Goal: Task Accomplishment & Management: Complete application form

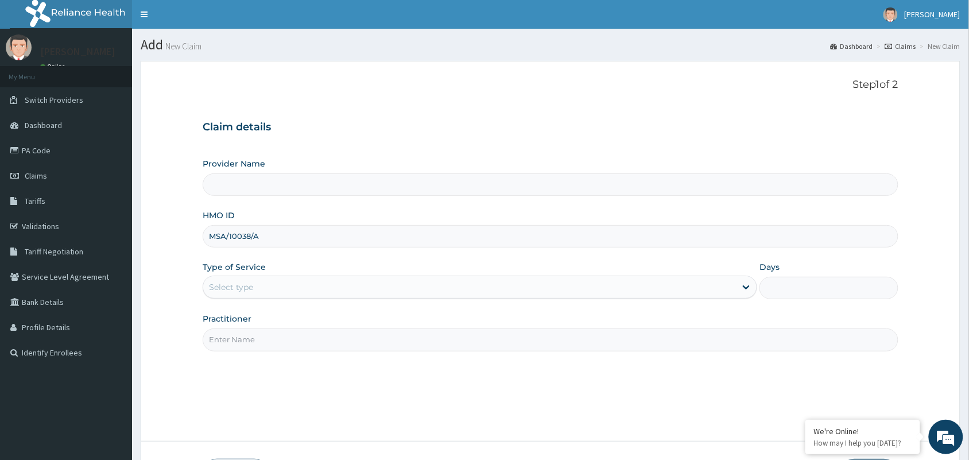
drag, startPoint x: 251, startPoint y: 232, endPoint x: 245, endPoint y: 232, distance: 6.3
click at [245, 232] on input "MSA/10038/A" at bounding box center [550, 236] width 695 height 22
type input "MSA/10036/A"
click at [276, 279] on div "Select type" at bounding box center [469, 287] width 532 height 18
click at [152, 287] on form "Step 1 of 2 Claim details Provider Name HMO ID MSA/10036/A Type of Service Sele…" at bounding box center [550, 283] width 819 height 445
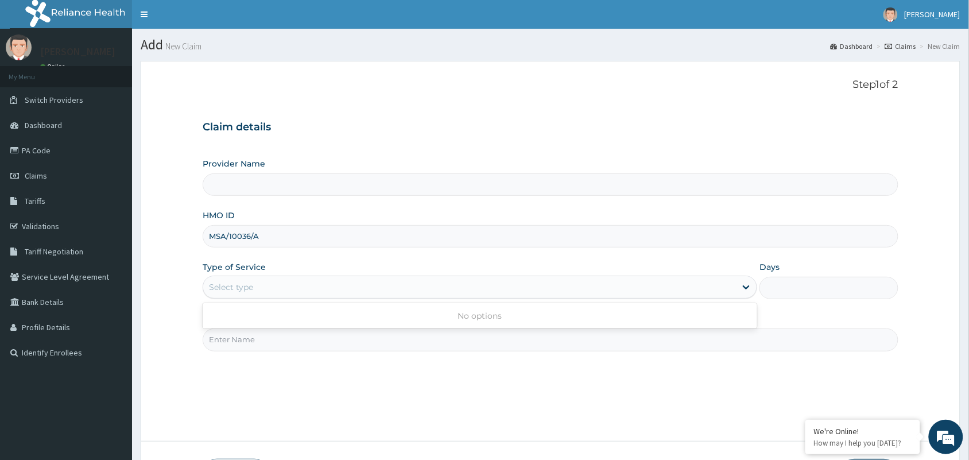
click at [247, 291] on div "Select type" at bounding box center [231, 286] width 44 height 11
type input "[GEOGRAPHIC_DATA] and Maternity home"
click at [406, 228] on input "HMO ID" at bounding box center [550, 236] width 695 height 22
click at [405, 228] on input "HMO ID" at bounding box center [550, 236] width 695 height 22
type input "MSA/10036/B"
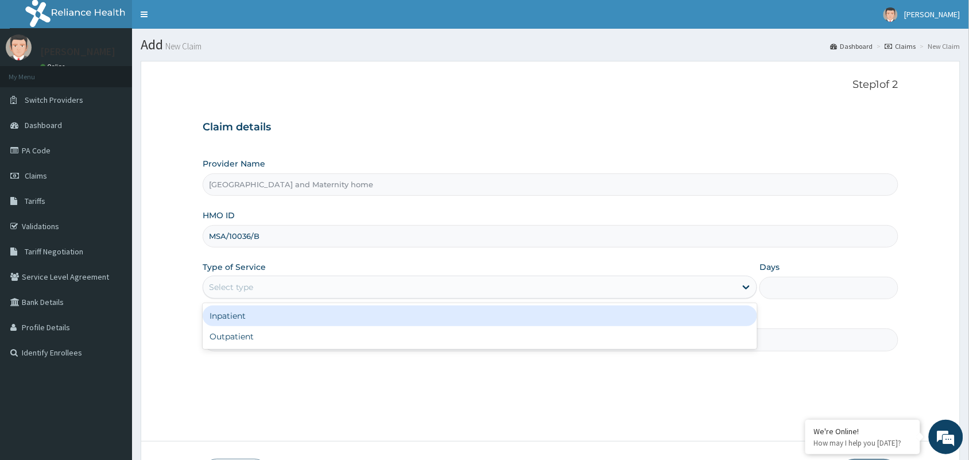
click at [295, 285] on div "Select type" at bounding box center [469, 287] width 532 height 18
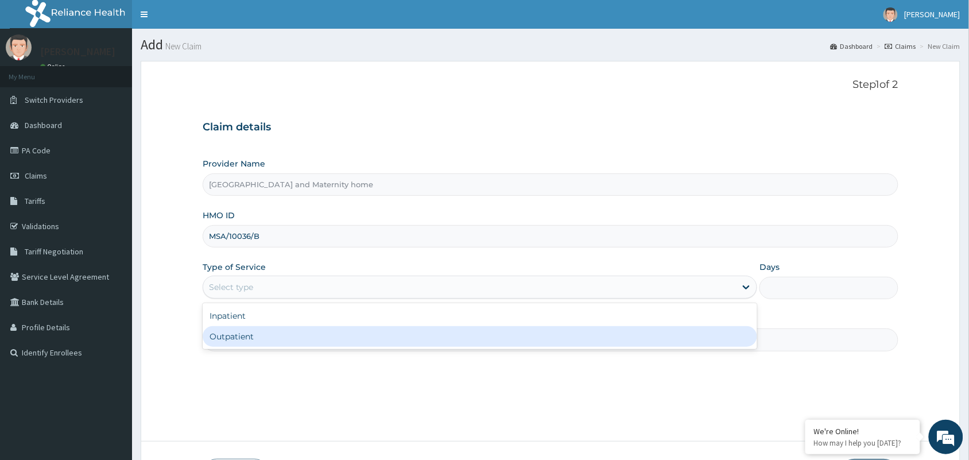
click at [220, 342] on div "Outpatient" at bounding box center [480, 336] width 554 height 21
type input "1"
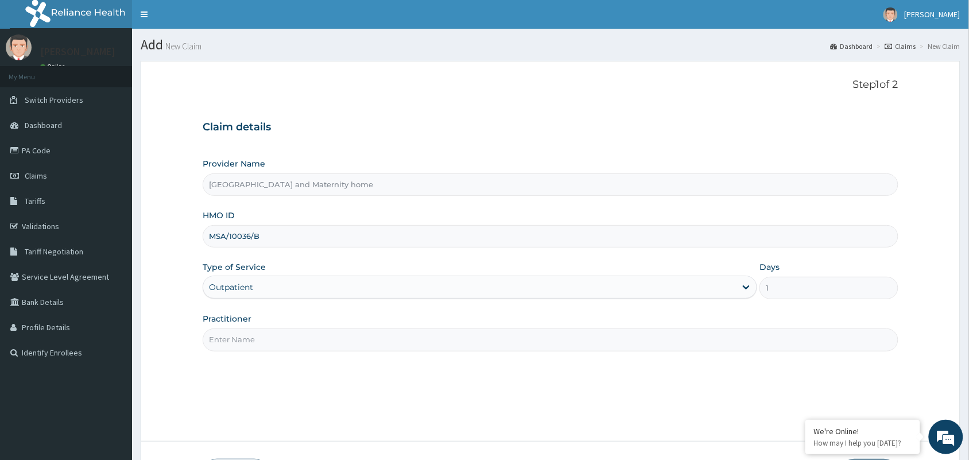
click at [231, 334] on input "Practitioner" at bounding box center [550, 339] width 695 height 22
type input "[PERSON_NAME] [PERSON_NAME]"
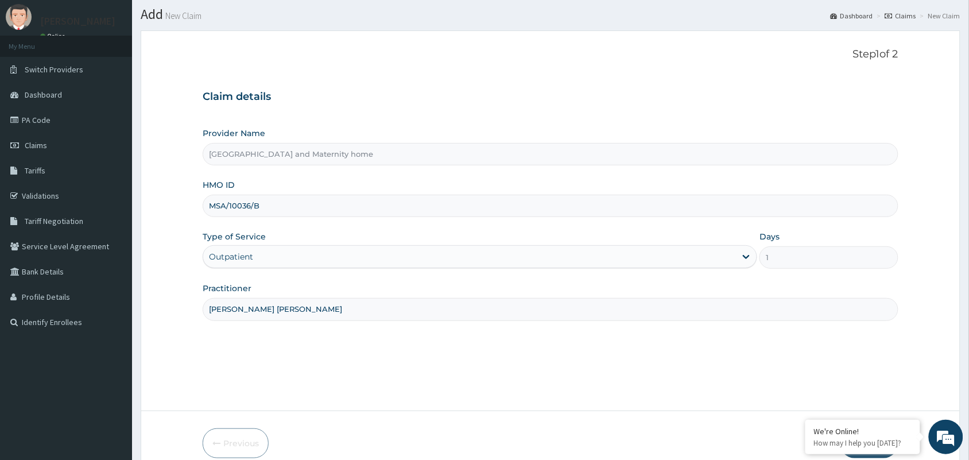
scroll to position [84, 0]
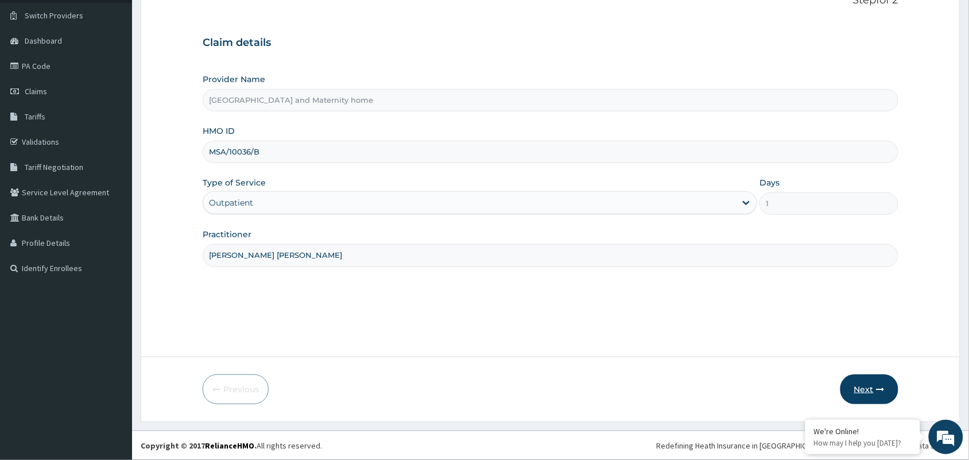
click at [877, 380] on button "Next" at bounding box center [869, 389] width 58 height 30
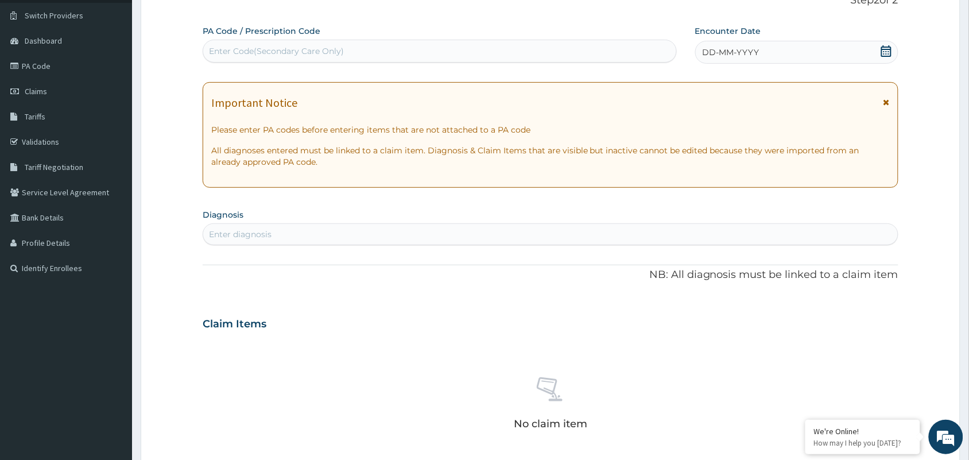
click at [884, 50] on icon at bounding box center [885, 50] width 11 height 11
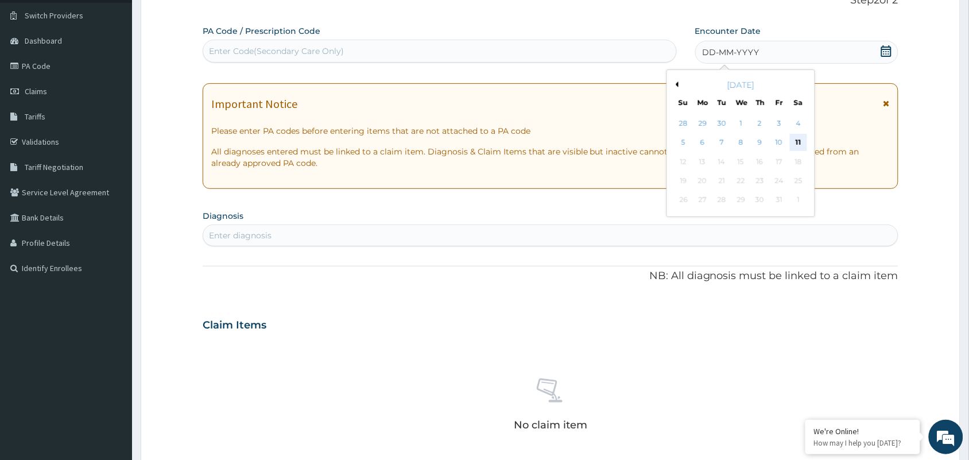
click at [802, 144] on div "11" at bounding box center [797, 142] width 17 height 17
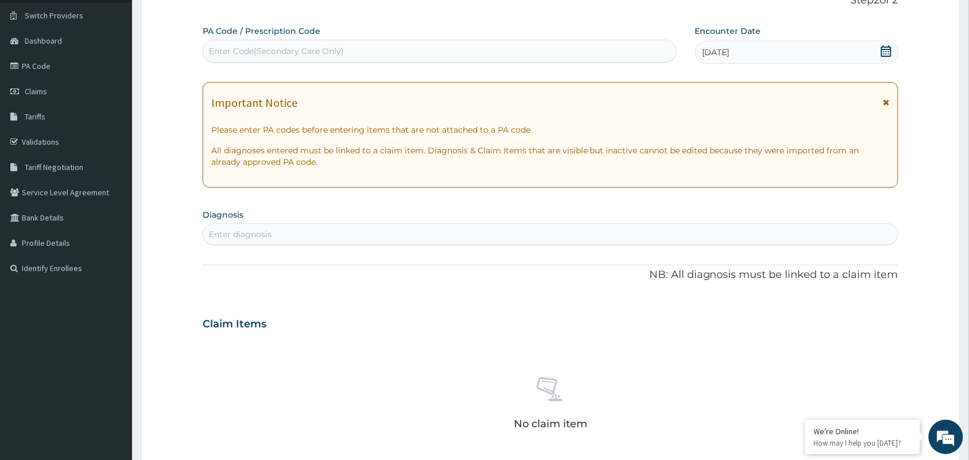
click at [435, 234] on div "Enter diagnosis" at bounding box center [550, 234] width 694 height 18
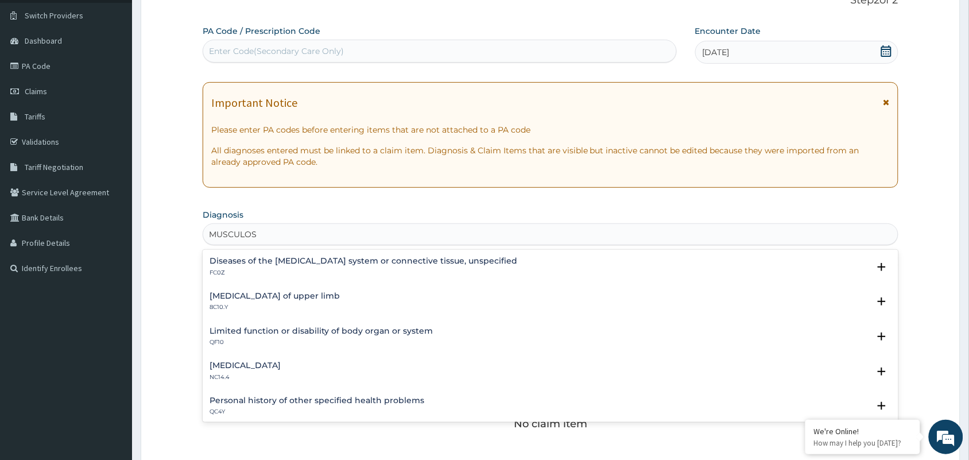
type input "MUSCULO"
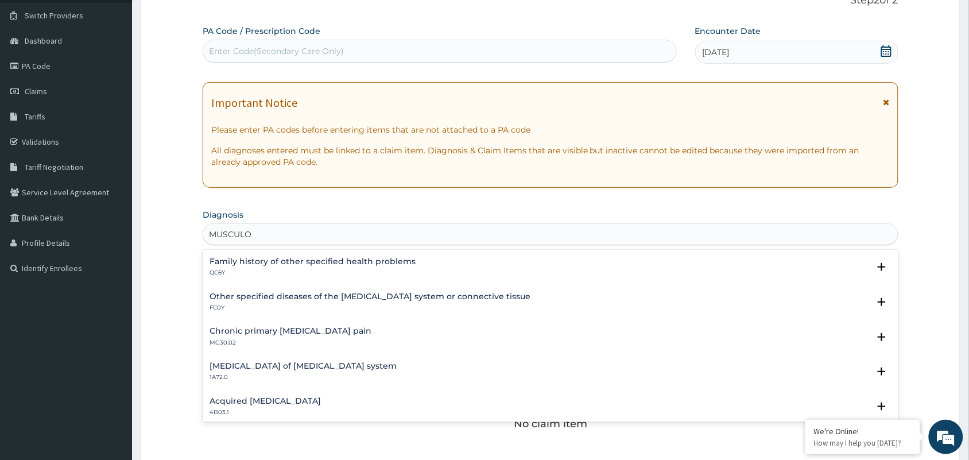
scroll to position [344, 0]
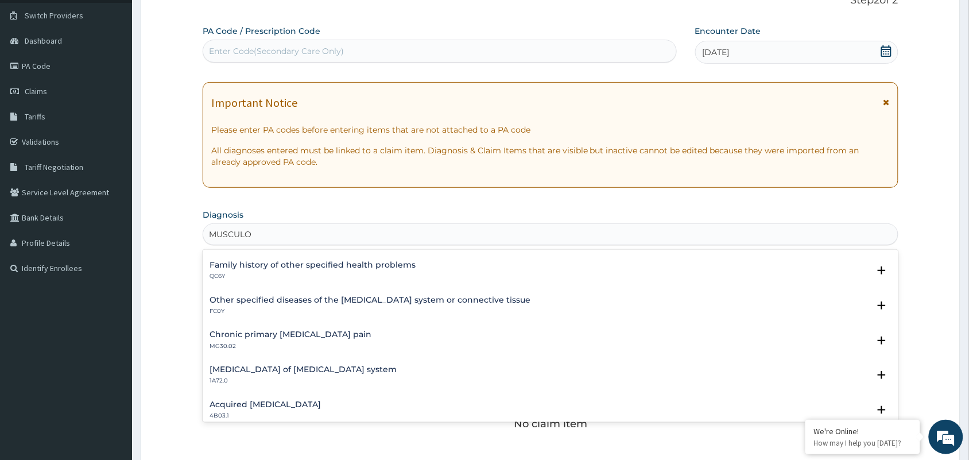
click at [343, 333] on h4 "Chronic primary [MEDICAL_DATA] pain" at bounding box center [290, 334] width 162 height 9
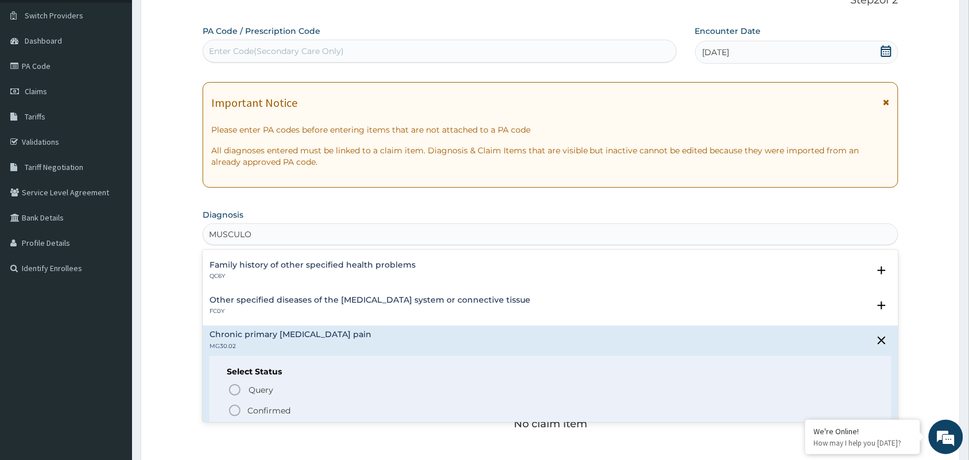
click at [267, 413] on p "Confirmed" at bounding box center [268, 410] width 43 height 11
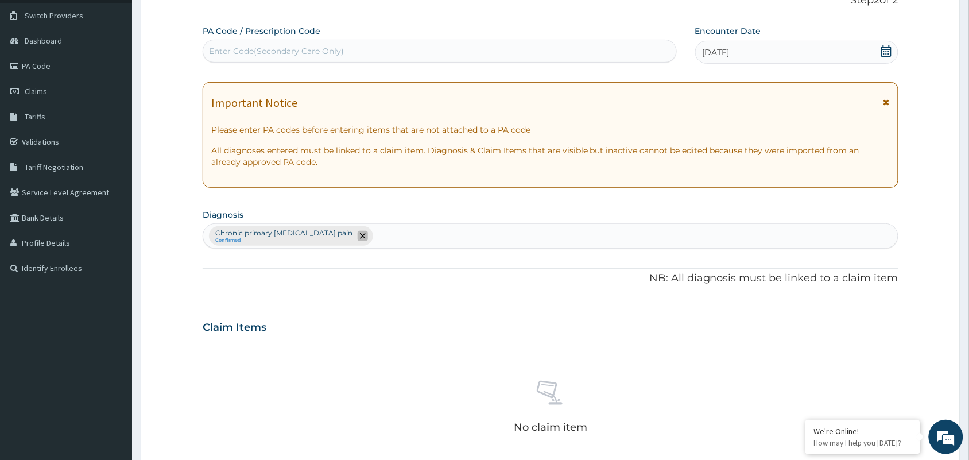
click at [360, 233] on icon "remove selection option" at bounding box center [363, 236] width 6 height 6
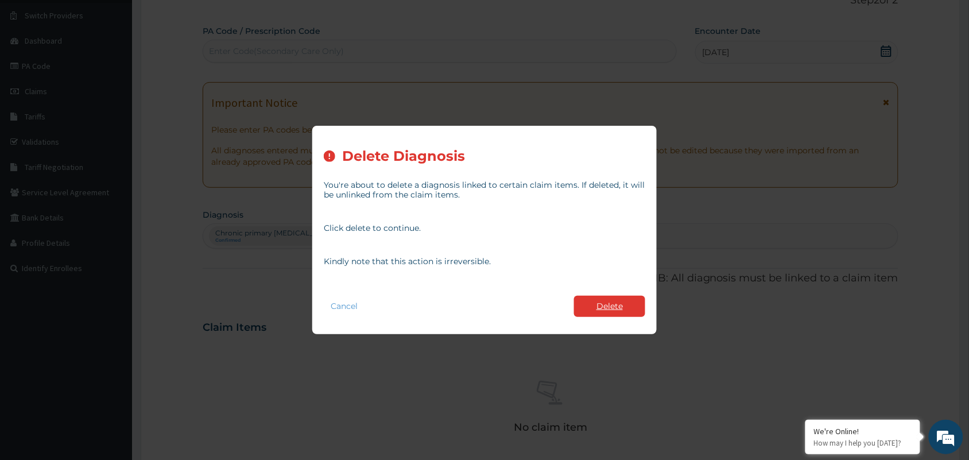
click at [614, 306] on button "Delete" at bounding box center [609, 305] width 71 height 21
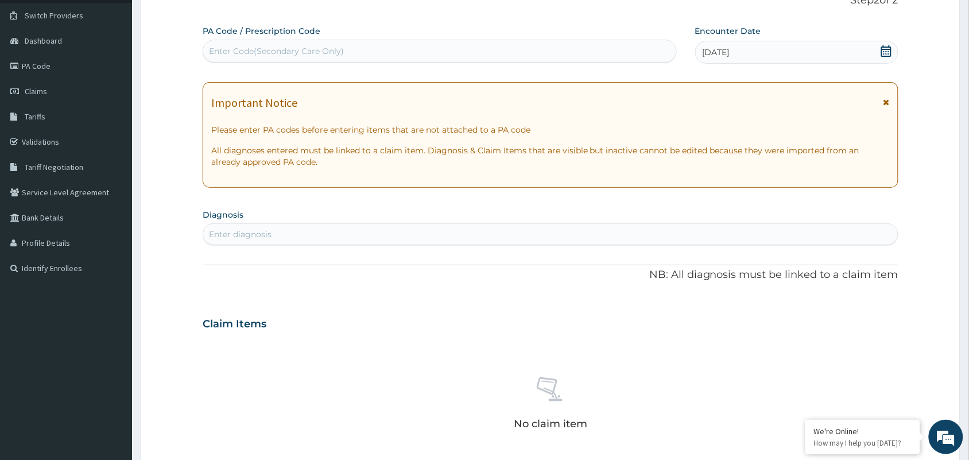
click at [234, 245] on div "PA Code / Prescription Code Enter Code(Secondary Care Only) Encounter Date [DAT…" at bounding box center [550, 322] width 695 height 594
click at [235, 238] on div "Enter diagnosis" at bounding box center [240, 233] width 63 height 11
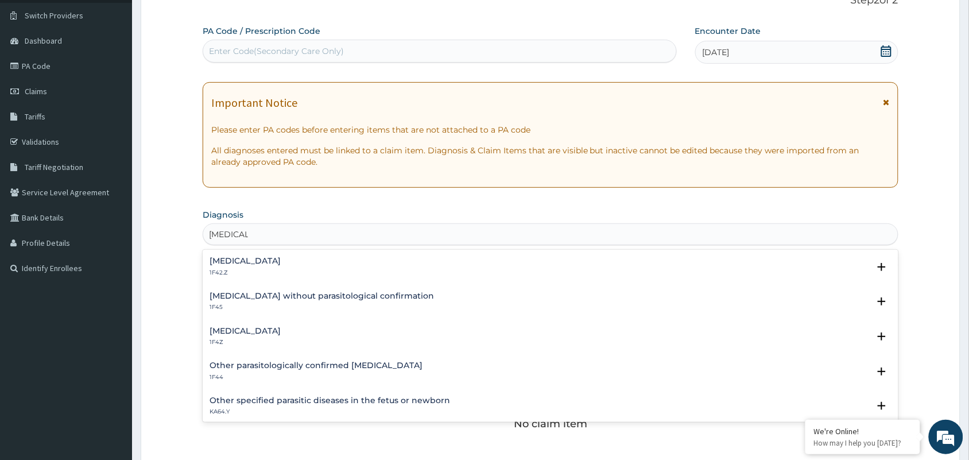
click at [245, 336] on div "[MEDICAL_DATA] 1F4Z" at bounding box center [244, 336] width 71 height 20
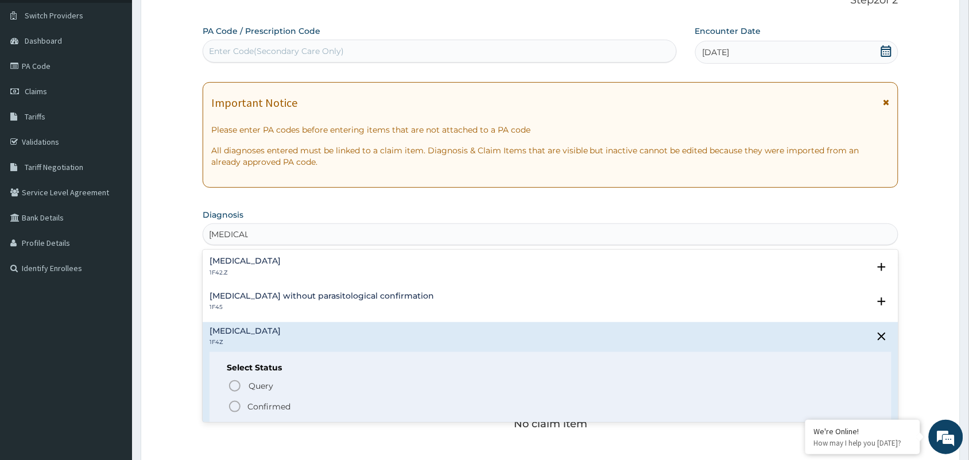
type input "[MEDICAL_DATA]"
click at [188, 280] on form "Step 2 of 2 PA Code / Prescription Code Enter Code(Secondary Care Only) Encount…" at bounding box center [550, 338] width 819 height 725
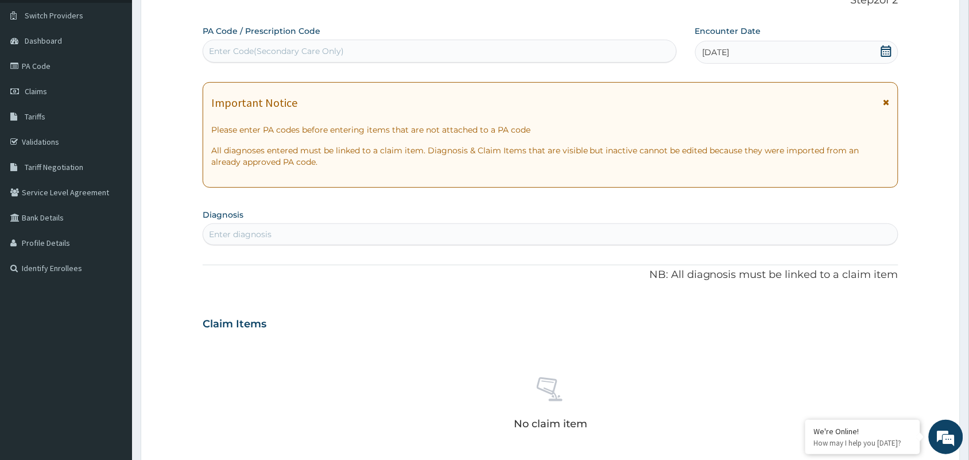
click at [251, 244] on div "Enter diagnosis" at bounding box center [550, 234] width 695 height 22
type input "[MEDICAL_DATA]"
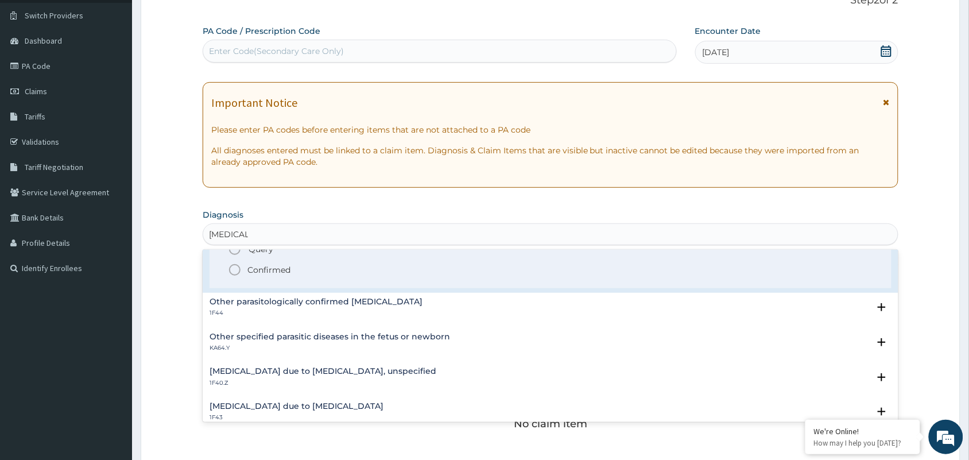
scroll to position [143, 0]
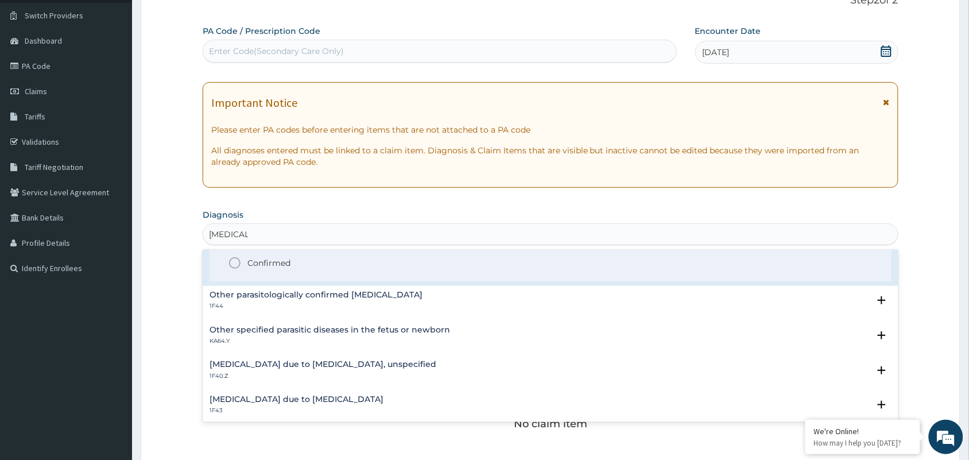
click at [398, 369] on div "[MEDICAL_DATA] due to [MEDICAL_DATA], unspecified 1F40.Z" at bounding box center [322, 370] width 227 height 20
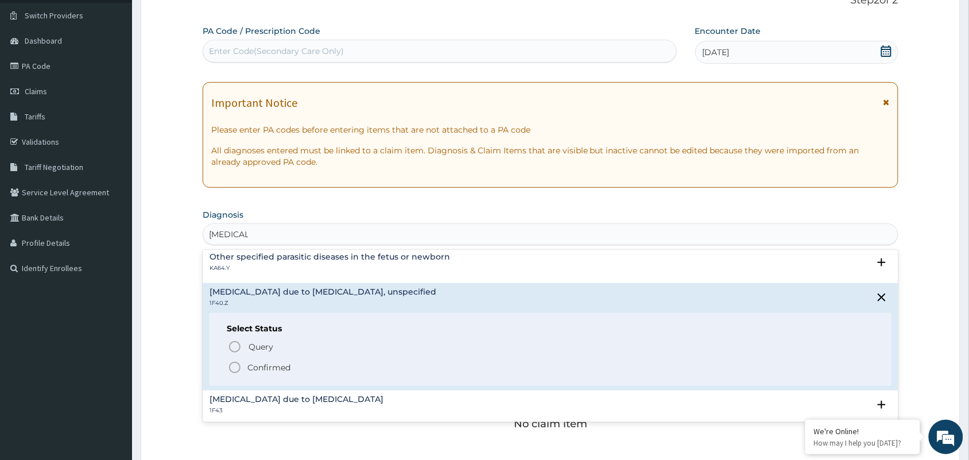
click at [273, 366] on p "Confirmed" at bounding box center [268, 366] width 43 height 11
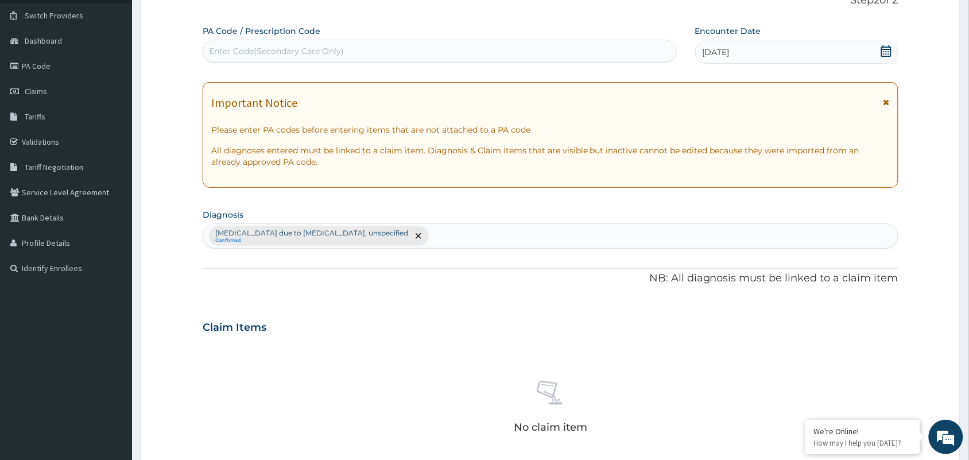
click at [443, 230] on div "[MEDICAL_DATA] due to [MEDICAL_DATA], unspecified Confirmed" at bounding box center [550, 236] width 694 height 24
type input "UPPER RESPIRATORY"
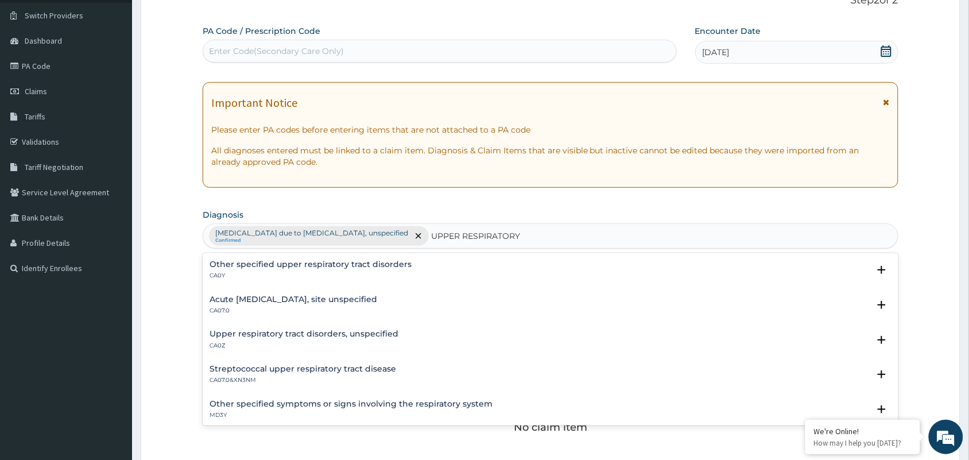
click at [314, 333] on h4 "Upper respiratory tract disorders, unspecified" at bounding box center [303, 333] width 189 height 9
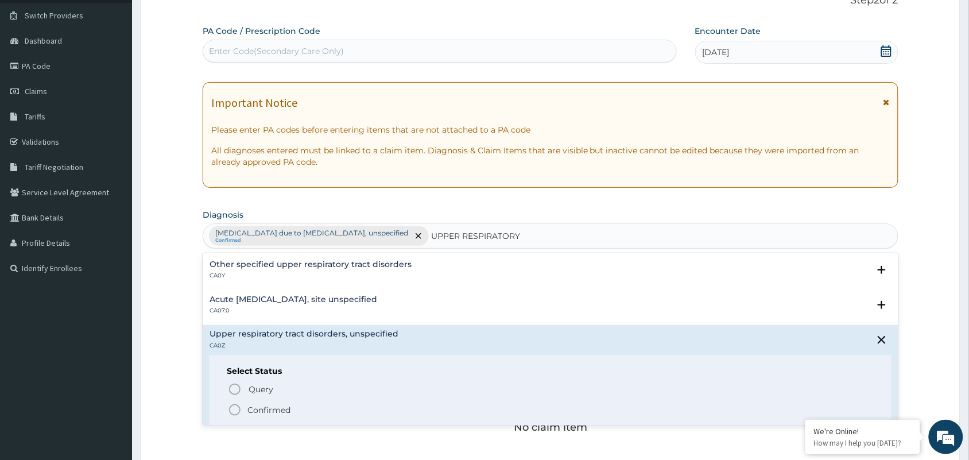
click at [275, 406] on p "Confirmed" at bounding box center [268, 409] width 43 height 11
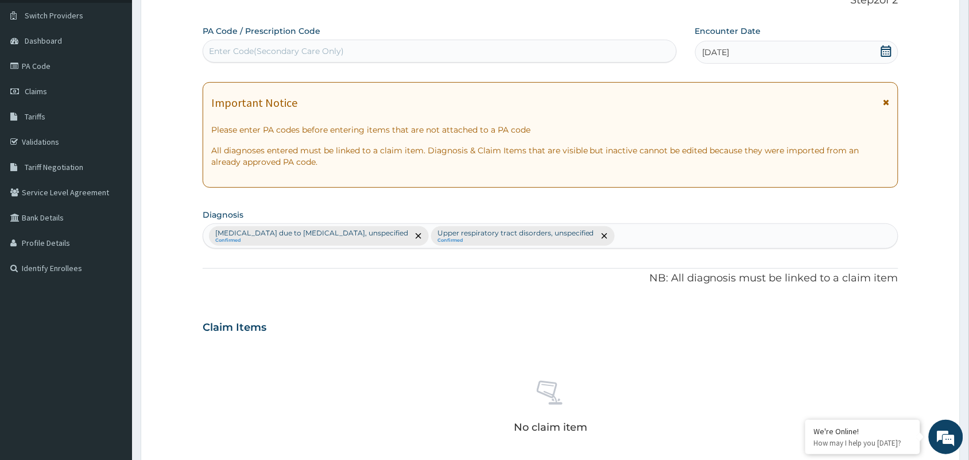
click at [602, 231] on div "[MEDICAL_DATA] due to [MEDICAL_DATA], unspecified Confirmed Upper respiratory t…" at bounding box center [550, 236] width 694 height 24
type input "[MEDICAL_DATA]"
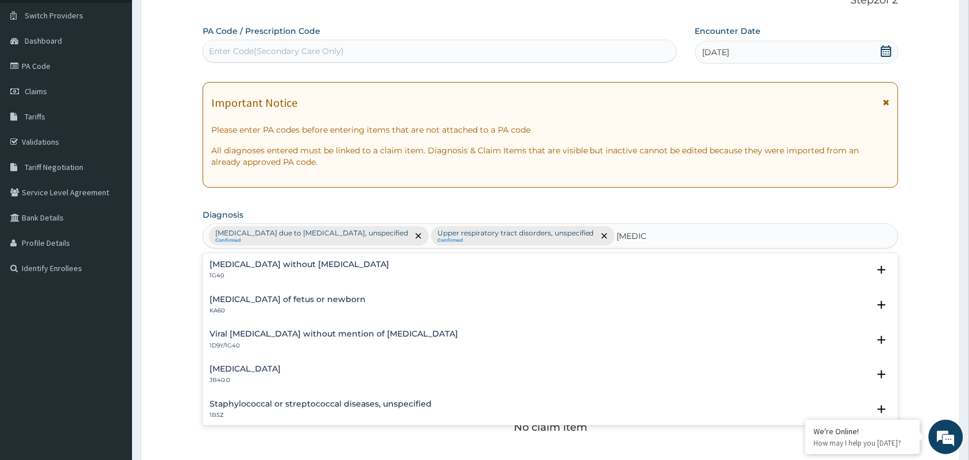
click at [283, 265] on h4 "[MEDICAL_DATA] without [MEDICAL_DATA]" at bounding box center [299, 264] width 180 height 9
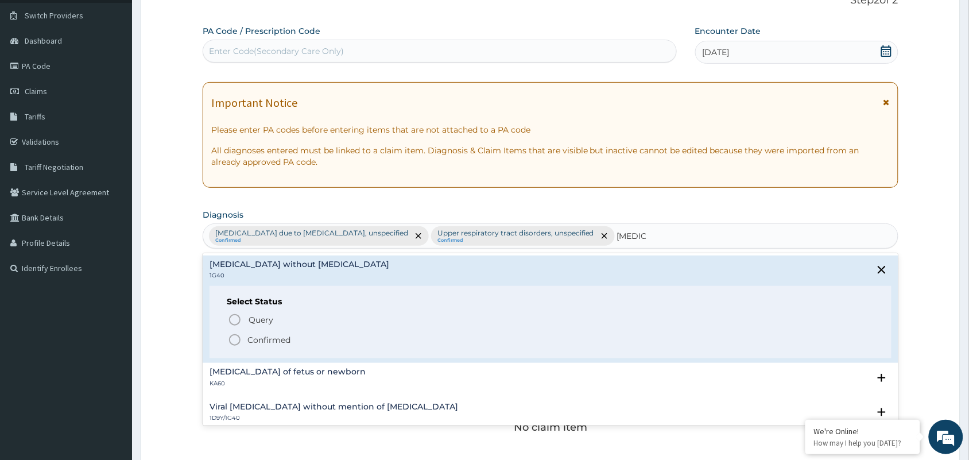
click at [256, 340] on p "Confirmed" at bounding box center [268, 339] width 43 height 11
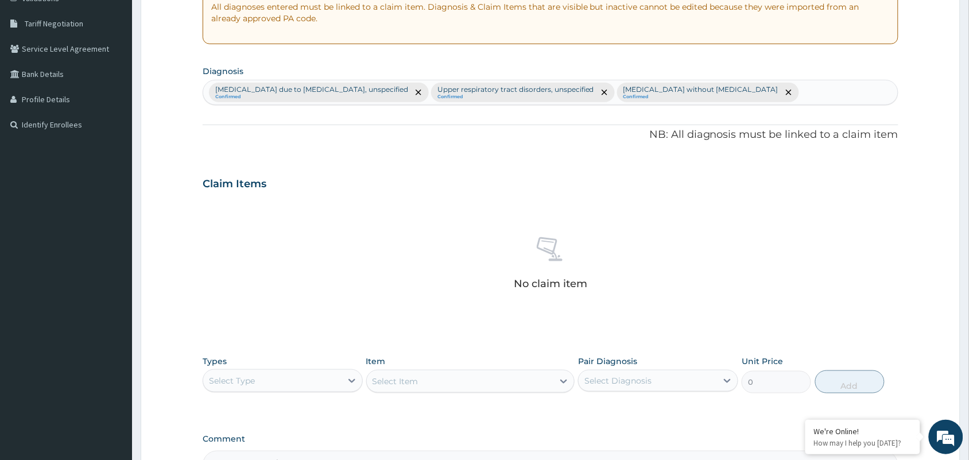
scroll to position [368, 0]
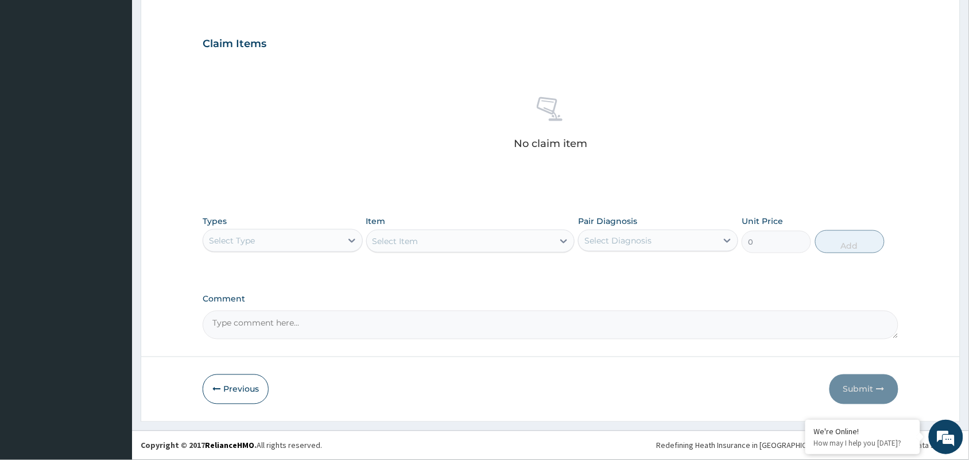
click at [271, 242] on div "Select Type" at bounding box center [272, 240] width 138 height 18
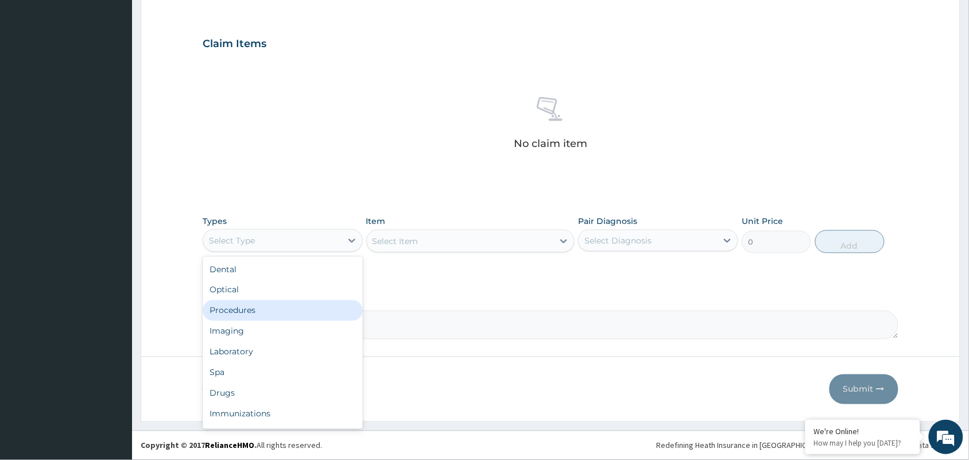
click at [252, 311] on div "Procedures" at bounding box center [283, 310] width 160 height 21
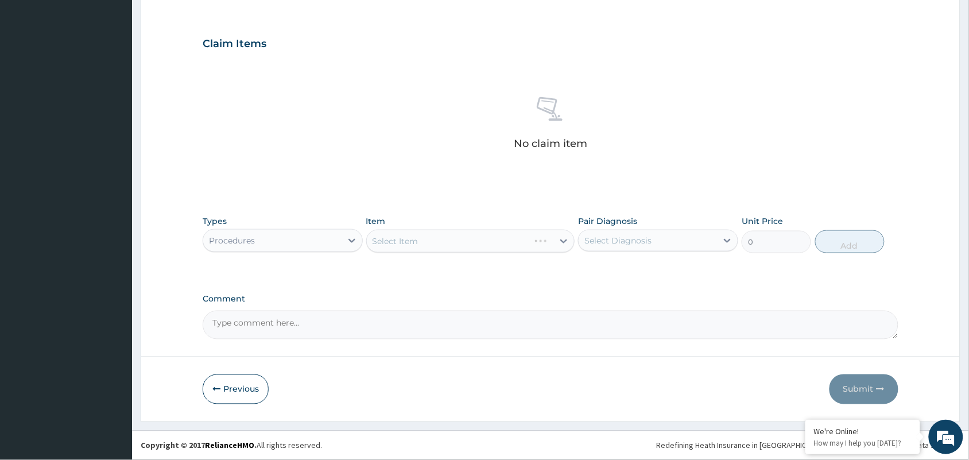
click at [388, 244] on div "Select Item" at bounding box center [470, 241] width 209 height 23
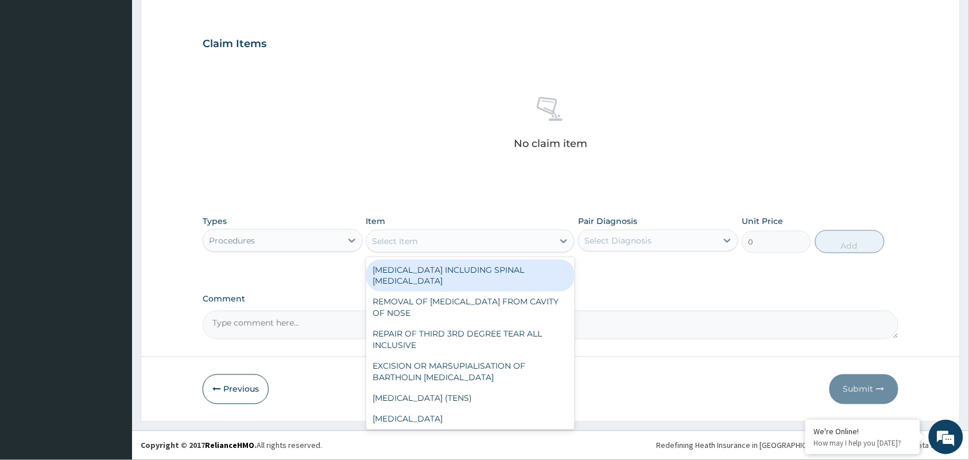
click at [438, 241] on div "Select Item" at bounding box center [460, 241] width 187 height 18
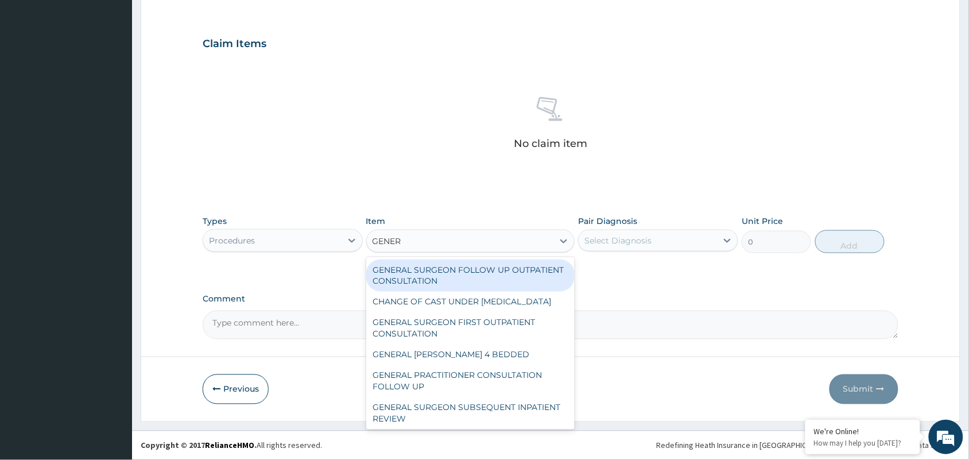
type input "GENERA"
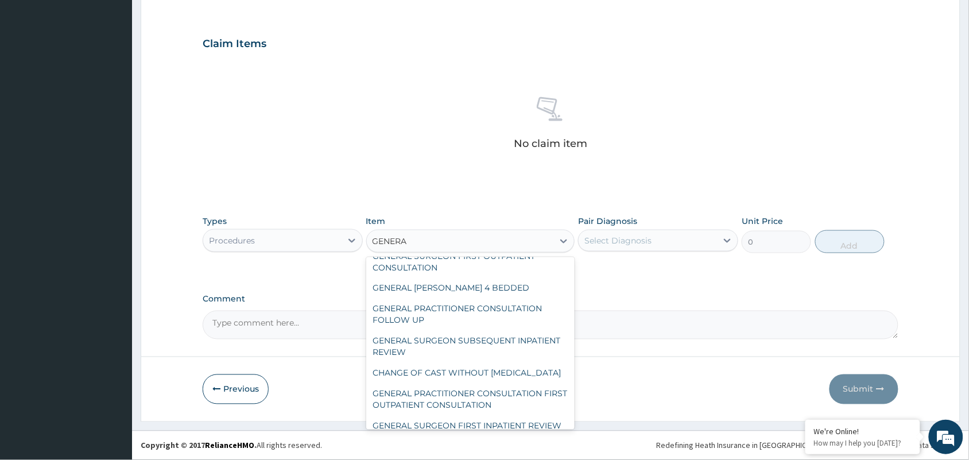
scroll to position [69, 0]
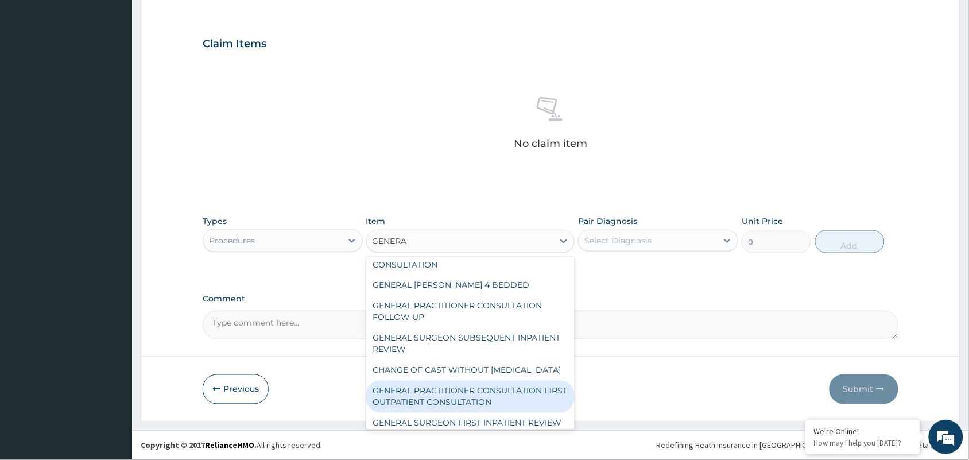
click at [466, 411] on div "GENERAL PRACTITIONER CONSULTATION FIRST OUTPATIENT CONSULTATION" at bounding box center [470, 396] width 209 height 32
type input "3547.5"
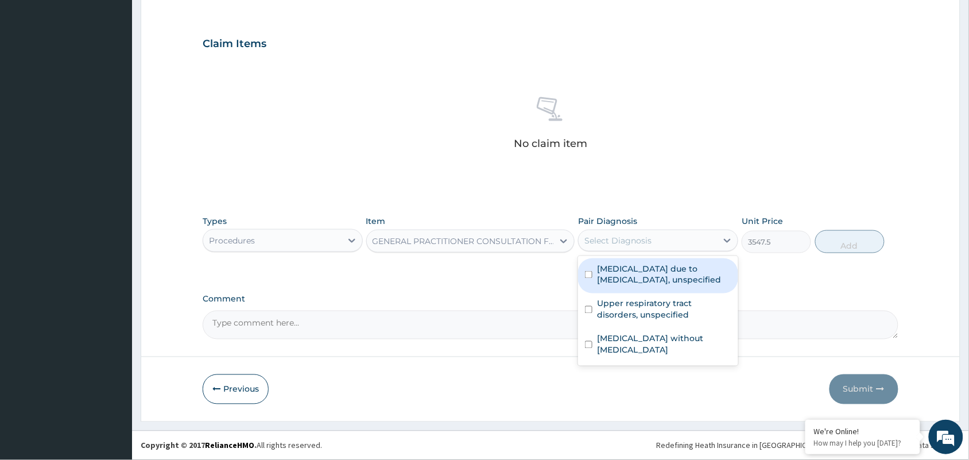
click at [623, 245] on div "Select Diagnosis" at bounding box center [617, 240] width 67 height 11
drag, startPoint x: 621, startPoint y: 269, endPoint x: 625, endPoint y: 296, distance: 27.8
click at [621, 273] on label "[MEDICAL_DATA] due to [MEDICAL_DATA], unspecified" at bounding box center [664, 274] width 134 height 23
checkbox input "true"
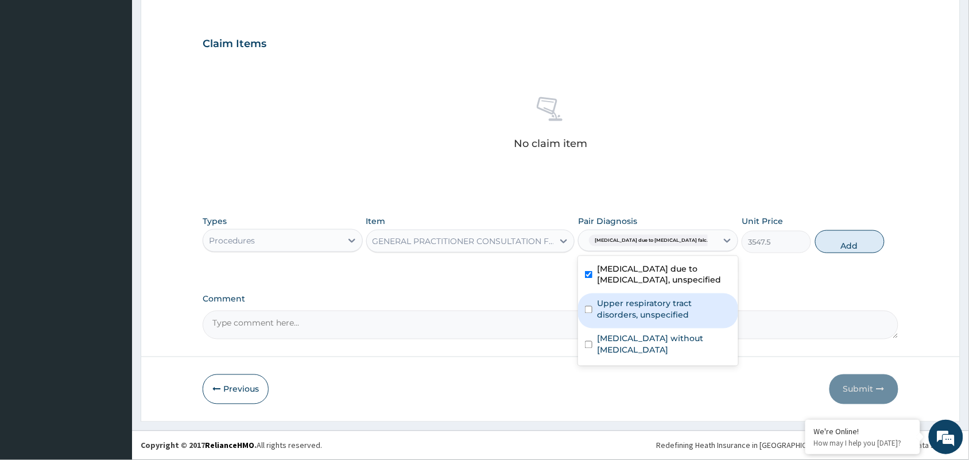
click at [627, 313] on label "Upper respiratory tract disorders, unspecified" at bounding box center [664, 309] width 134 height 23
checkbox input "true"
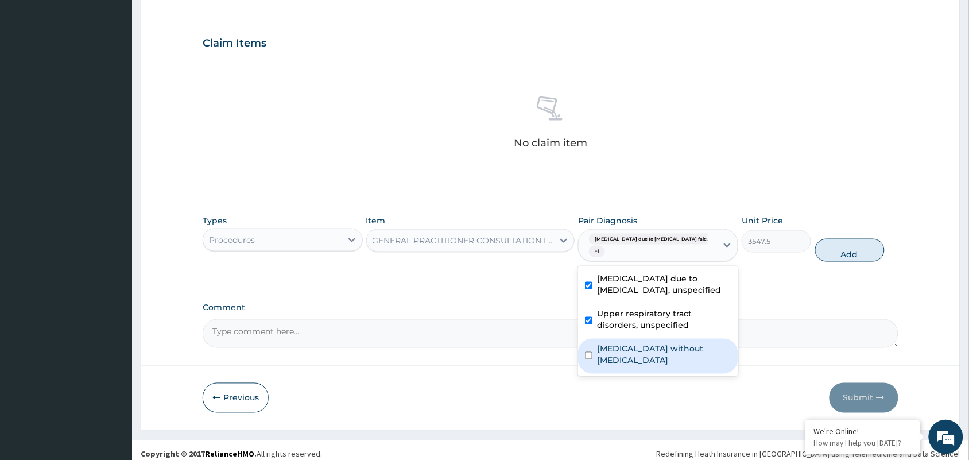
click at [634, 343] on label "[MEDICAL_DATA] without [MEDICAL_DATA]" at bounding box center [664, 354] width 134 height 23
checkbox input "true"
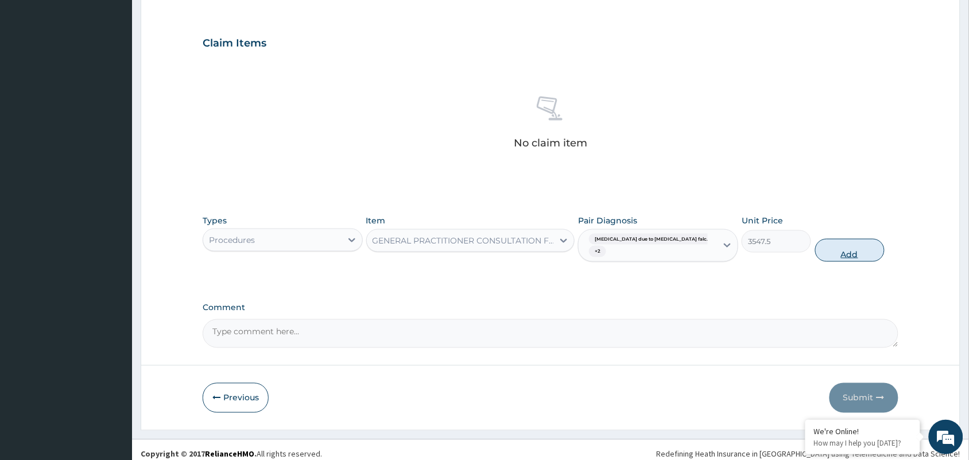
click at [833, 244] on button "Add" at bounding box center [849, 250] width 69 height 23
type input "0"
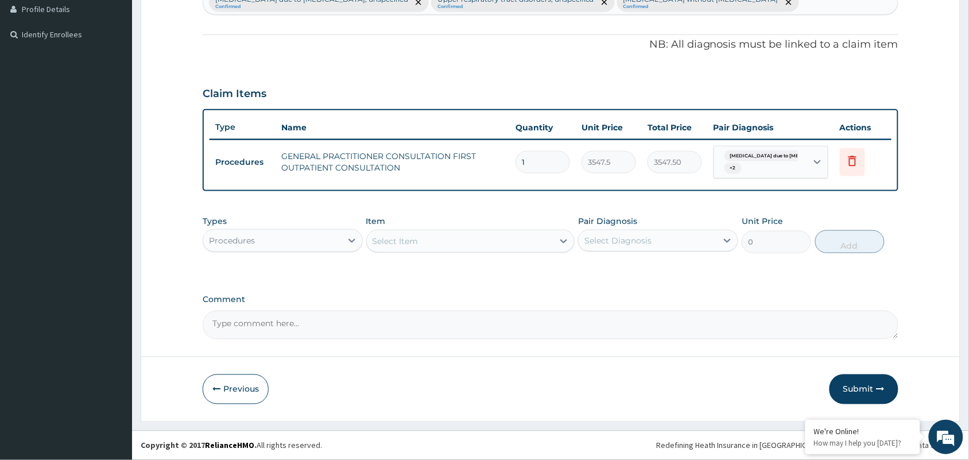
scroll to position [317, 0]
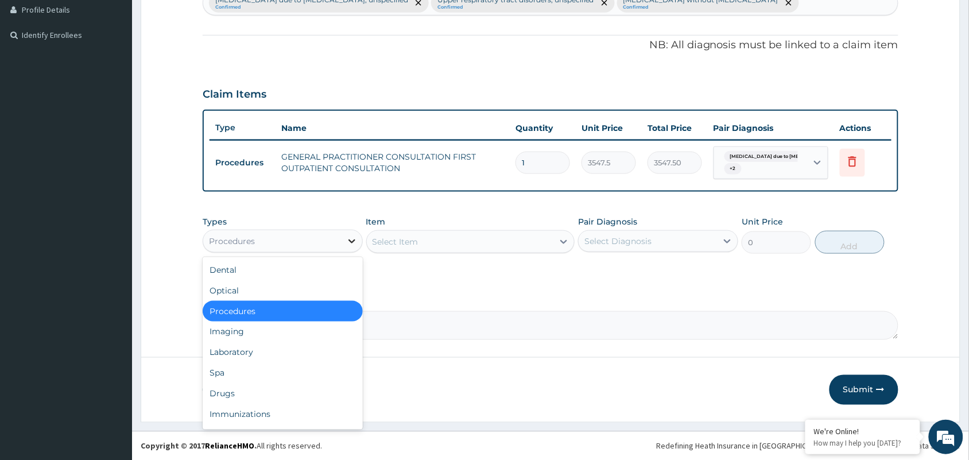
click at [355, 233] on div at bounding box center [351, 241] width 21 height 21
click at [237, 352] on div "Laboratory" at bounding box center [283, 352] width 160 height 21
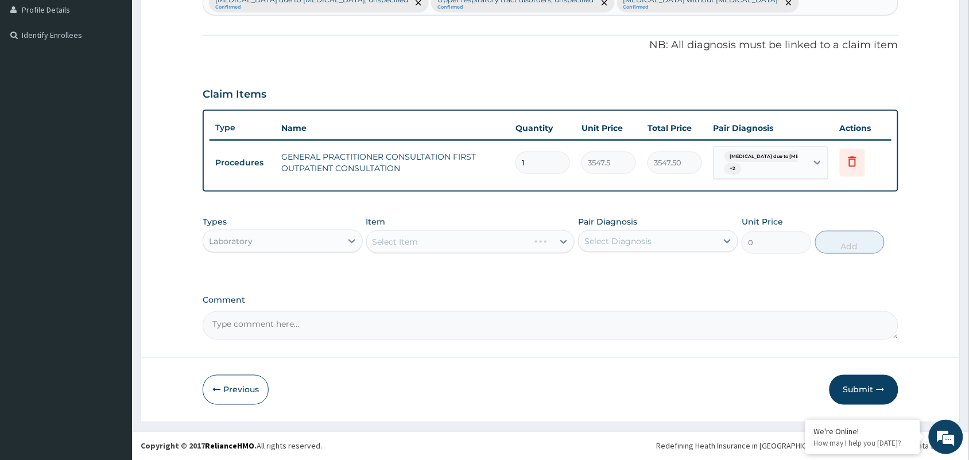
click at [434, 239] on div "Select Item" at bounding box center [470, 241] width 209 height 23
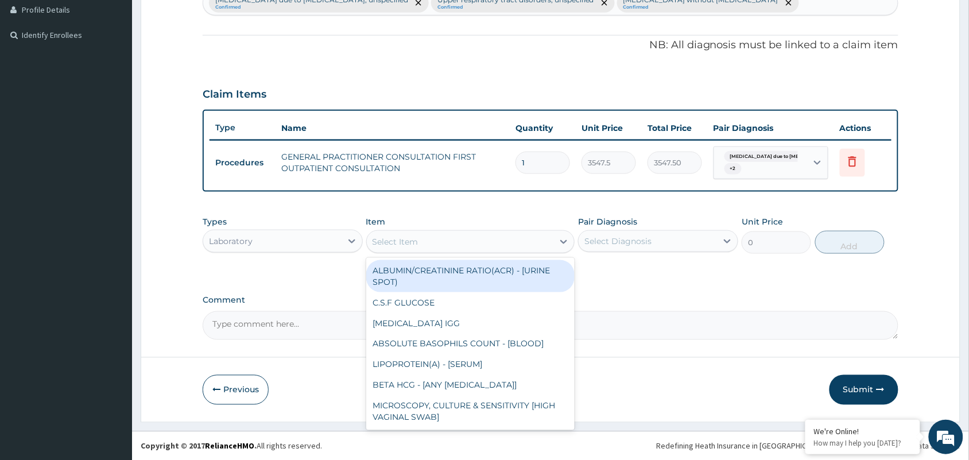
click at [434, 239] on div "Select Item" at bounding box center [460, 241] width 187 height 18
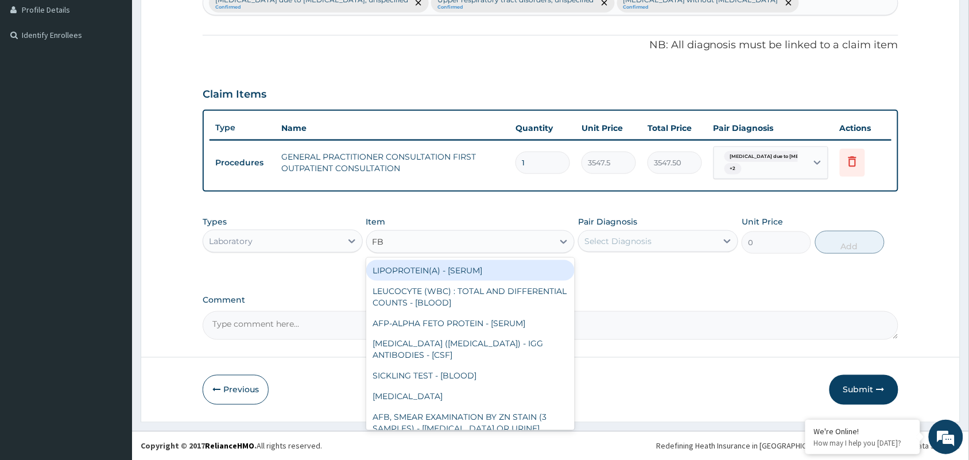
type input "FBC"
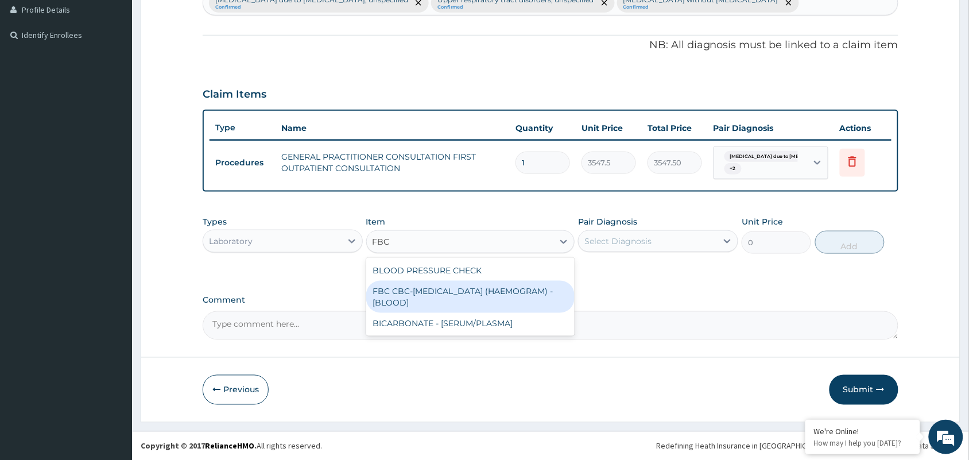
click at [430, 294] on div "FBC CBC-[MEDICAL_DATA] (HAEMOGRAM) - [BLOOD]" at bounding box center [470, 297] width 209 height 32
type input "4300"
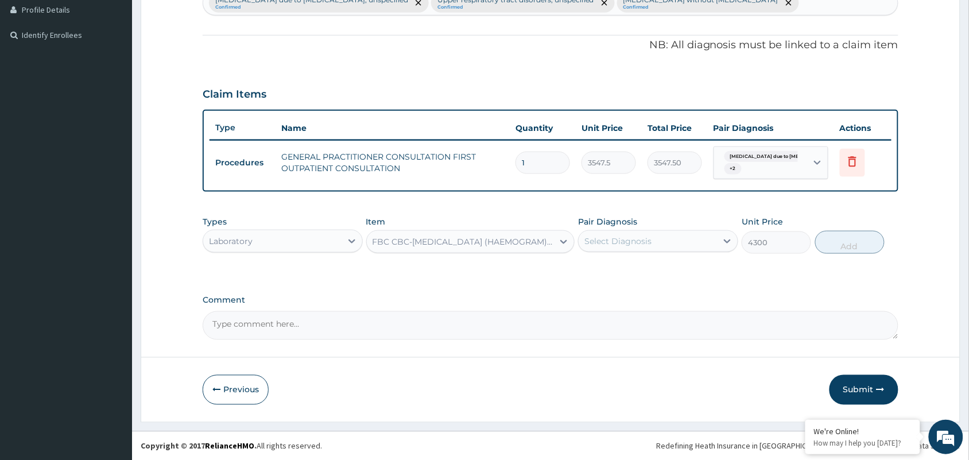
click at [664, 233] on div "Select Diagnosis" at bounding box center [647, 241] width 138 height 18
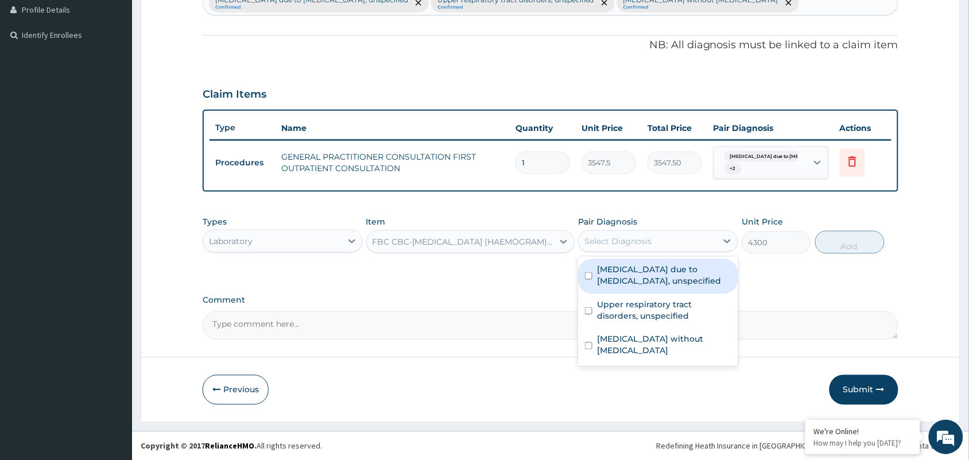
click at [648, 277] on label "[MEDICAL_DATA] due to [MEDICAL_DATA], unspecified" at bounding box center [664, 274] width 134 height 23
checkbox input "true"
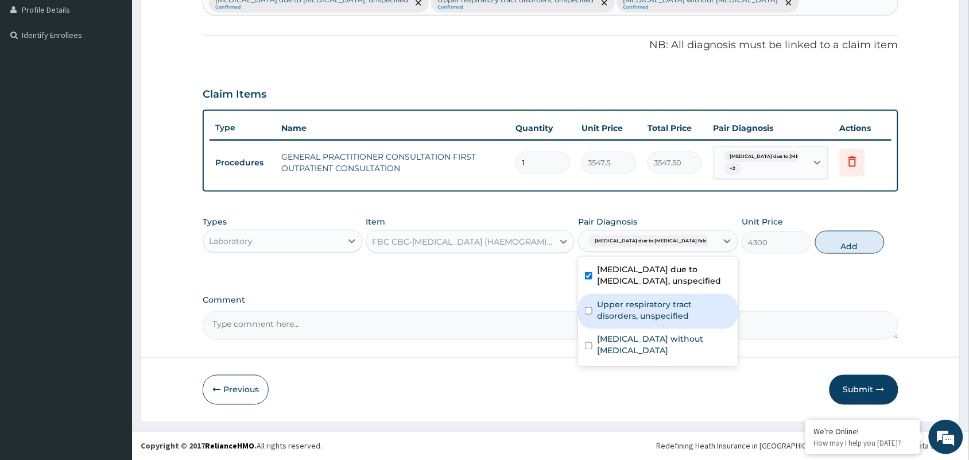
click at [648, 305] on label "Upper respiratory tract disorders, unspecified" at bounding box center [664, 309] width 134 height 23
checkbox input "true"
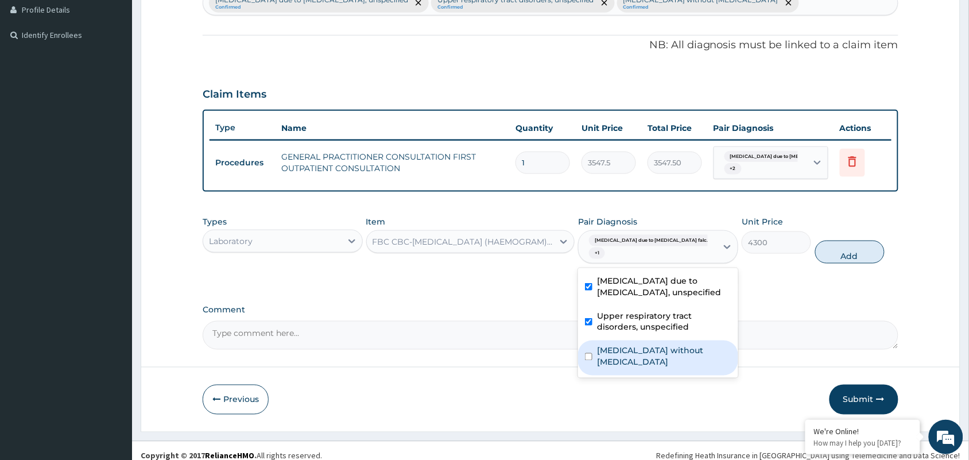
click at [655, 345] on label "[MEDICAL_DATA] without [MEDICAL_DATA]" at bounding box center [664, 356] width 134 height 23
checkbox input "true"
click at [836, 240] on button "Add" at bounding box center [849, 251] width 69 height 23
type input "0"
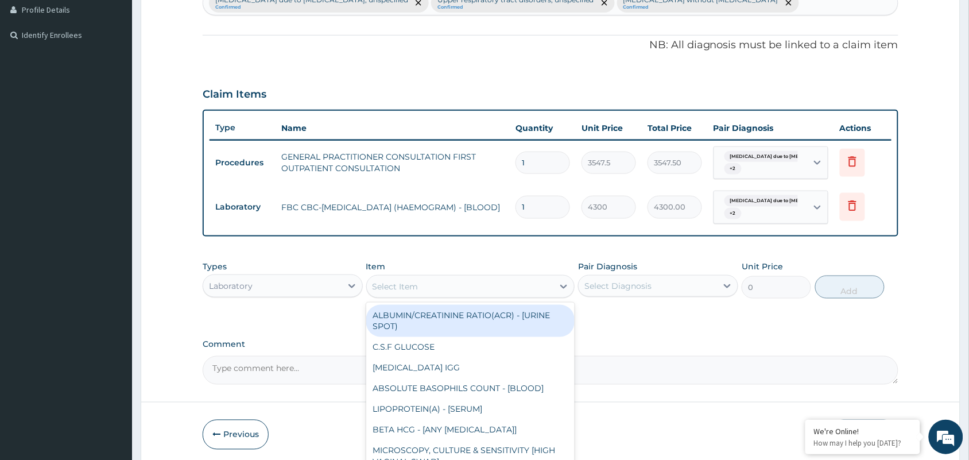
click at [452, 282] on div "Select Item" at bounding box center [460, 286] width 187 height 18
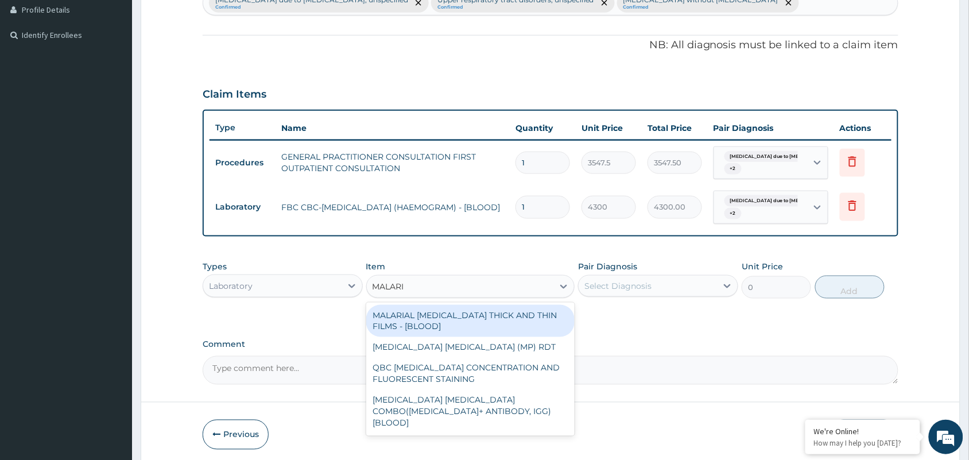
type input "[MEDICAL_DATA]"
click at [475, 310] on div "MALARIAL [MEDICAL_DATA] THICK AND THIN FILMS - [BLOOD]" at bounding box center [470, 321] width 209 height 32
type input "1612.5"
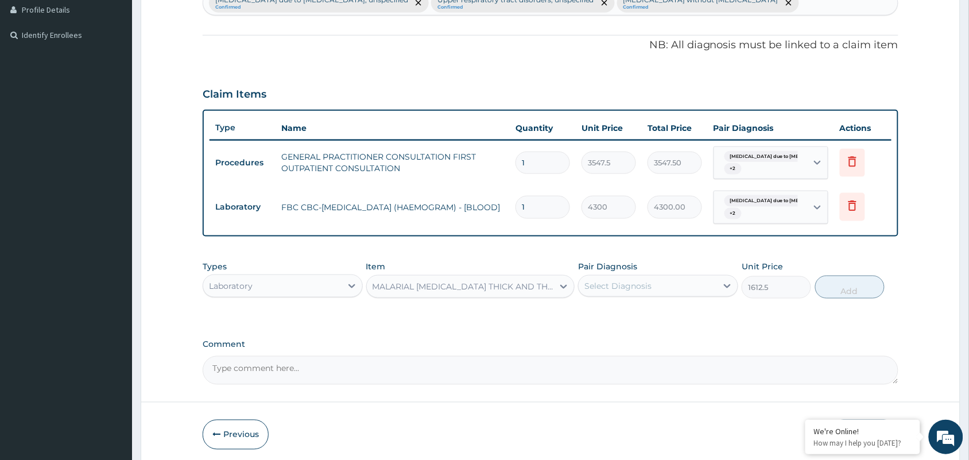
click at [612, 289] on div "Select Diagnosis" at bounding box center [617, 285] width 67 height 11
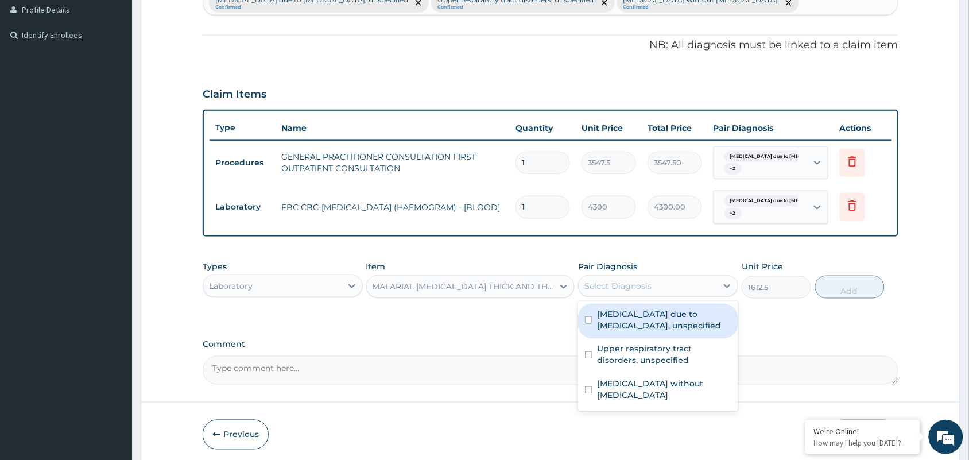
click at [616, 323] on label "[MEDICAL_DATA] due to [MEDICAL_DATA], unspecified" at bounding box center [664, 319] width 134 height 23
checkbox input "true"
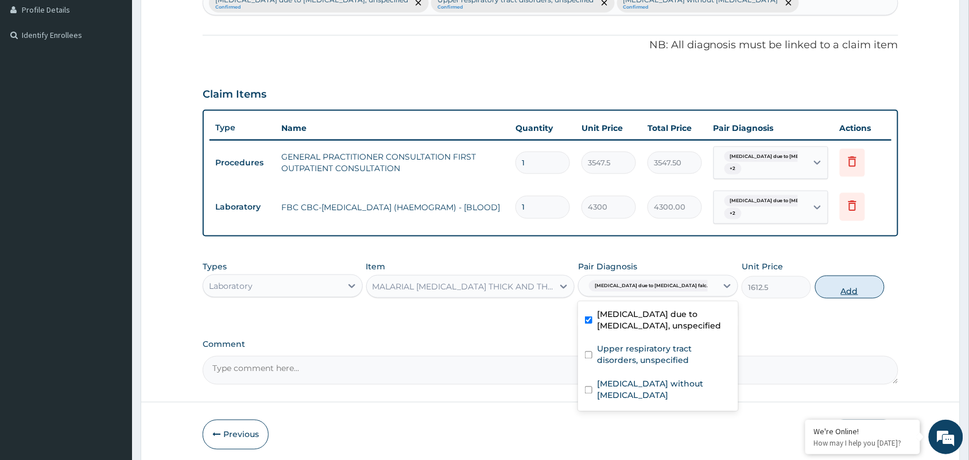
click at [869, 285] on button "Add" at bounding box center [849, 286] width 69 height 23
type input "0"
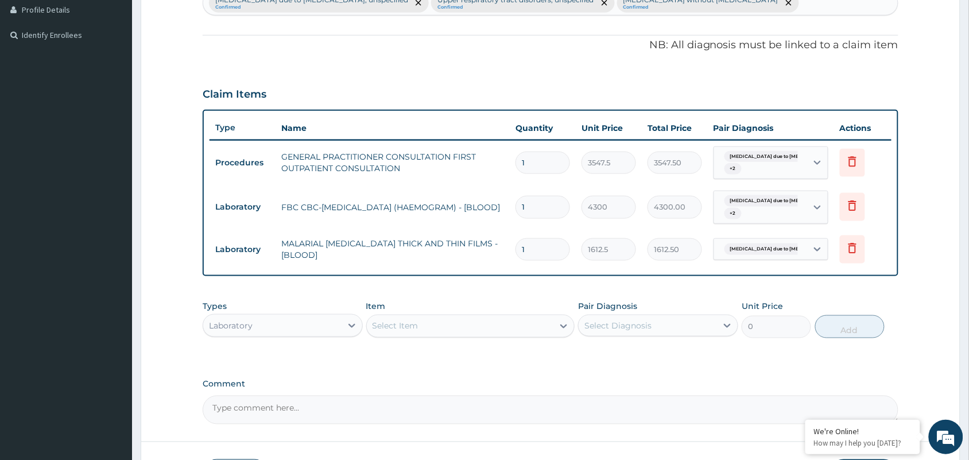
click at [270, 320] on div "Laboratory" at bounding box center [272, 325] width 138 height 18
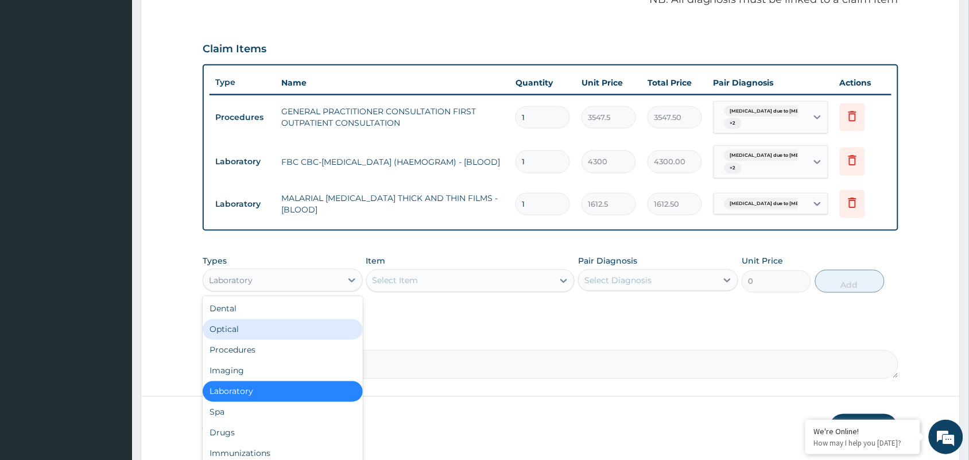
scroll to position [402, 0]
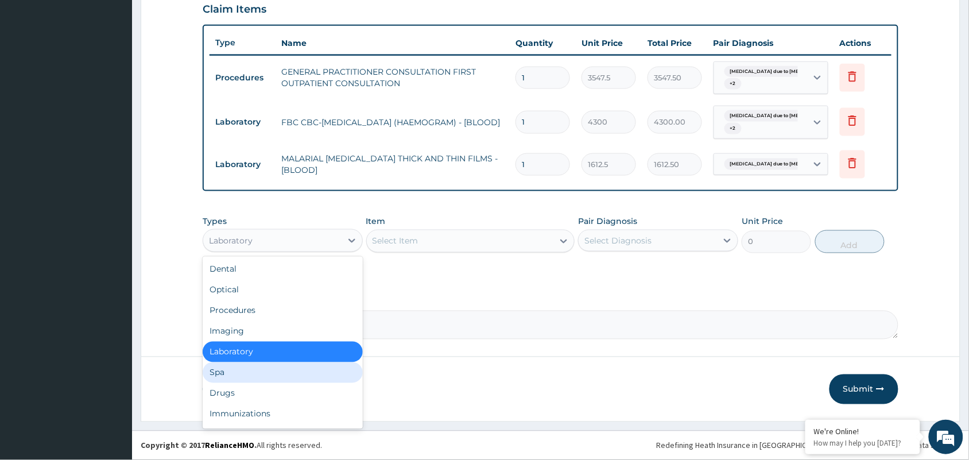
click at [257, 382] on div "Spa" at bounding box center [283, 372] width 160 height 21
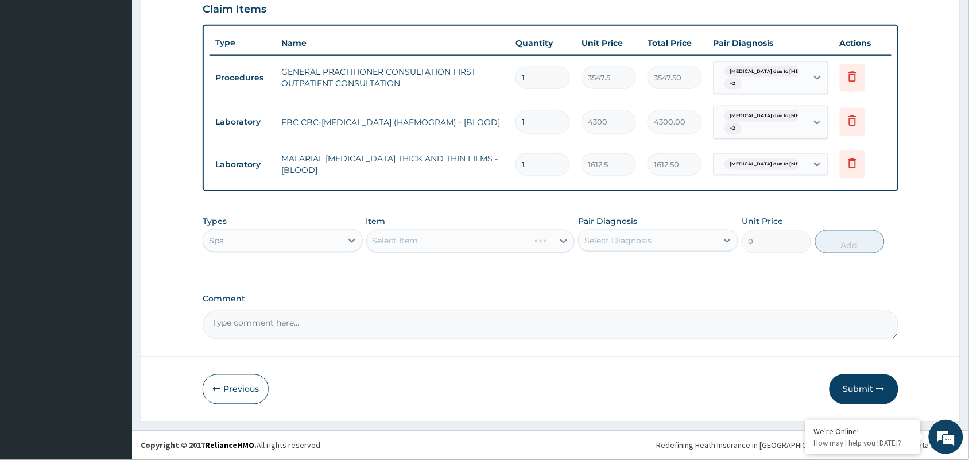
click at [254, 229] on div "Spa" at bounding box center [283, 240] width 160 height 23
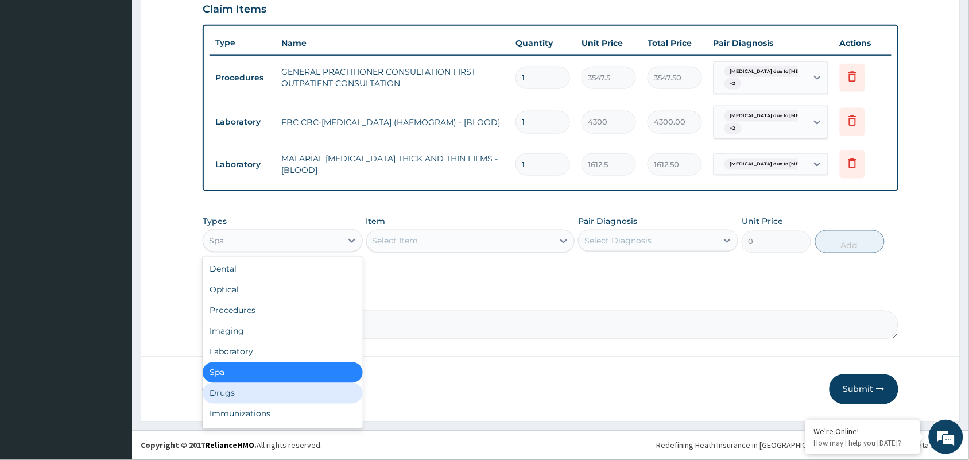
click at [252, 394] on div "Drugs" at bounding box center [283, 393] width 160 height 21
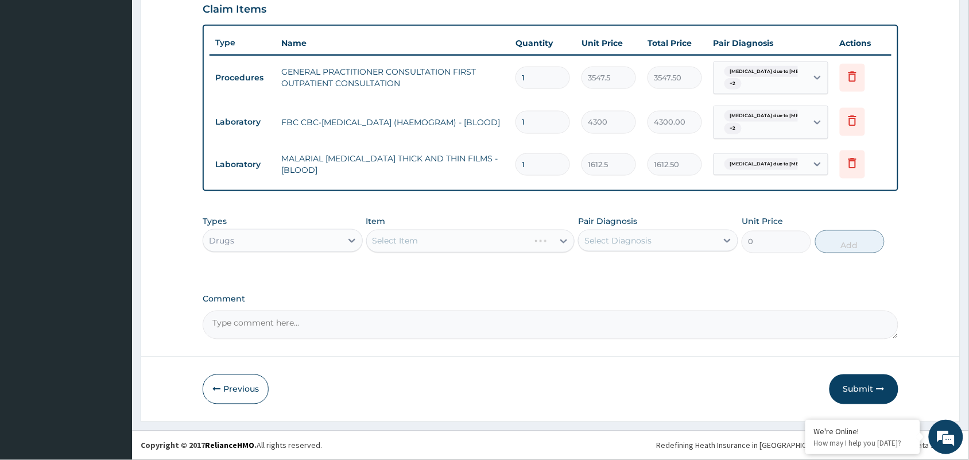
click at [423, 241] on div "Select Item" at bounding box center [470, 241] width 209 height 23
click at [406, 234] on div "Select Item" at bounding box center [470, 241] width 209 height 23
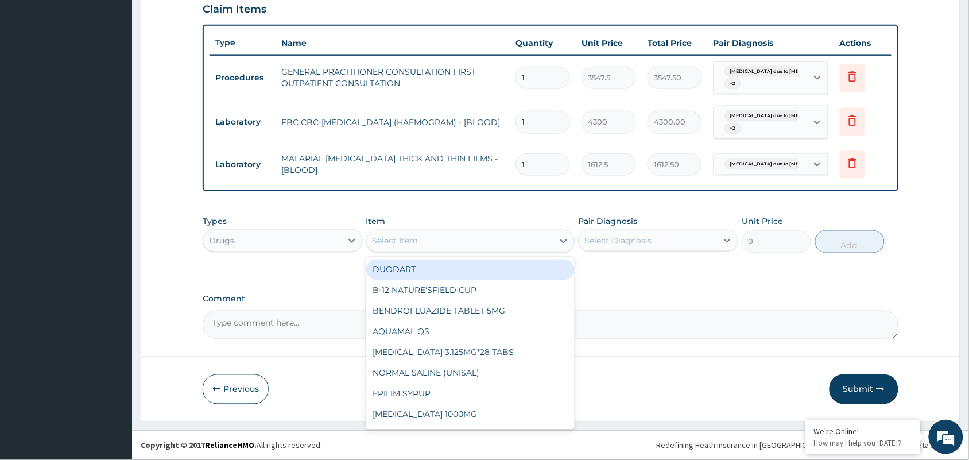
click at [409, 235] on div "Select Item" at bounding box center [395, 240] width 46 height 11
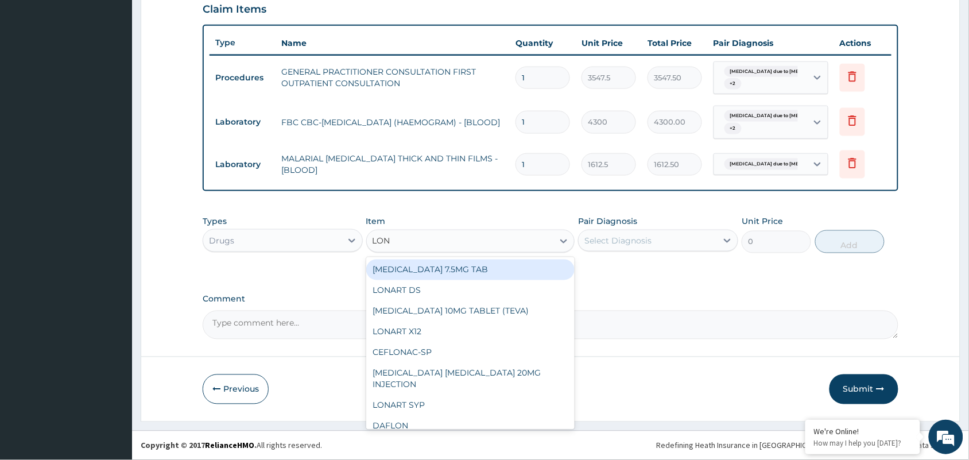
type input "[PERSON_NAME]"
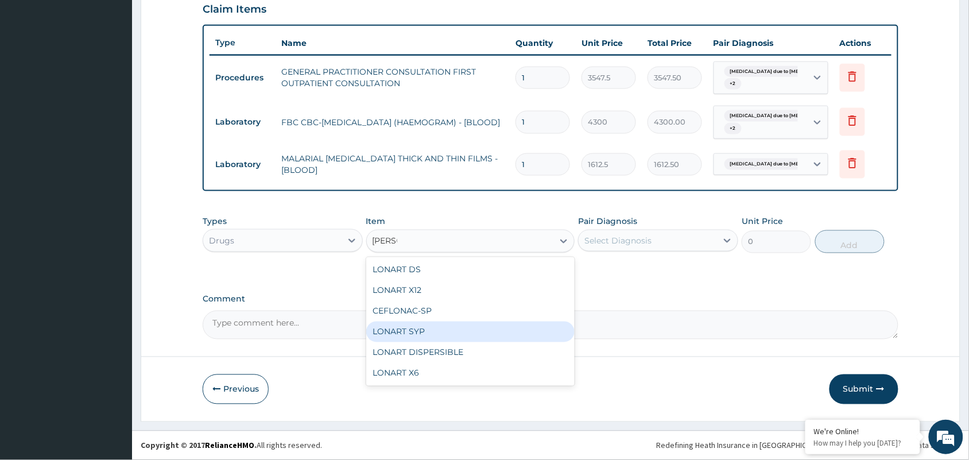
click at [428, 326] on div "LONART SYP" at bounding box center [470, 331] width 209 height 21
type input "2719.75"
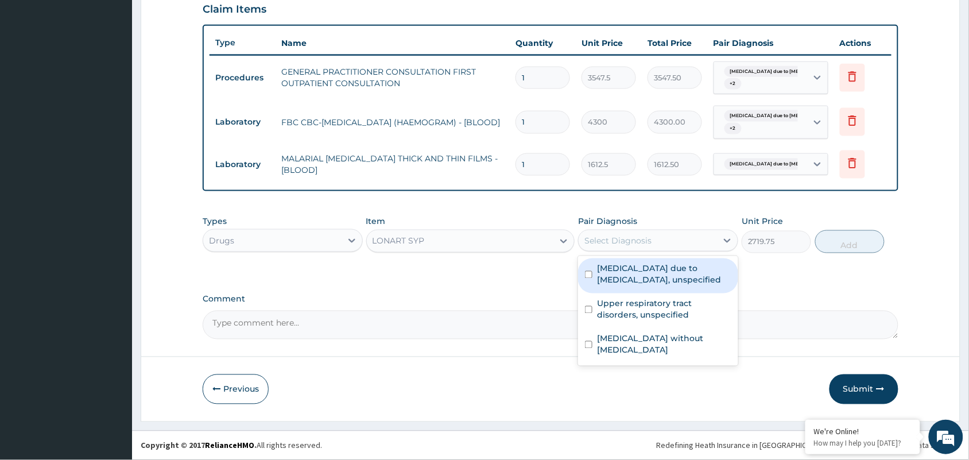
click at [612, 233] on div "Select Diagnosis" at bounding box center [647, 240] width 138 height 18
click at [619, 273] on label "[MEDICAL_DATA] due to [MEDICAL_DATA], unspecified" at bounding box center [664, 274] width 134 height 23
checkbox input "true"
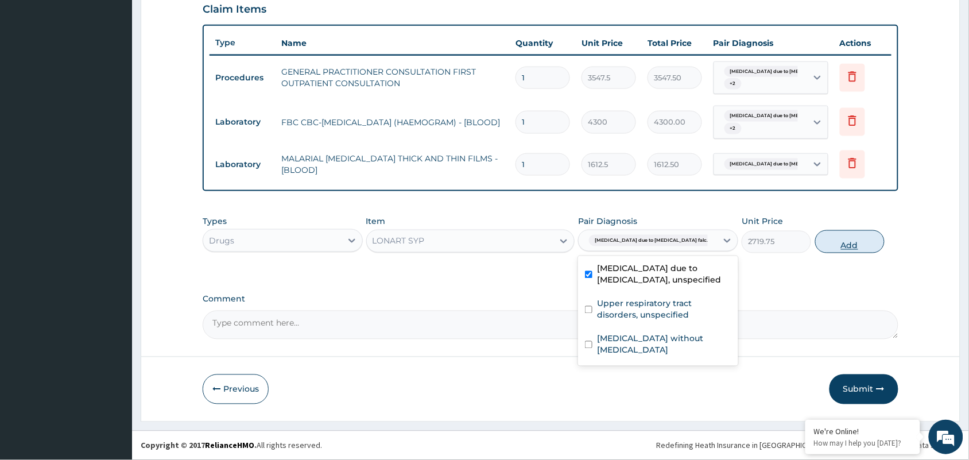
click at [828, 251] on button "Add" at bounding box center [849, 241] width 69 height 23
type input "0"
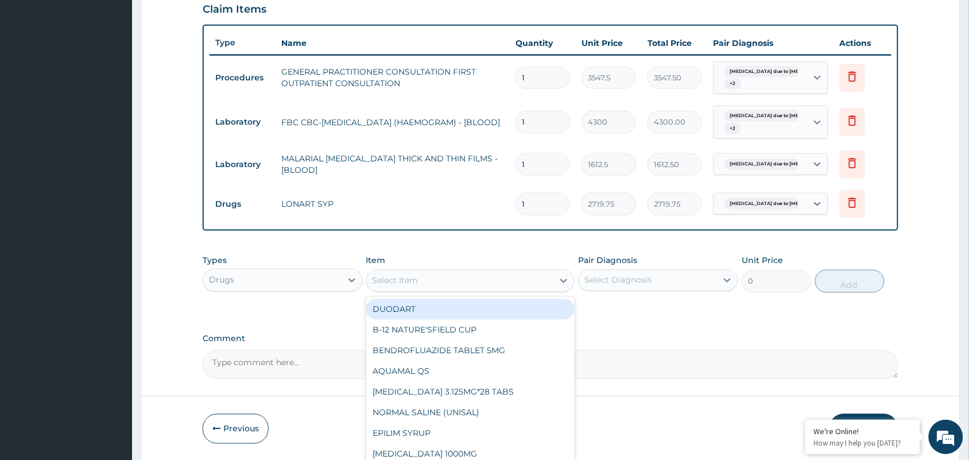
click at [434, 274] on div "Select Item" at bounding box center [460, 280] width 187 height 18
type input "ERY"
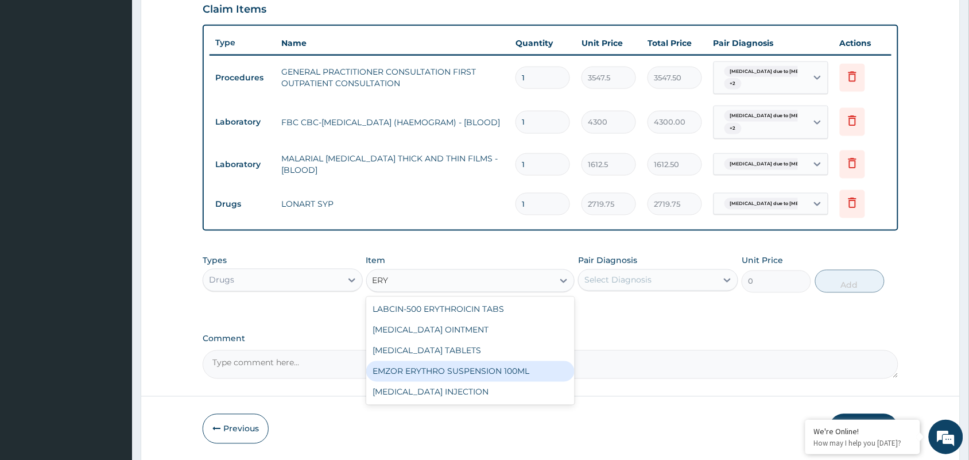
click at [454, 367] on div "EMZOR ERYTHRO SUSPENSION 100ML" at bounding box center [470, 371] width 209 height 21
type input "2601.5"
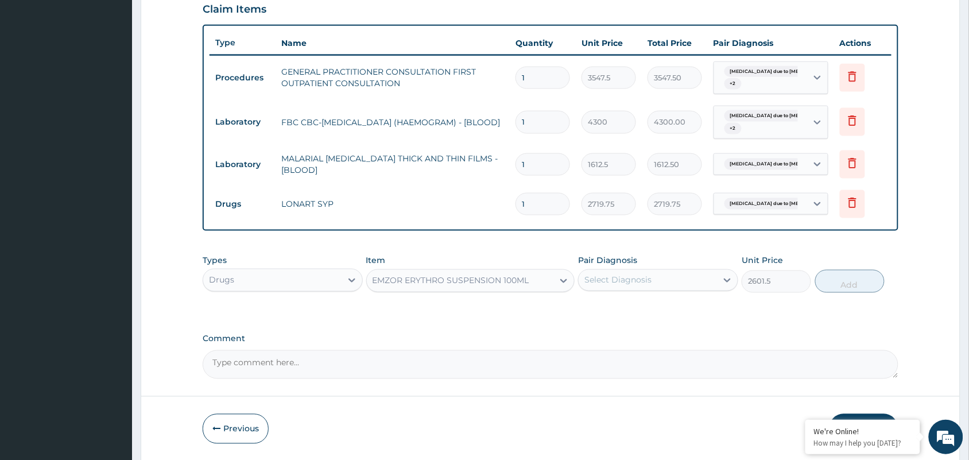
click at [617, 271] on div "Select Diagnosis" at bounding box center [647, 280] width 138 height 18
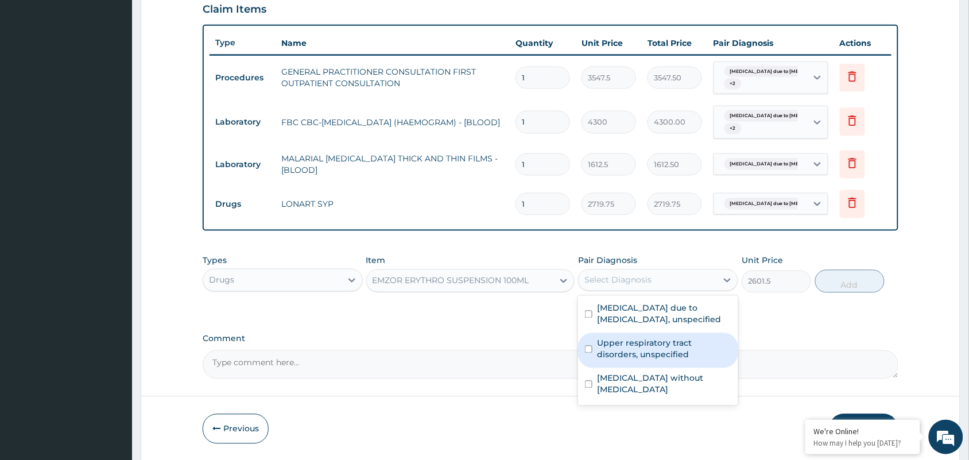
click at [625, 360] on div "Upper respiratory tract disorders, unspecified" at bounding box center [658, 350] width 160 height 35
checkbox input "true"
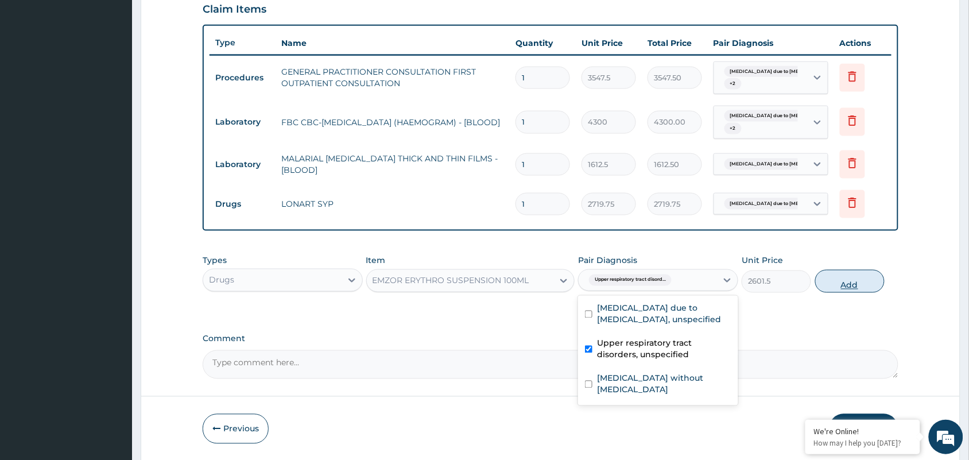
click at [859, 282] on button "Add" at bounding box center [849, 281] width 69 height 23
type input "0"
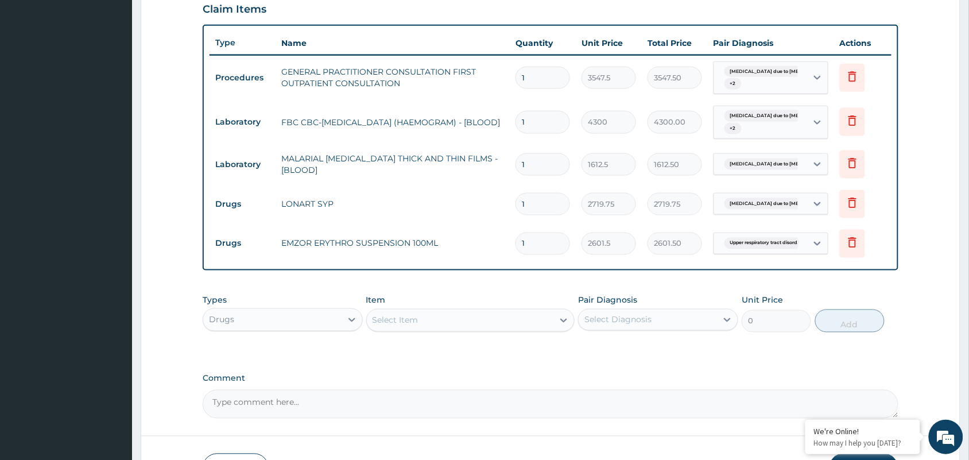
click at [431, 312] on div "Select Item" at bounding box center [460, 320] width 187 height 18
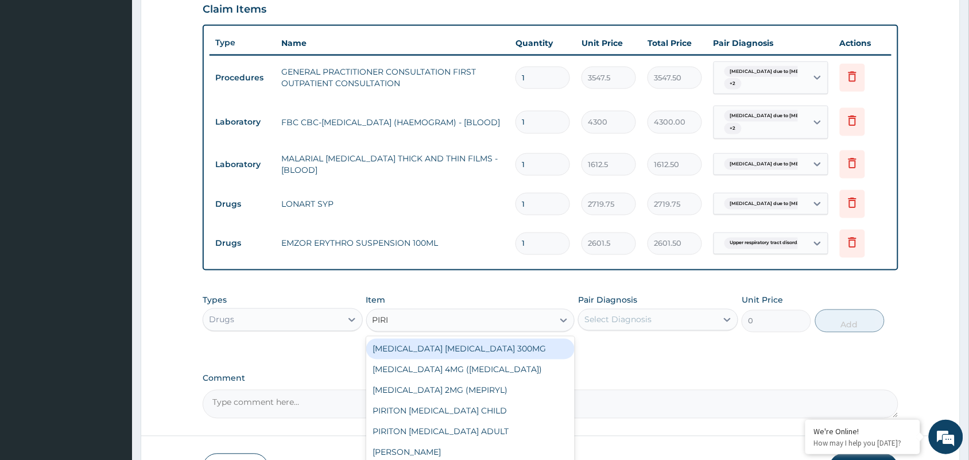
type input "PIRIT"
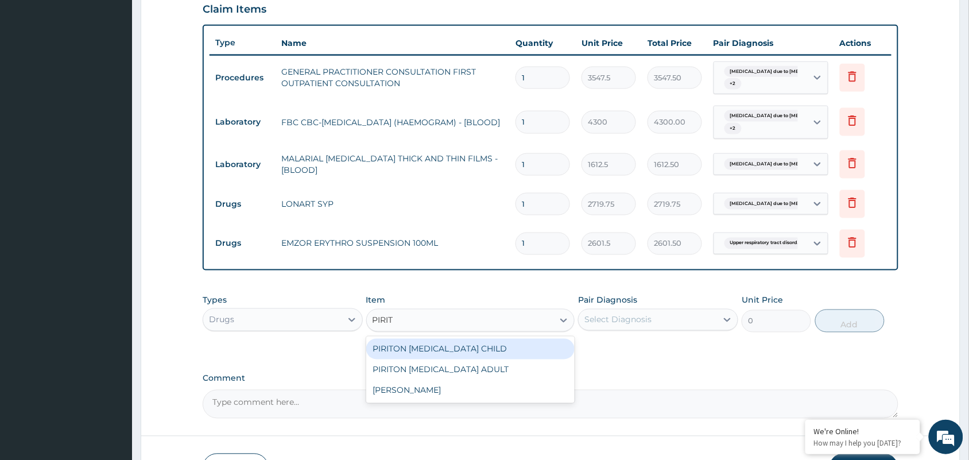
click at [446, 350] on div "PIRITON [MEDICAL_DATA] CHILD" at bounding box center [470, 349] width 209 height 21
type input "1182.5"
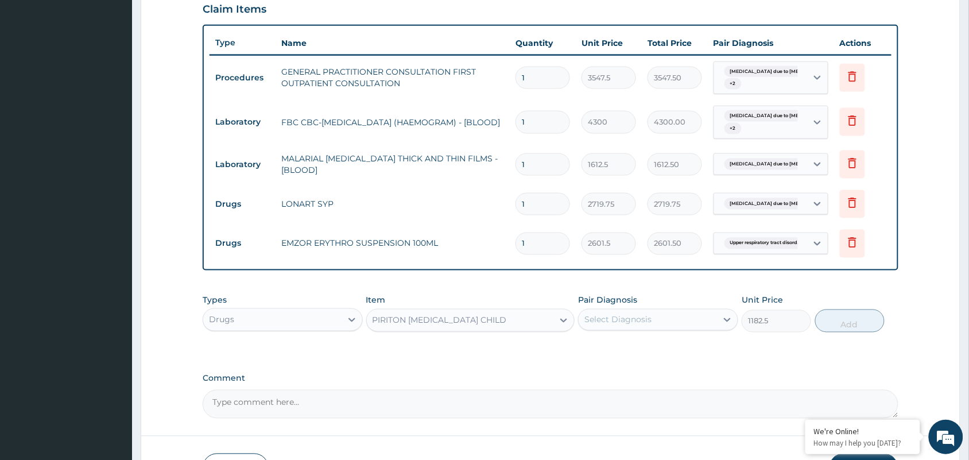
click at [589, 324] on div "Select Diagnosis" at bounding box center [617, 319] width 67 height 11
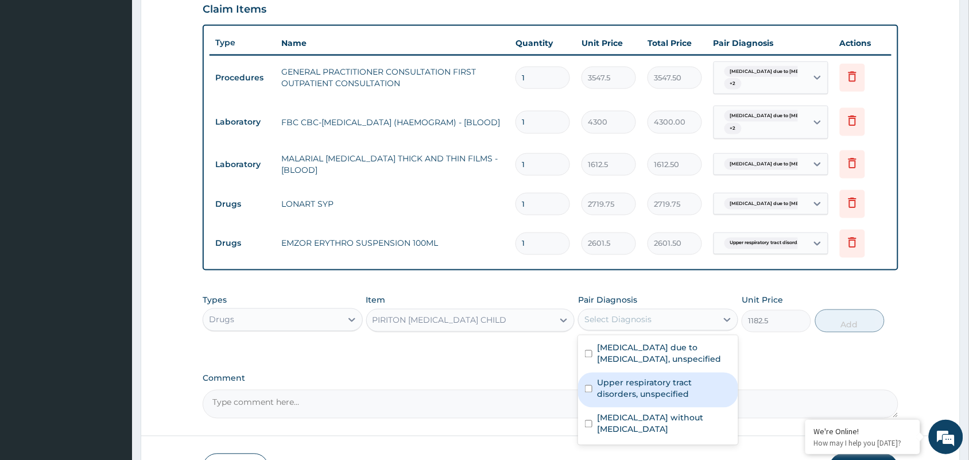
click at [624, 395] on label "Upper respiratory tract disorders, unspecified" at bounding box center [664, 388] width 134 height 23
checkbox input "true"
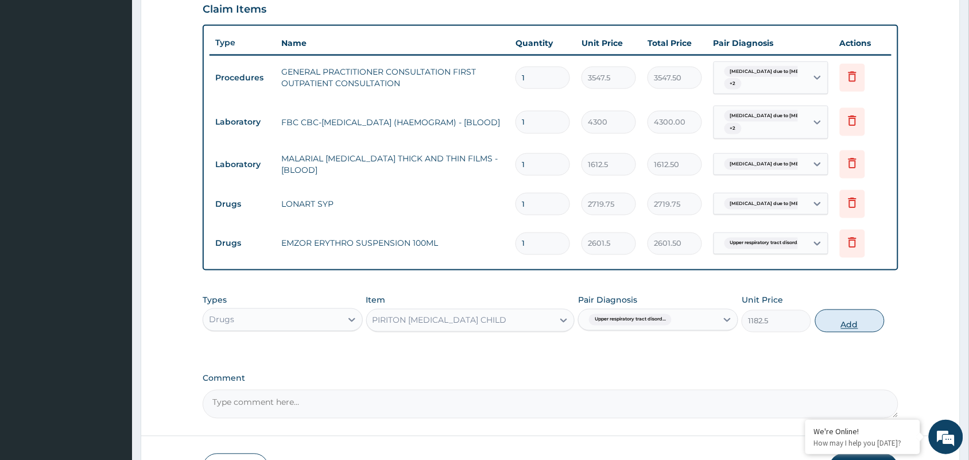
click at [832, 318] on button "Add" at bounding box center [849, 320] width 69 height 23
type input "0"
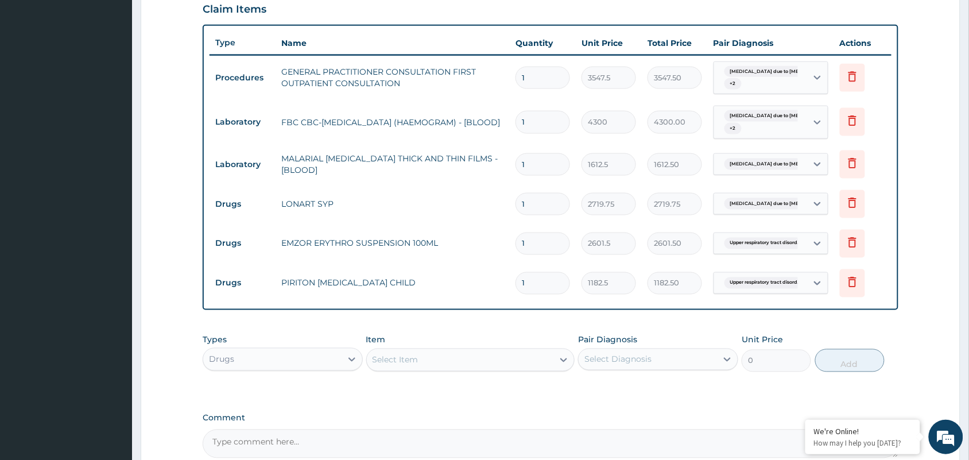
click at [416, 361] on div "Select Item" at bounding box center [395, 359] width 46 height 11
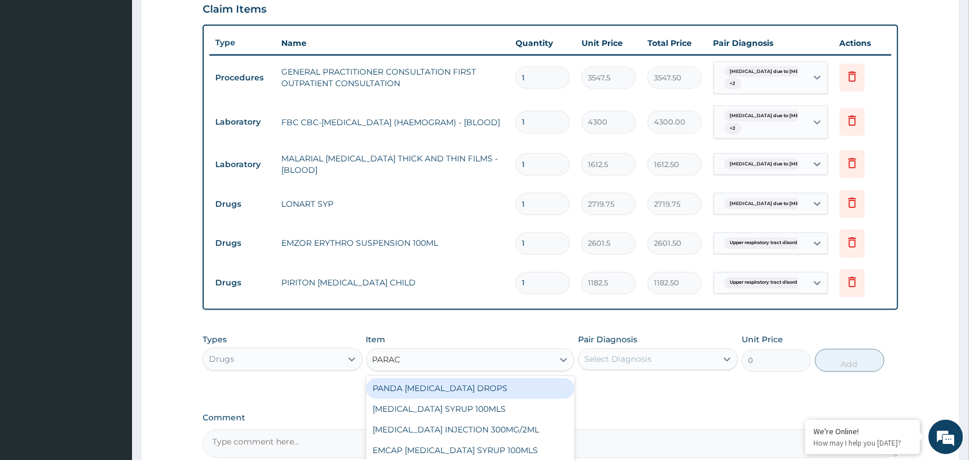
type input "PARACE"
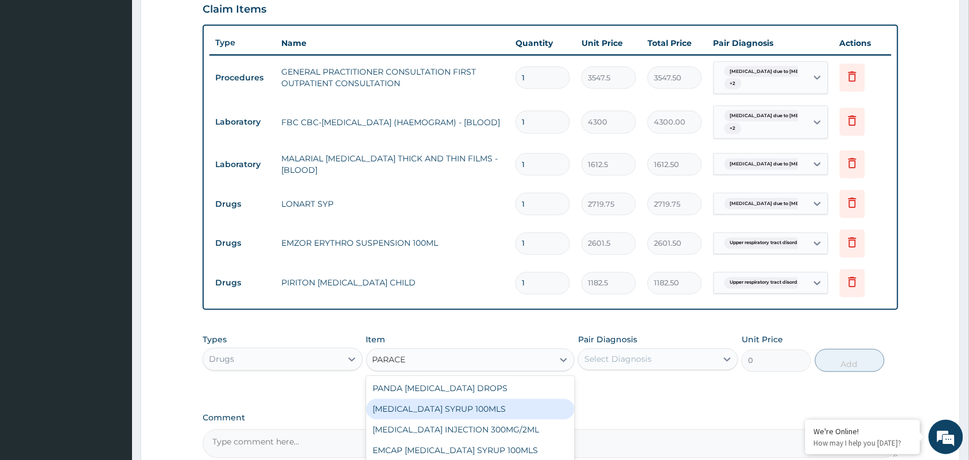
click at [457, 403] on div "[MEDICAL_DATA] SYRUP 100MLS" at bounding box center [470, 409] width 209 height 21
type input "709.5"
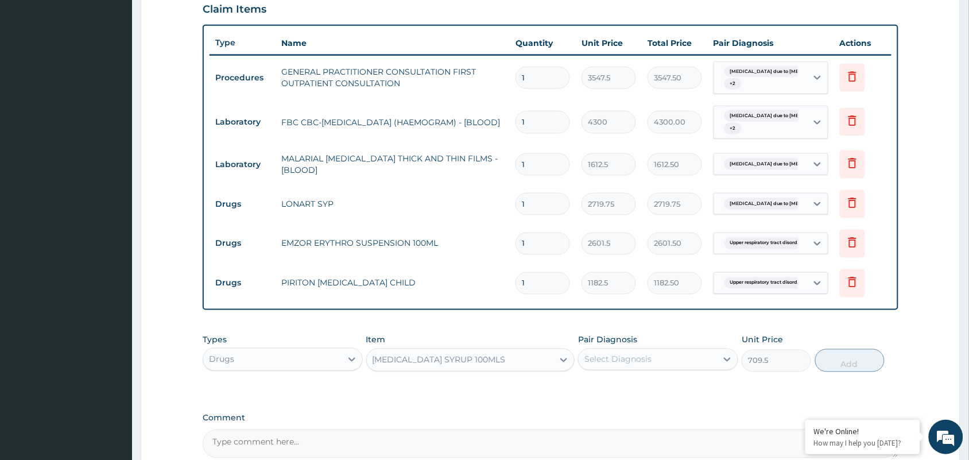
click at [624, 353] on div "Select Diagnosis" at bounding box center [617, 358] width 67 height 11
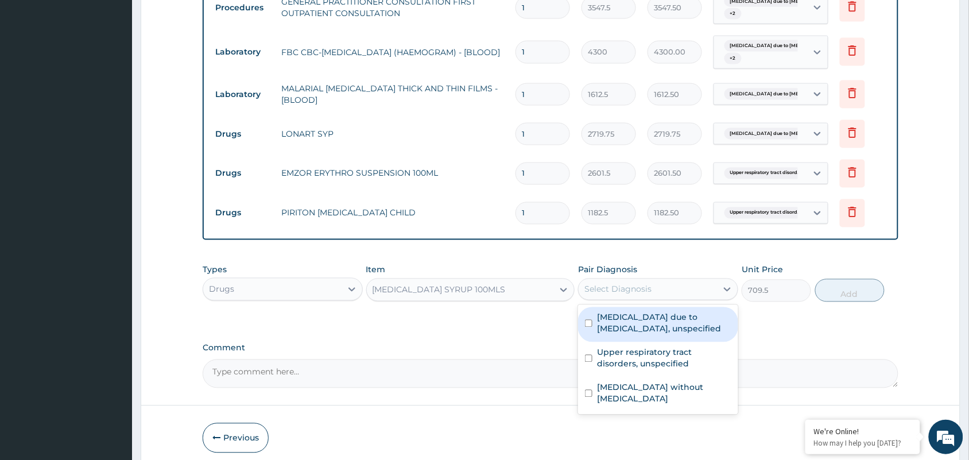
scroll to position [521, 0]
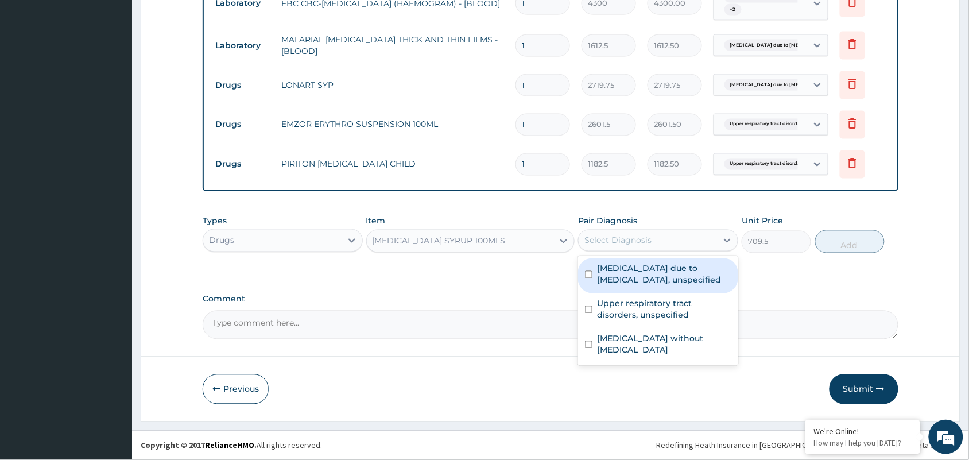
click at [641, 277] on label "[MEDICAL_DATA] due to [MEDICAL_DATA], unspecified" at bounding box center [664, 274] width 134 height 23
checkbox input "true"
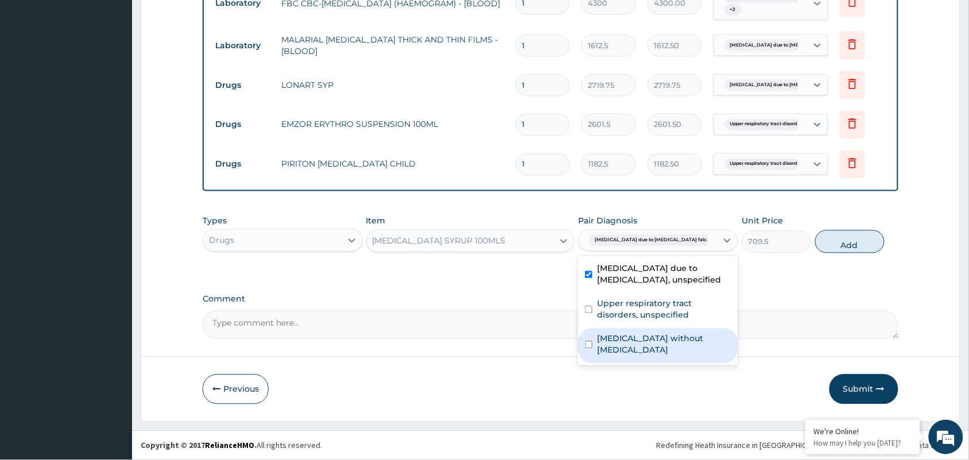
click at [650, 339] on label "[MEDICAL_DATA] without [MEDICAL_DATA]" at bounding box center [664, 344] width 134 height 23
checkbox input "true"
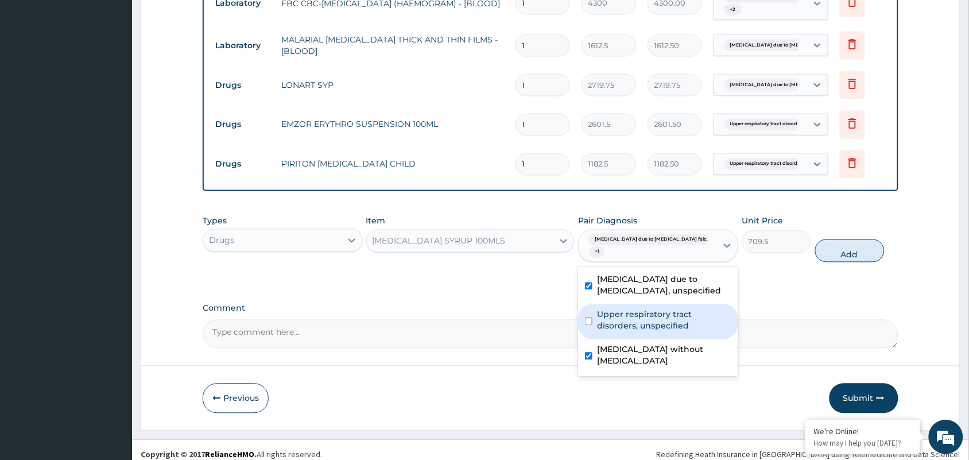
click at [647, 316] on label "Upper respiratory tract disorders, unspecified" at bounding box center [664, 320] width 134 height 23
checkbox input "true"
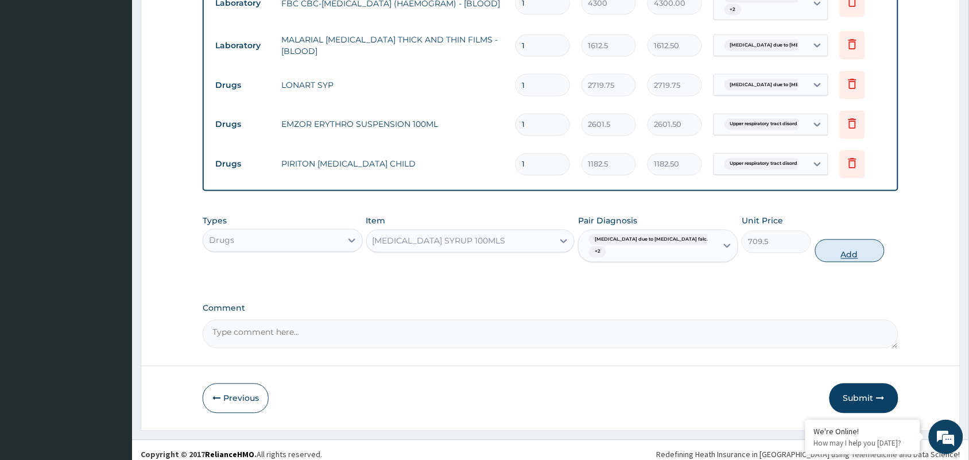
click at [848, 239] on button "Add" at bounding box center [849, 250] width 69 height 23
type input "0"
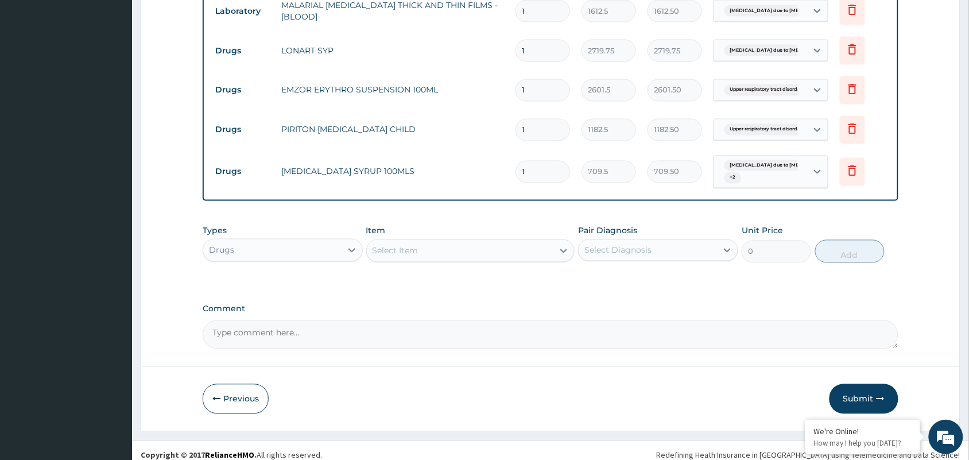
scroll to position [566, 0]
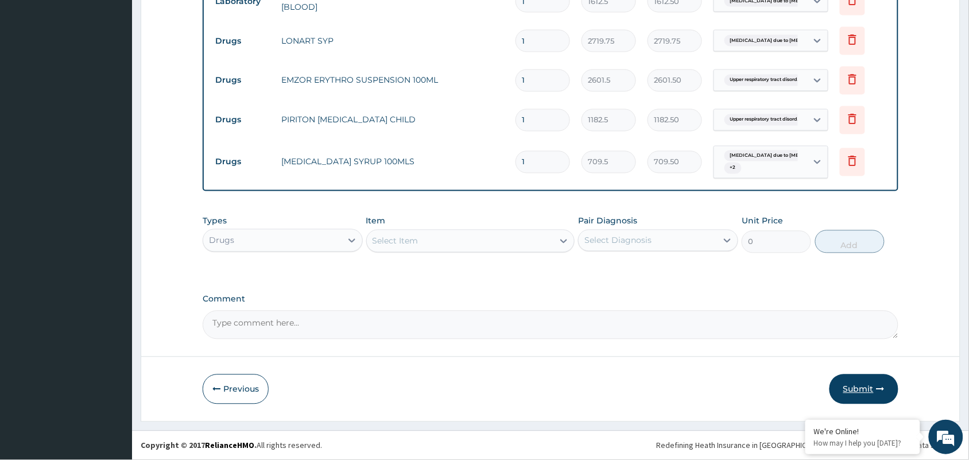
click at [858, 386] on button "Submit" at bounding box center [863, 389] width 69 height 30
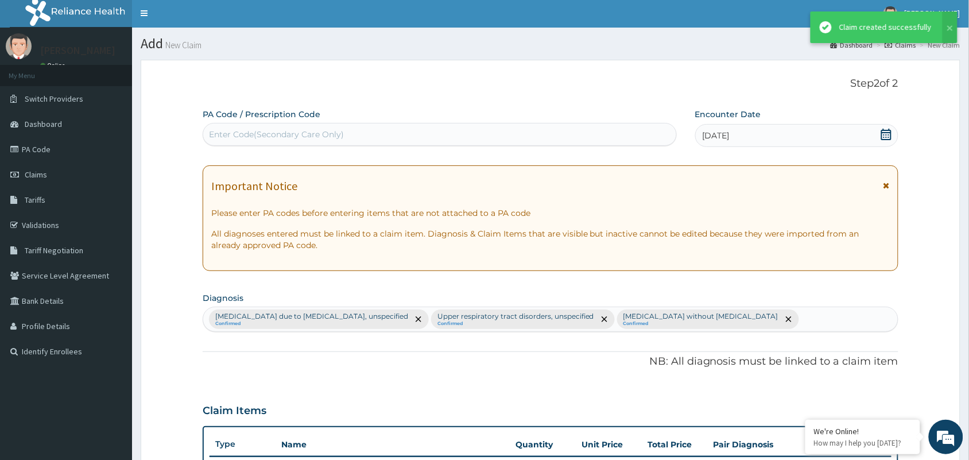
scroll to position [0, 0]
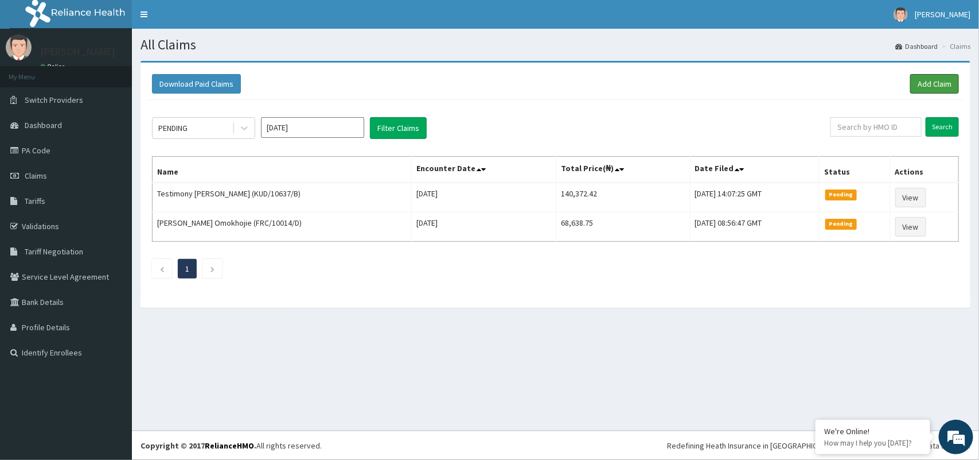
click at [921, 86] on link "Add Claim" at bounding box center [935, 84] width 49 height 20
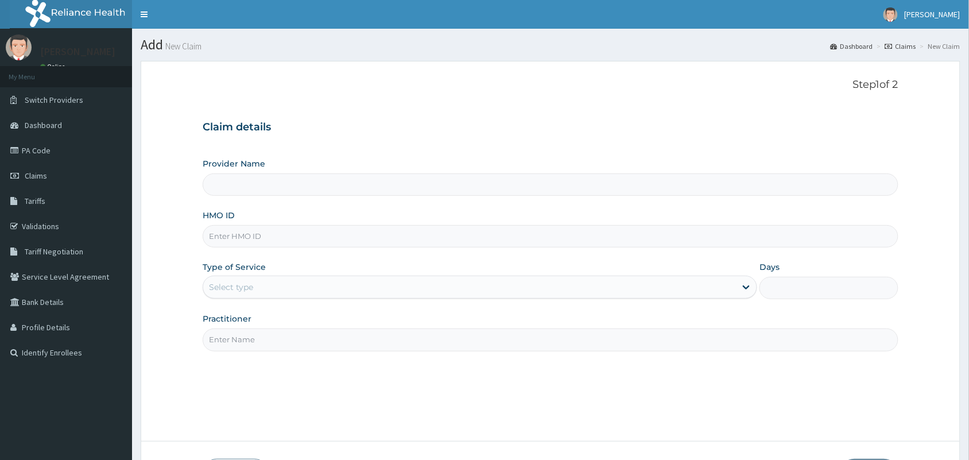
type input "Mobonike Hospital and Maternity home"
click at [259, 234] on input "HMO ID" at bounding box center [550, 236] width 695 height 22
type input "LBC/10012/A"
click at [268, 301] on div "Provider Name Mobonike Hospital and Maternity home HMO ID LBC/10012/A Type of S…" at bounding box center [550, 254] width 695 height 193
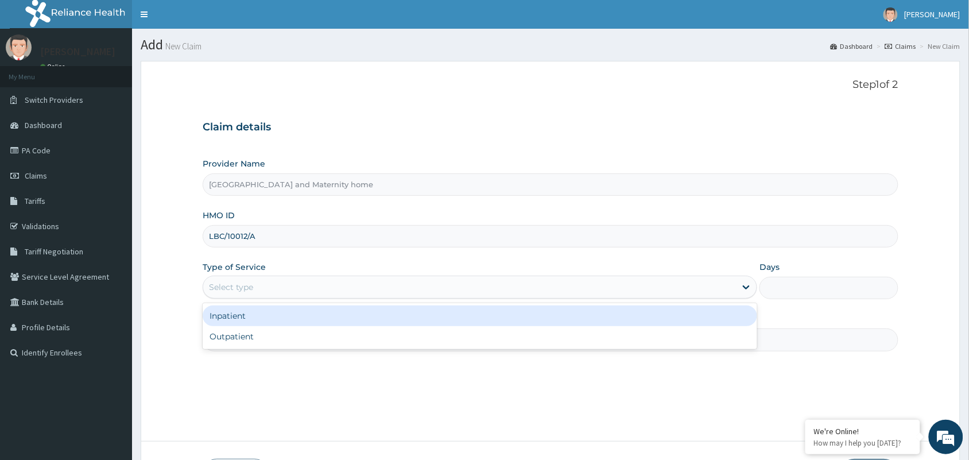
click at [271, 290] on div "Select type" at bounding box center [469, 287] width 532 height 18
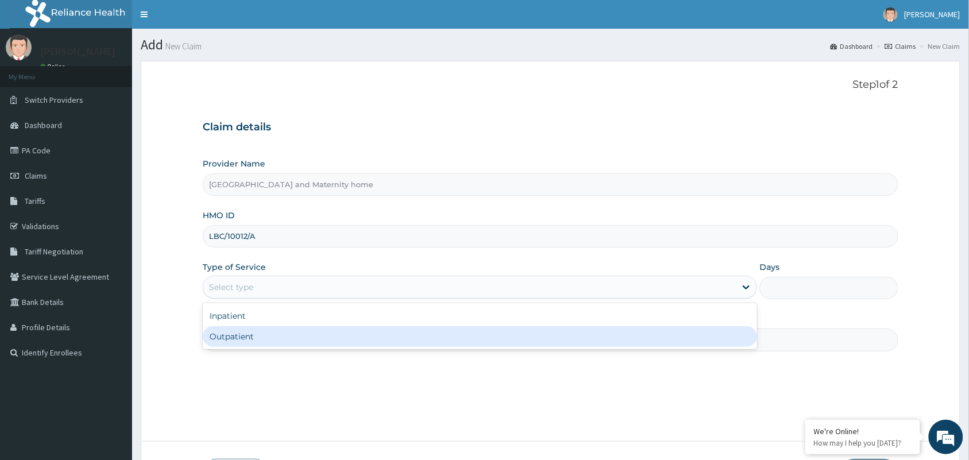
click at [264, 339] on div "Outpatient" at bounding box center [480, 336] width 554 height 21
type input "1"
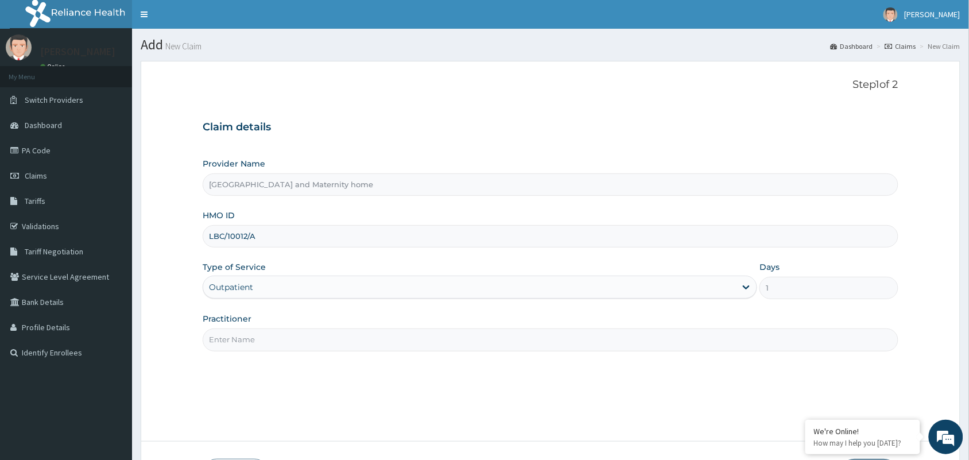
click at [260, 349] on input "Practitioner" at bounding box center [550, 339] width 695 height 22
type input "[PERSON_NAME] [PERSON_NAME]"
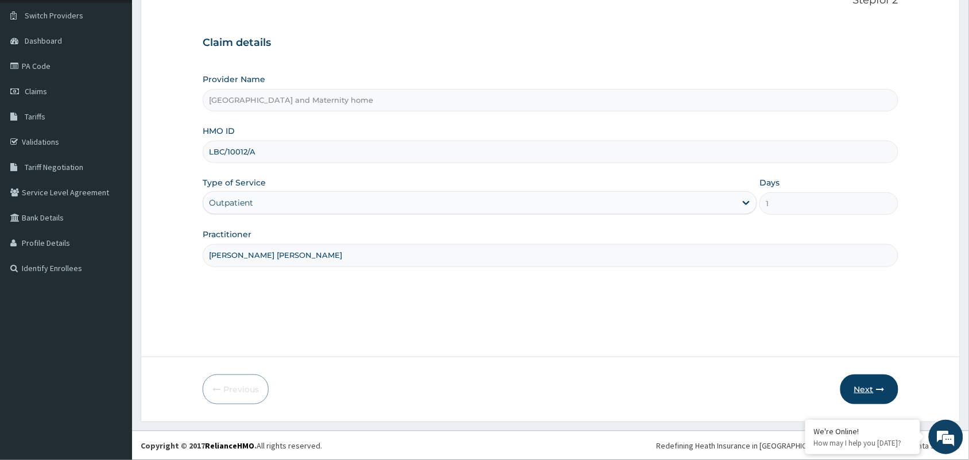
click at [865, 388] on button "Next" at bounding box center [869, 389] width 58 height 30
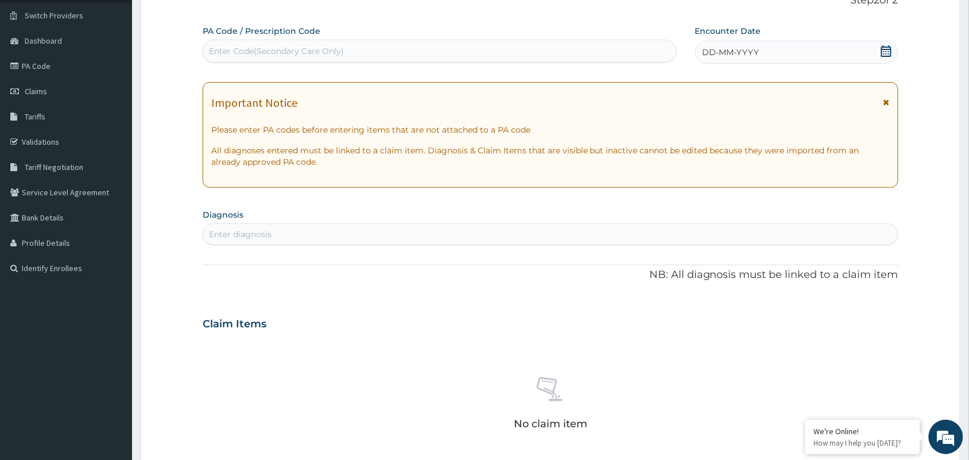
click at [374, 232] on div "Enter diagnosis" at bounding box center [550, 234] width 694 height 18
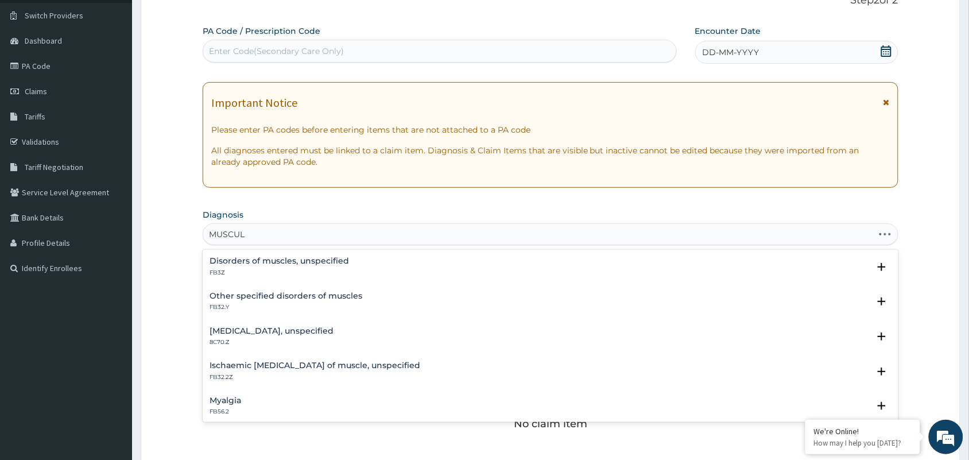
type input "MUSCULO"
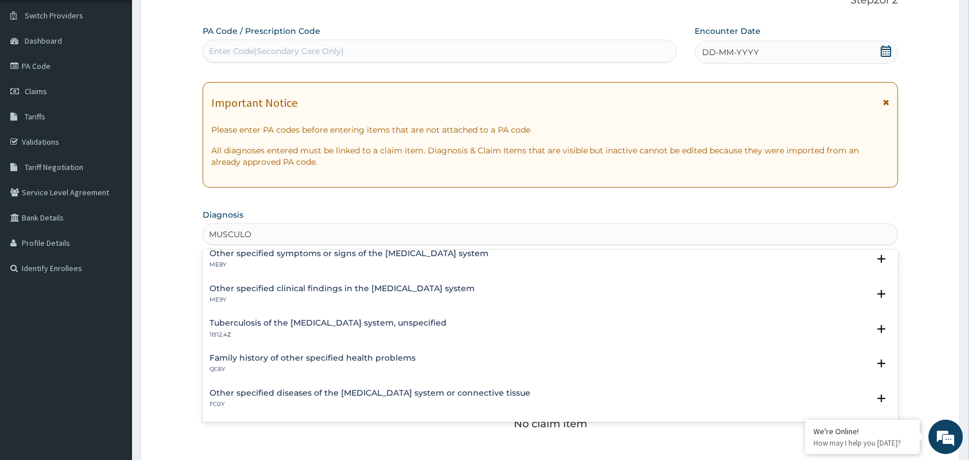
scroll to position [258, 0]
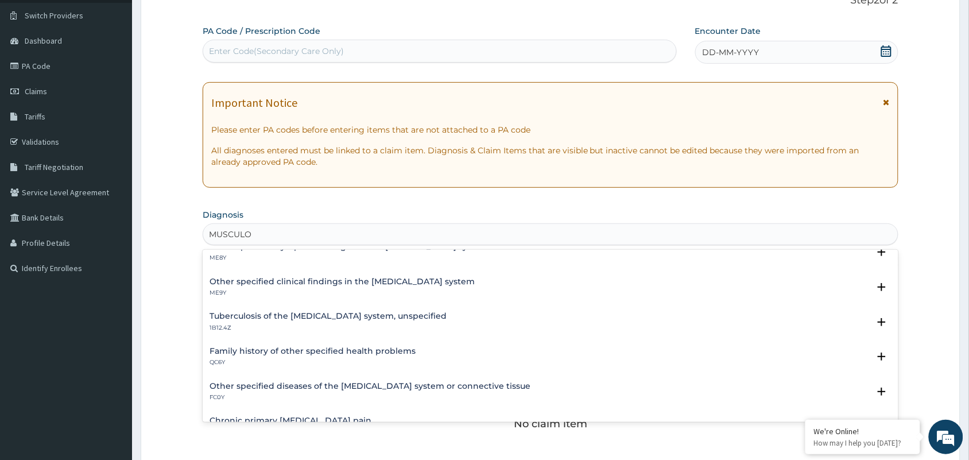
click at [466, 386] on h4 "Other specified diseases of the [MEDICAL_DATA] system or connective tissue" at bounding box center [369, 386] width 321 height 9
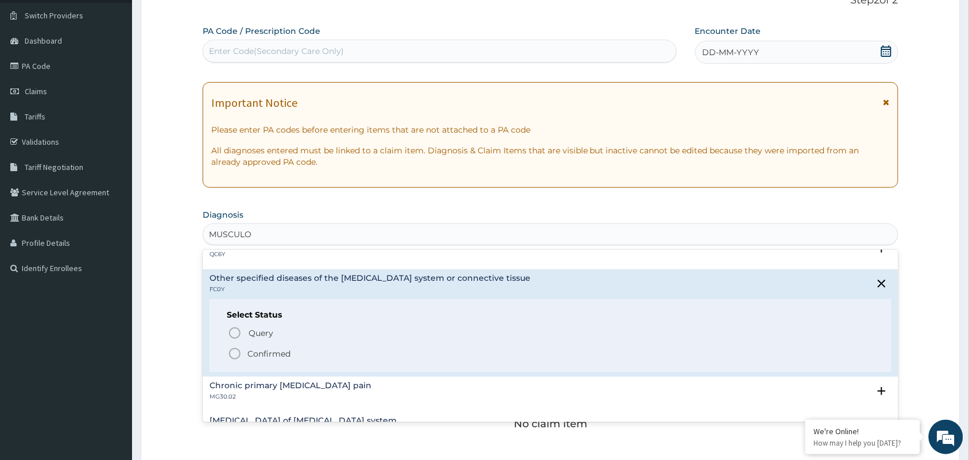
scroll to position [402, 0]
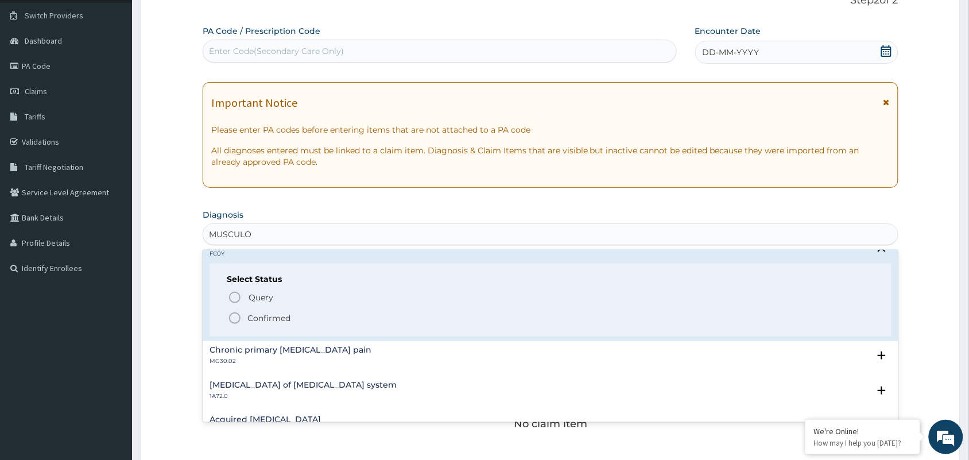
click at [265, 316] on p "Confirmed" at bounding box center [268, 317] width 43 height 11
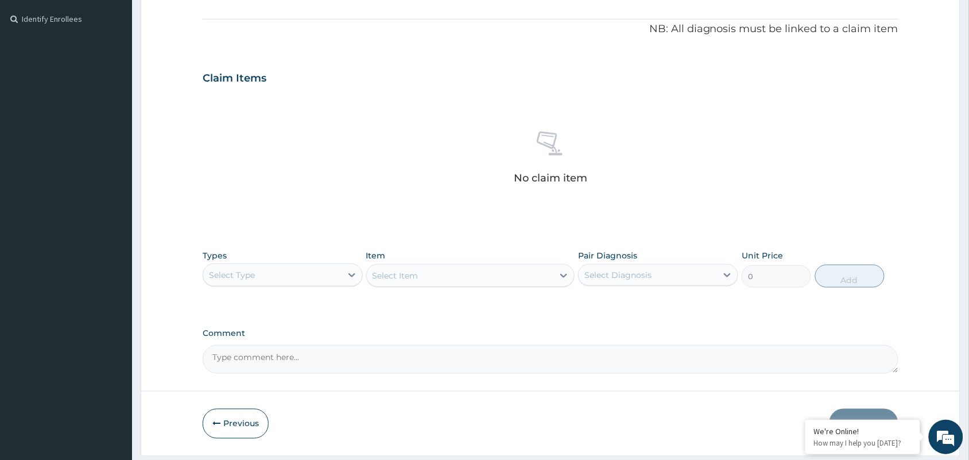
scroll to position [368, 0]
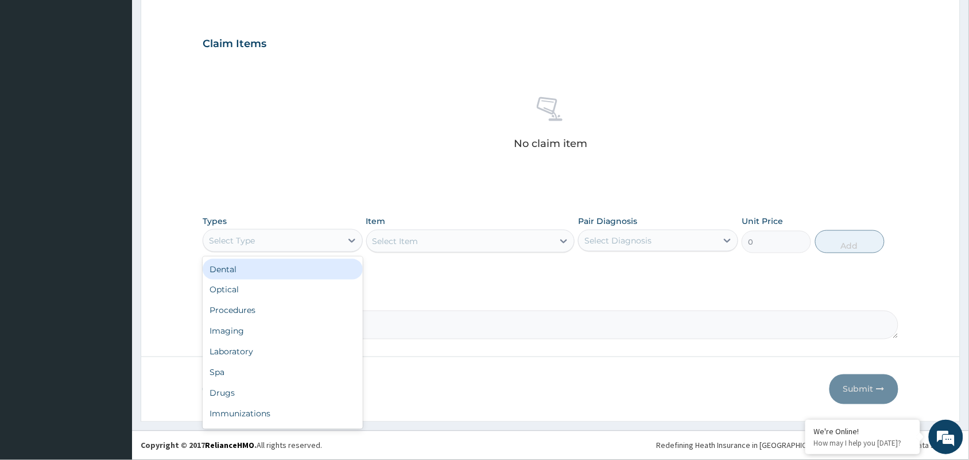
click at [282, 244] on div "Select Type" at bounding box center [272, 240] width 138 height 18
click at [238, 313] on div "Procedures" at bounding box center [283, 310] width 160 height 21
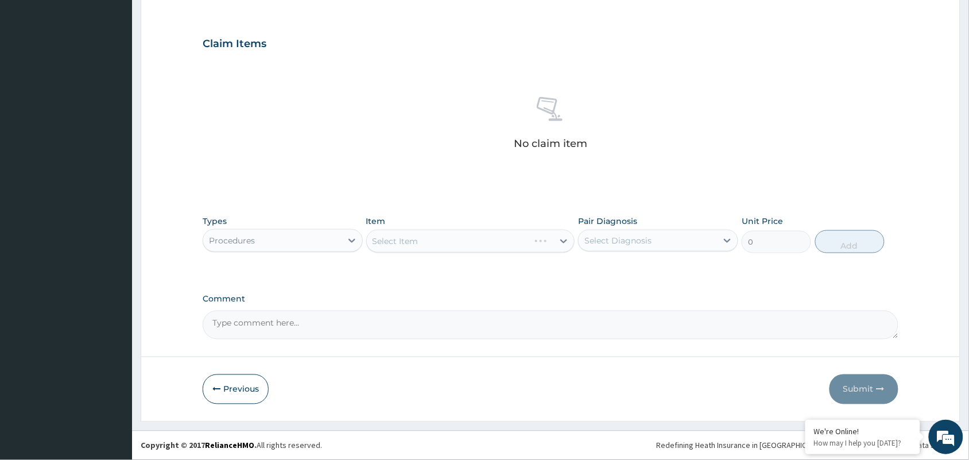
click at [410, 252] on div "Item Select Item" at bounding box center [470, 234] width 209 height 38
click at [411, 251] on div "Select Item" at bounding box center [470, 241] width 209 height 23
click at [414, 242] on div "Select Item" at bounding box center [470, 241] width 209 height 23
click at [449, 240] on div "Select Item" at bounding box center [460, 241] width 187 height 18
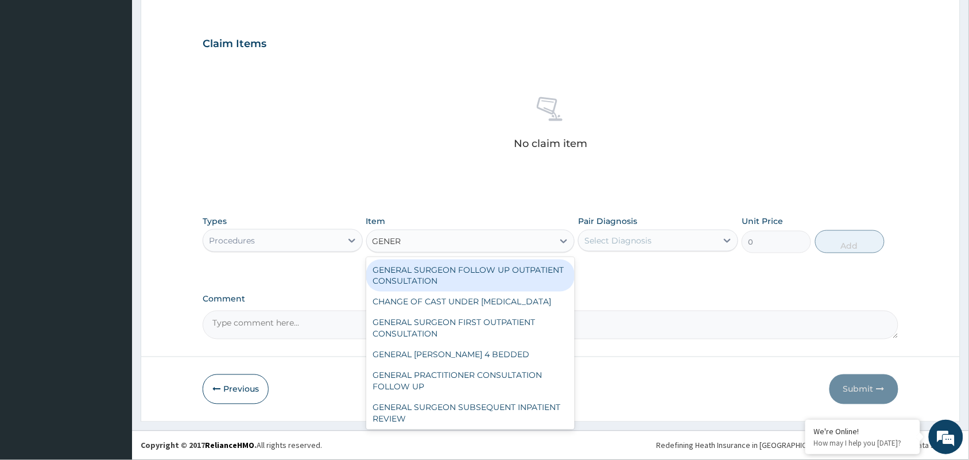
type input "GENERA"
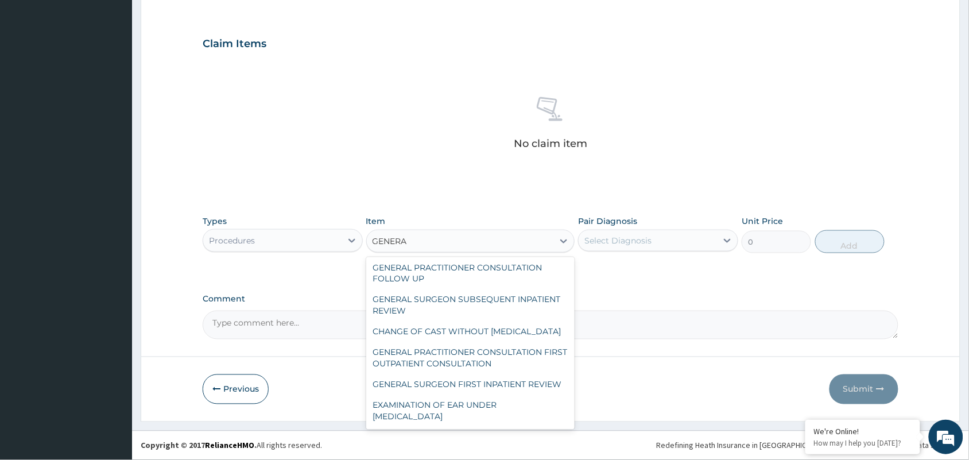
scroll to position [125, 0]
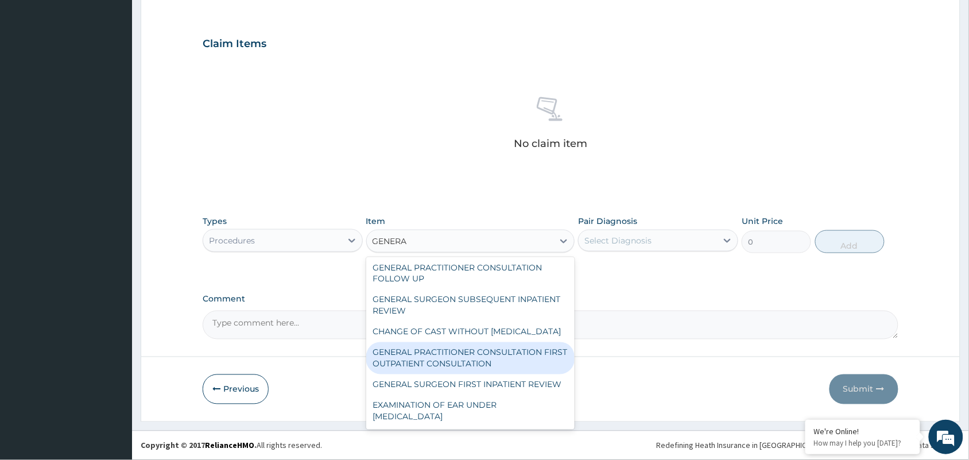
click at [486, 351] on div "GENERAL PRACTITIONER CONSULTATION FIRST OUTPATIENT CONSULTATION" at bounding box center [470, 358] width 209 height 32
type input "3547.5"
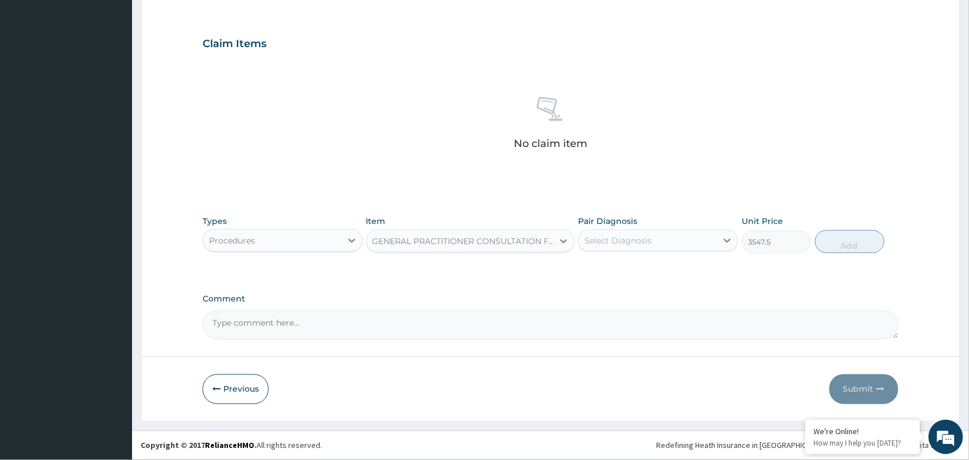
click at [663, 234] on div "Select Diagnosis" at bounding box center [647, 240] width 138 height 18
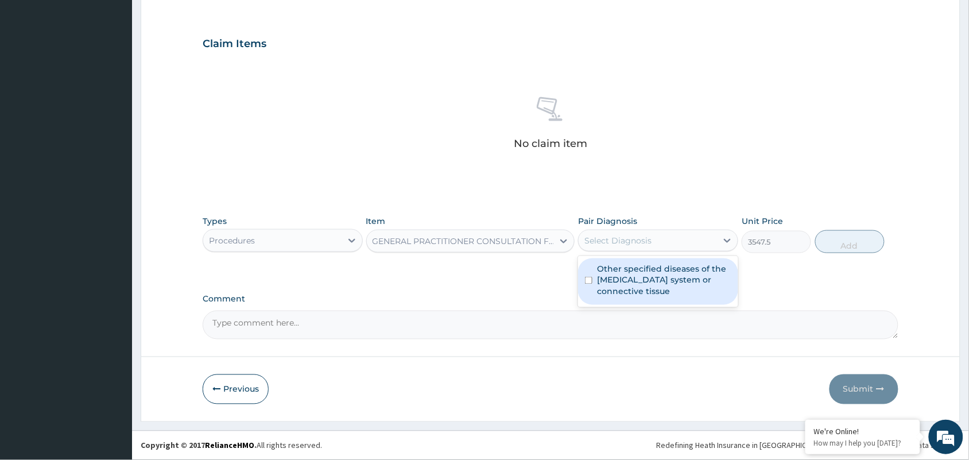
click at [659, 273] on label "Other specified diseases of the [MEDICAL_DATA] system or connective tissue" at bounding box center [664, 280] width 134 height 34
checkbox input "true"
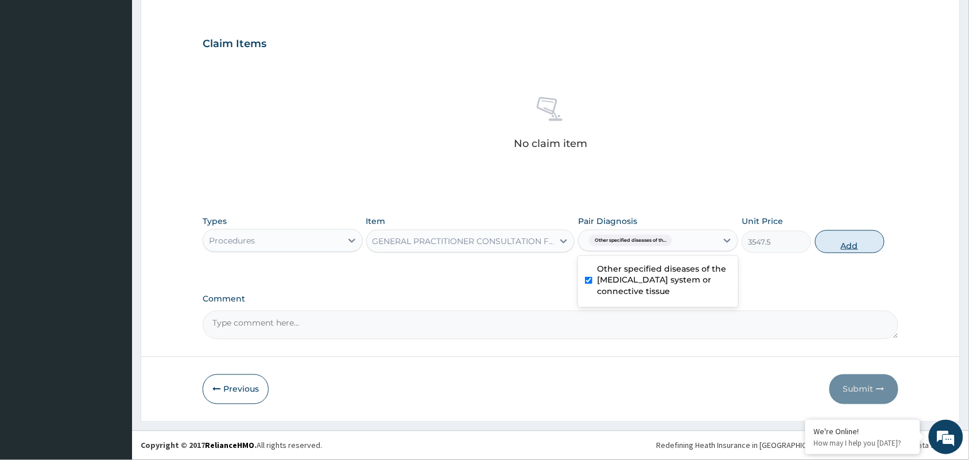
click at [833, 239] on button "Add" at bounding box center [849, 241] width 69 height 23
type input "0"
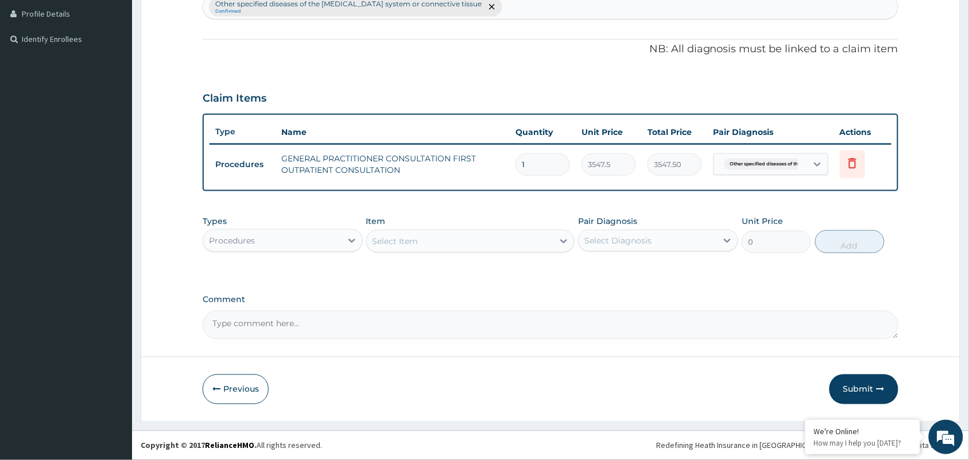
scroll to position [313, 0]
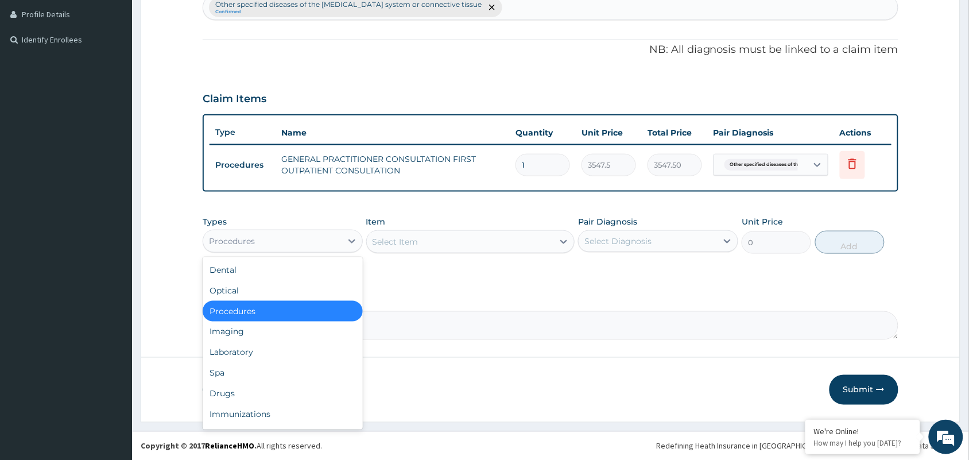
click at [257, 244] on div "Procedures" at bounding box center [272, 241] width 138 height 18
click at [227, 388] on div "Drugs" at bounding box center [283, 393] width 160 height 21
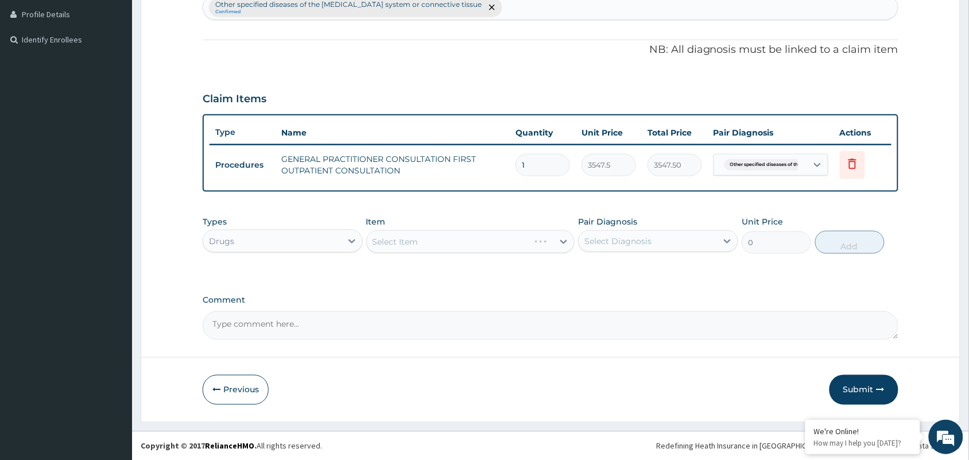
click at [412, 232] on div "Select Item" at bounding box center [470, 241] width 209 height 23
click at [418, 237] on div "Select Item" at bounding box center [470, 241] width 209 height 23
click at [420, 242] on div "Select Item" at bounding box center [470, 241] width 209 height 23
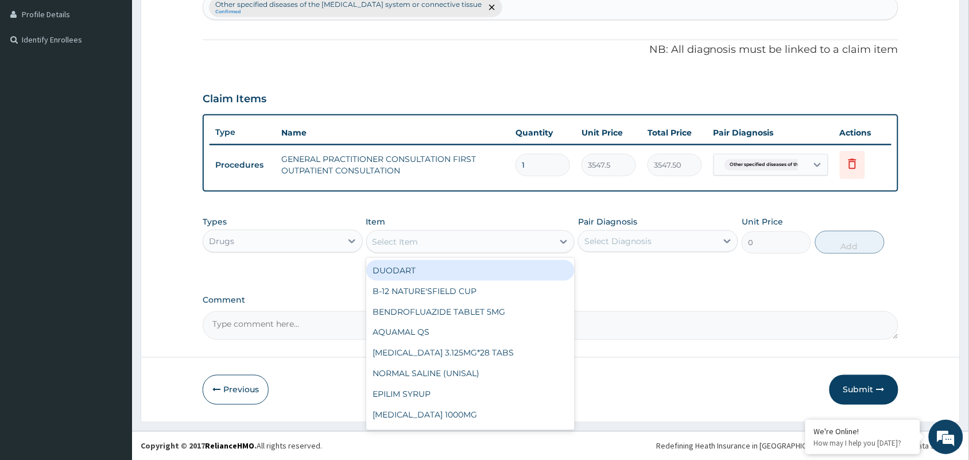
click at [466, 234] on div "Select Item" at bounding box center [460, 241] width 187 height 18
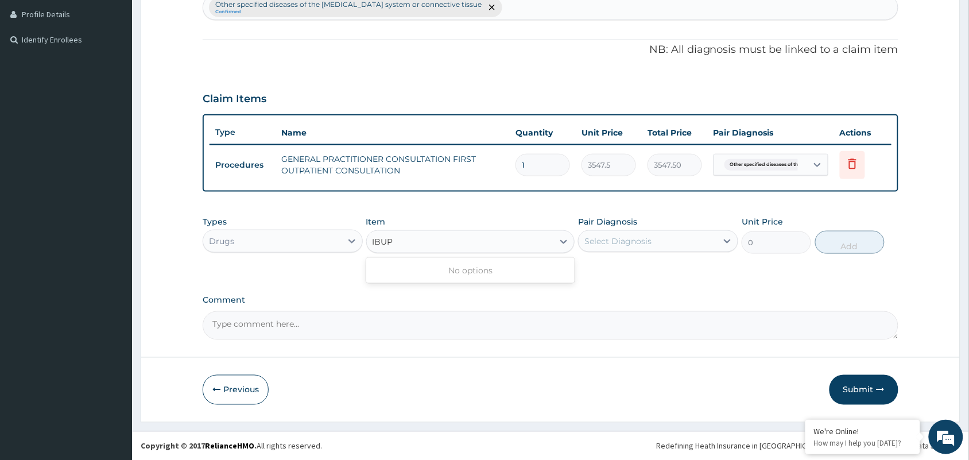
type input "IBU"
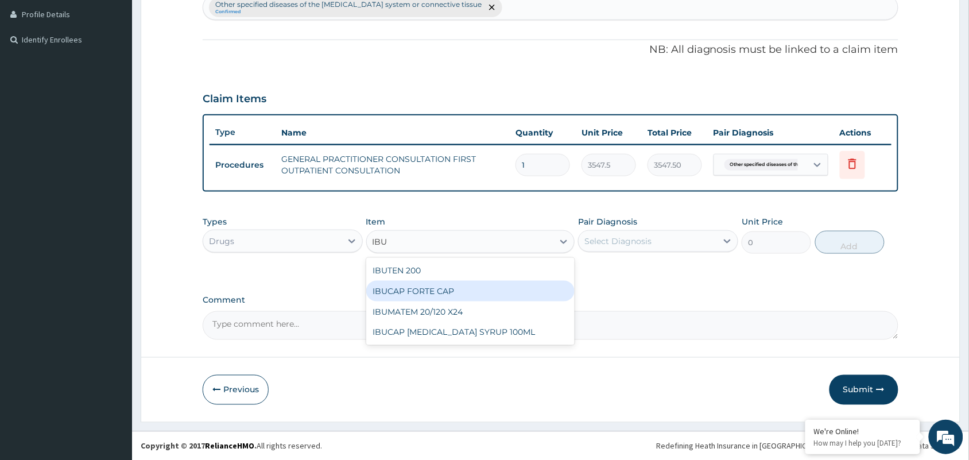
click at [465, 293] on div "IBUCAP FORTE CAP" at bounding box center [470, 291] width 209 height 21
type input "59.125"
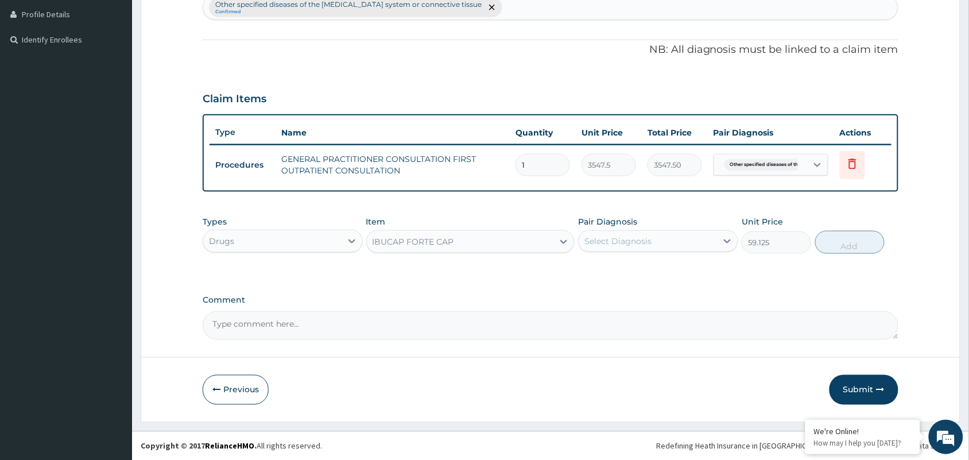
click at [675, 234] on div "Select Diagnosis" at bounding box center [647, 241] width 138 height 18
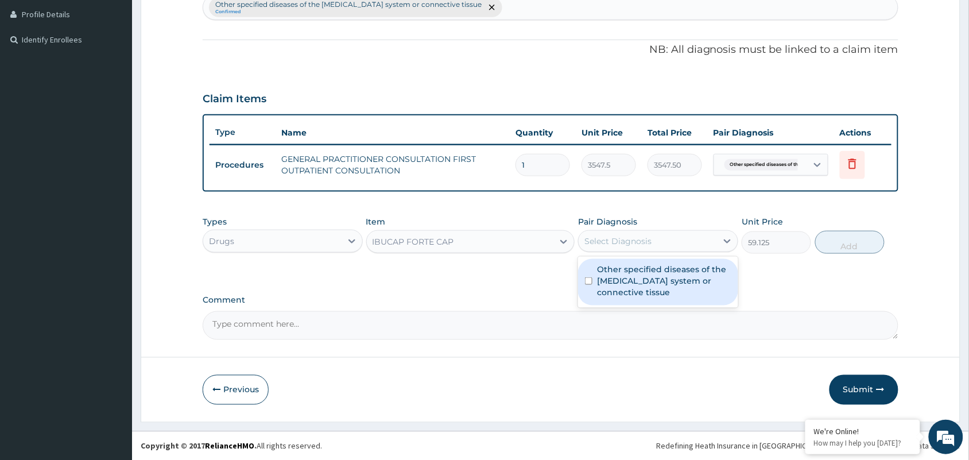
click at [683, 273] on label "Other specified diseases of the [MEDICAL_DATA] system or connective tissue" at bounding box center [664, 280] width 134 height 34
checkbox input "true"
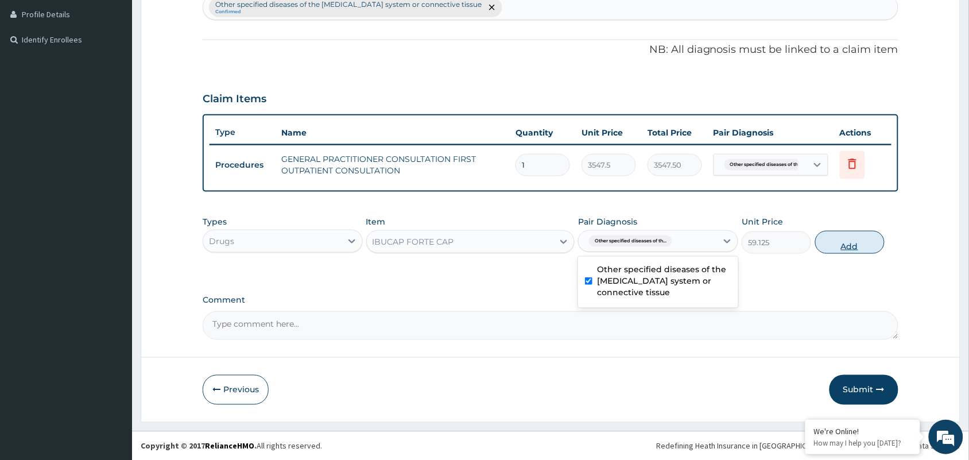
click at [833, 240] on button "Add" at bounding box center [849, 242] width 69 height 23
type input "0"
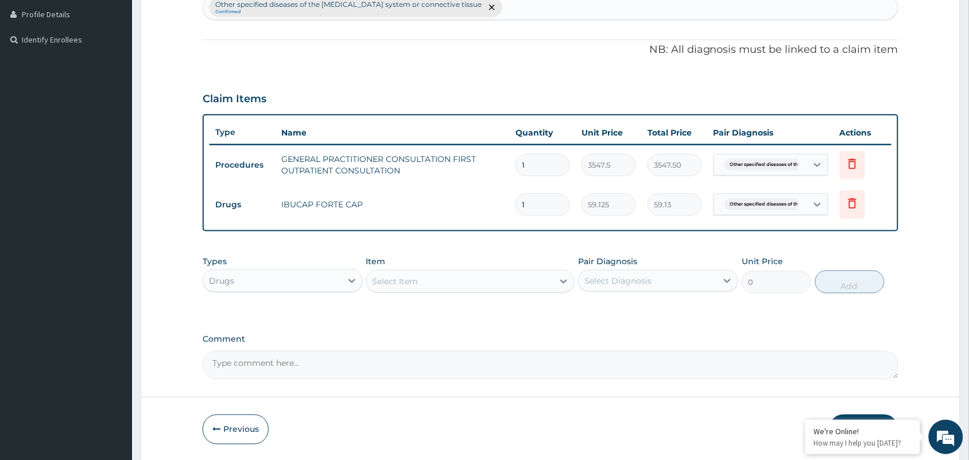
drag, startPoint x: 537, startPoint y: 208, endPoint x: 459, endPoint y: 199, distance: 78.6
click at [462, 199] on tr "Drugs IBUCAP FORTE CAP 1 59.125 59.13 Other specified diseases of th... Delete" at bounding box center [550, 205] width 682 height 40
type input "9"
type input "532.13"
type input "9"
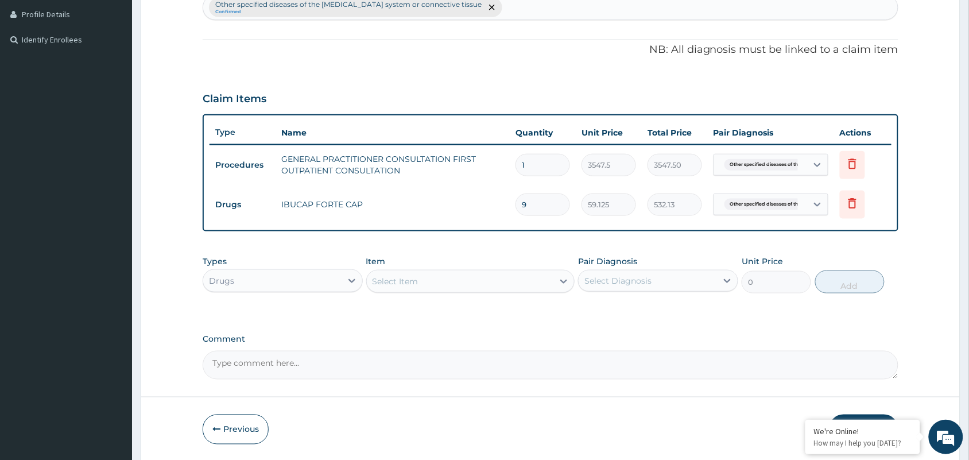
click at [399, 282] on div "Select Item" at bounding box center [395, 280] width 46 height 11
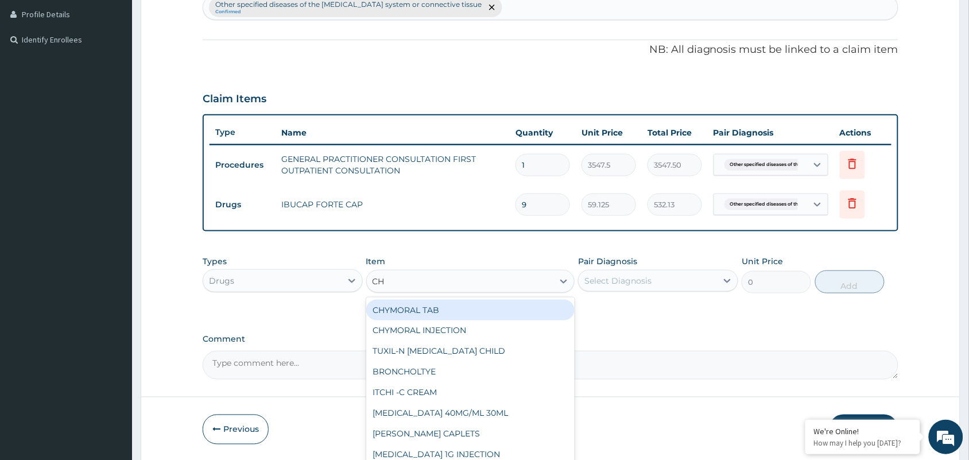
type input "CHY"
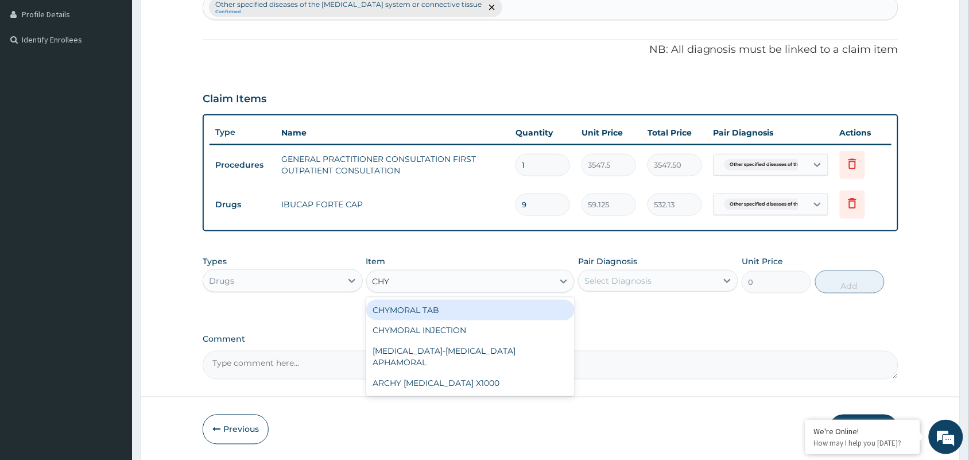
click at [411, 307] on div "CHYMORAL TAB" at bounding box center [470, 310] width 209 height 21
type input "65.0374984741211"
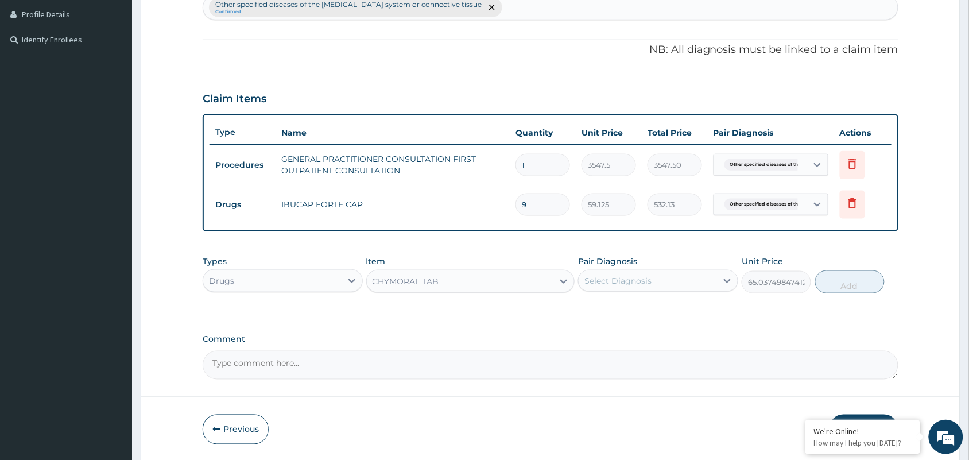
click at [625, 277] on div "Select Diagnosis" at bounding box center [617, 280] width 67 height 11
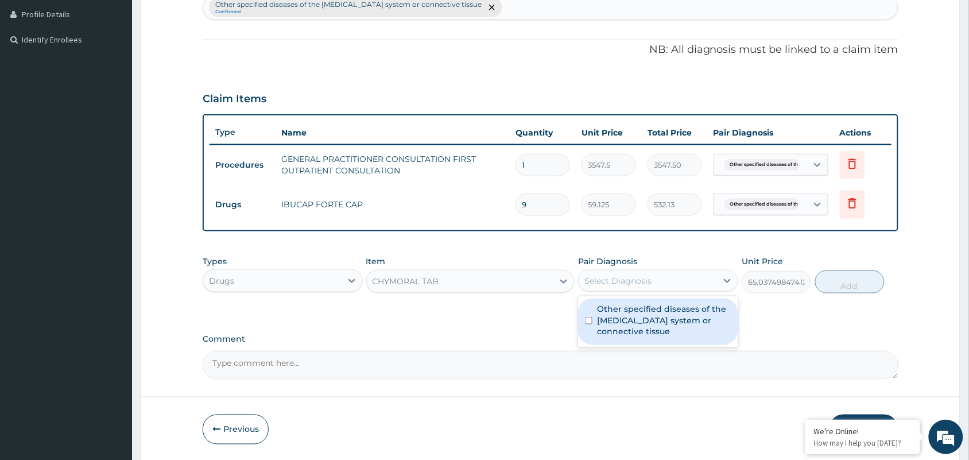
drag, startPoint x: 630, startPoint y: 316, endPoint x: 825, endPoint y: 297, distance: 195.9
click at [631, 316] on label "Other specified diseases of the [MEDICAL_DATA] system or connective tissue" at bounding box center [664, 320] width 134 height 34
checkbox input "true"
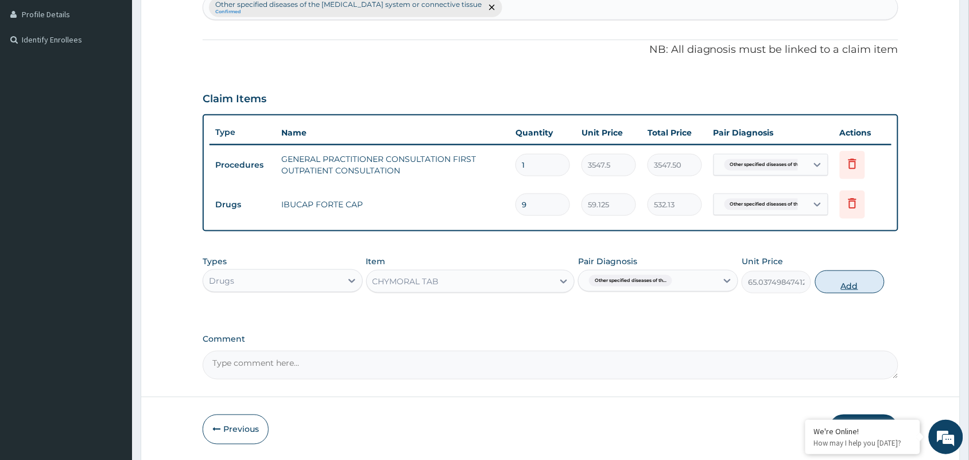
click at [870, 279] on button "Add" at bounding box center [849, 281] width 69 height 23
type input "0"
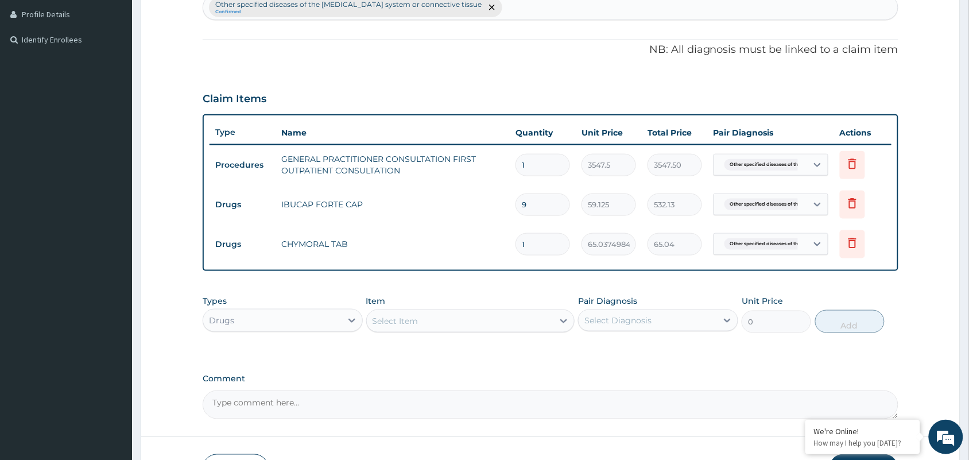
click at [532, 247] on input "1" at bounding box center [542, 244] width 55 height 22
type input "18"
type input "1170.67"
type input "18"
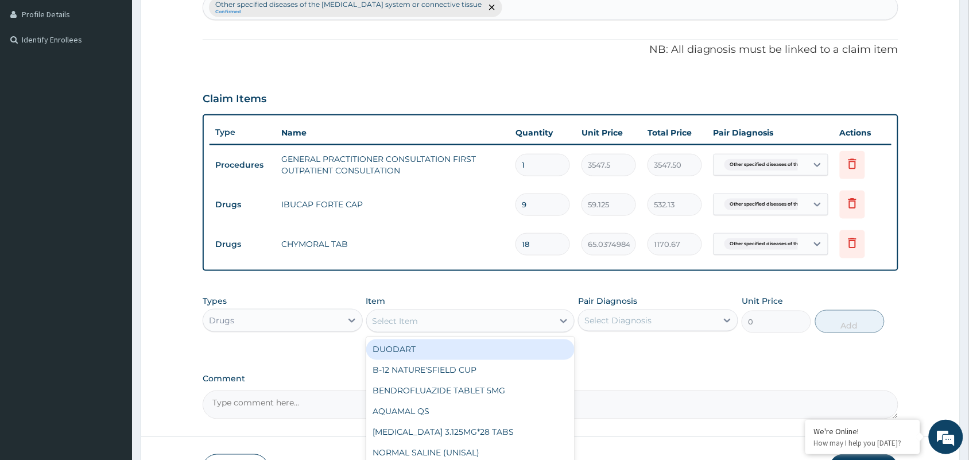
click at [492, 319] on div "Select Item" at bounding box center [460, 321] width 187 height 18
type input "DEX"
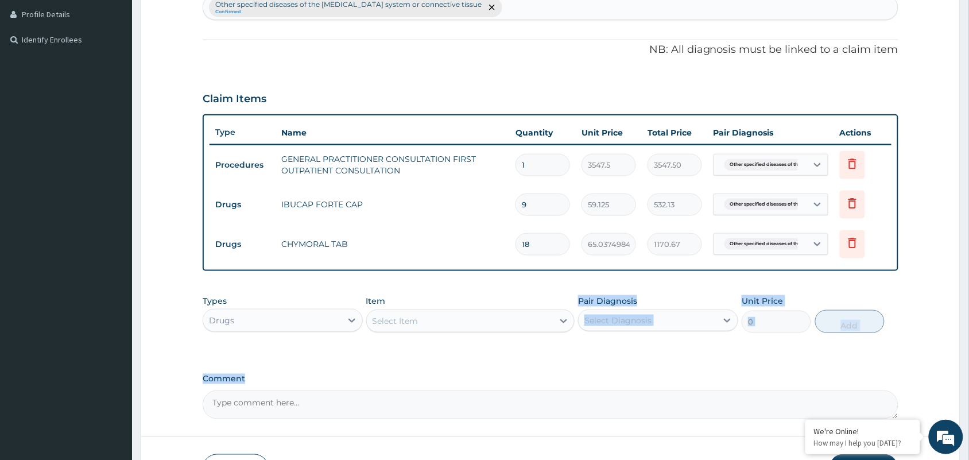
drag, startPoint x: 575, startPoint y: 357, endPoint x: 577, endPoint y: 378, distance: 20.1
click at [577, 378] on div "PA Code / Prescription Code Enter Code(Secondary Care Only) Encounter Date DD-M…" at bounding box center [550, 108] width 695 height 622
click at [460, 321] on div "Select Item" at bounding box center [460, 321] width 187 height 18
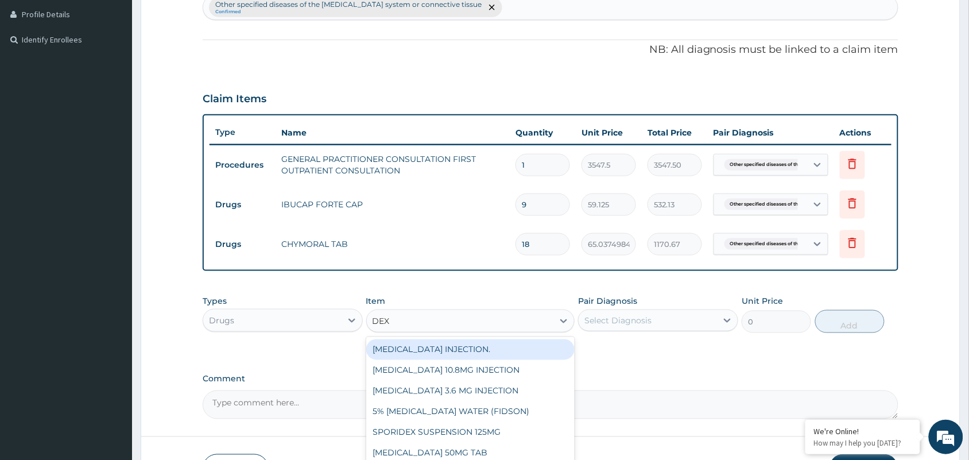
type input "DEXA"
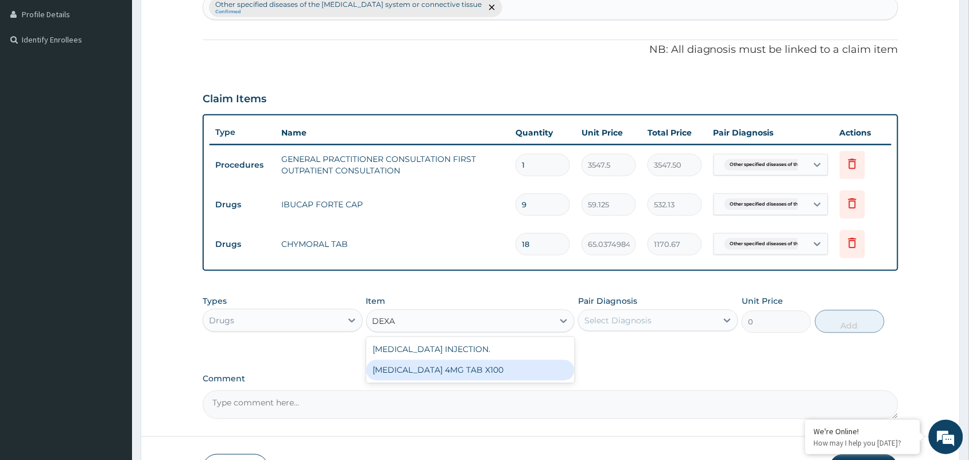
click at [475, 363] on div "[MEDICAL_DATA] 4MG TAB X100" at bounding box center [470, 370] width 209 height 21
type input "41.38750076293945"
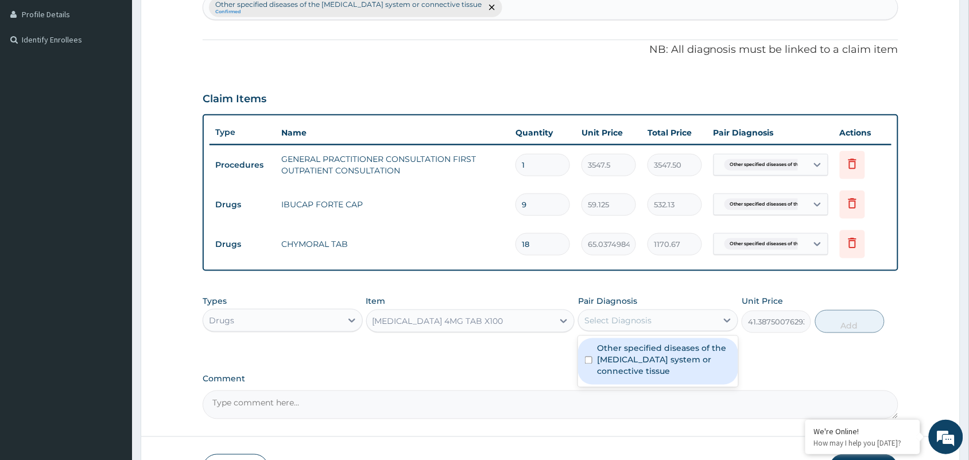
click at [618, 314] on div "Select Diagnosis" at bounding box center [617, 319] width 67 height 11
click at [629, 353] on label "Other specified diseases of the [MEDICAL_DATA] system or connective tissue" at bounding box center [664, 360] width 134 height 34
checkbox input "true"
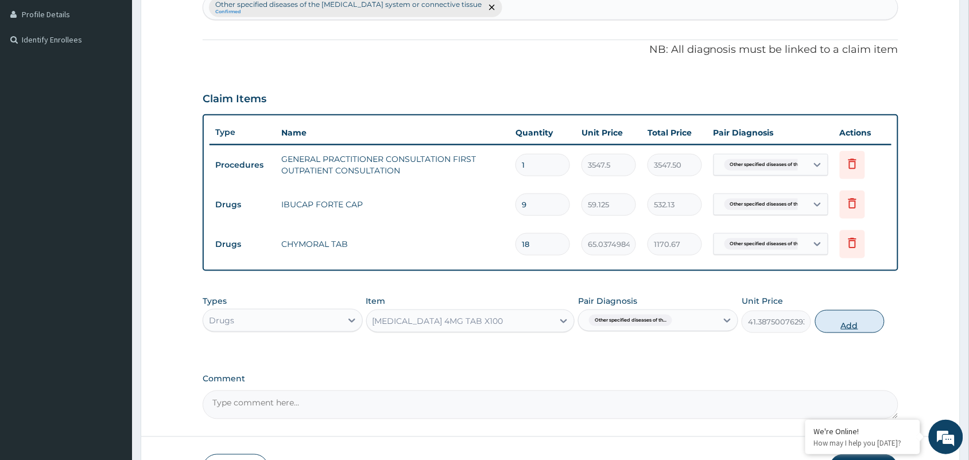
click at [837, 318] on button "Add" at bounding box center [849, 321] width 69 height 23
type input "0"
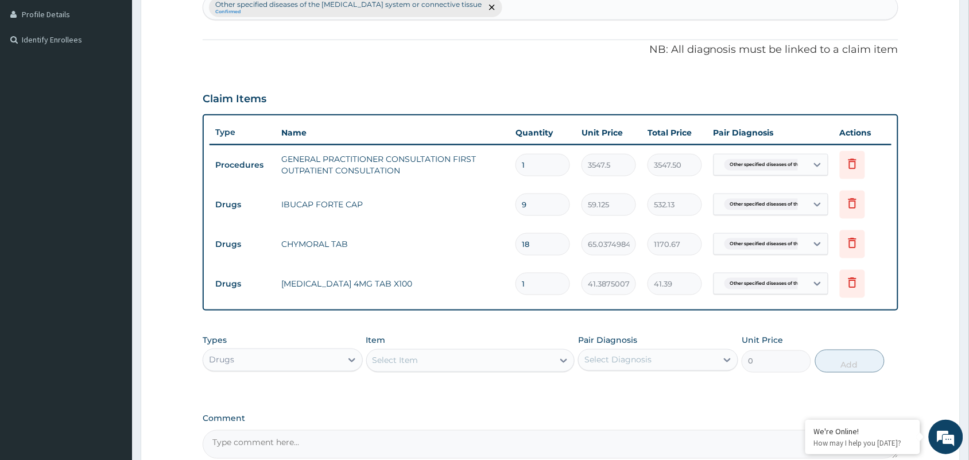
drag, startPoint x: 536, startPoint y: 278, endPoint x: 428, endPoint y: 271, distance: 108.7
click at [431, 271] on tr "Drugs DEXAMETHASONE 4MG TAB X100 1 41.38750076293945 41.39 Other specified dise…" at bounding box center [550, 284] width 682 height 40
type input "8"
type input "331.10"
type input "8"
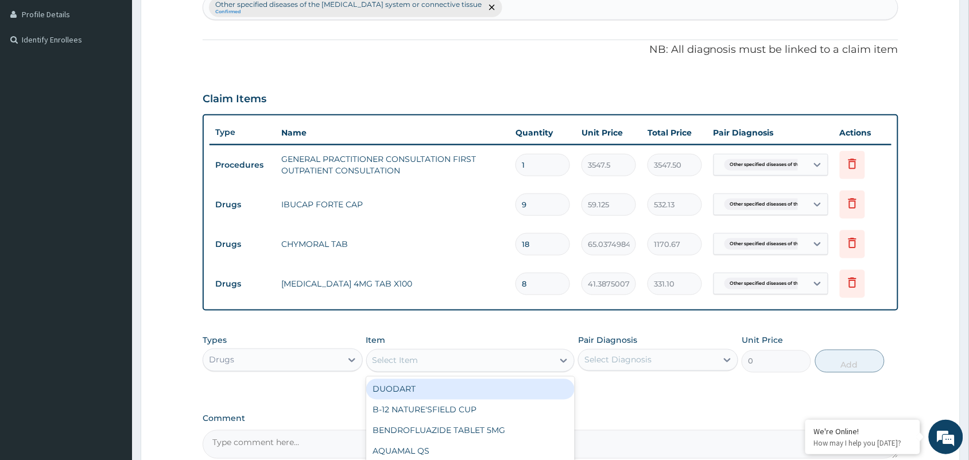
click at [425, 361] on div "Select Item" at bounding box center [460, 360] width 187 height 18
type input "NEUR"
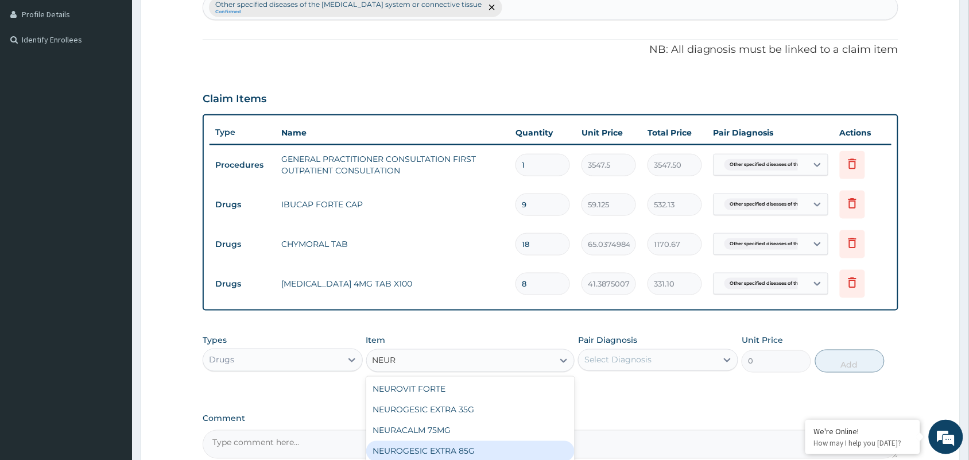
click at [470, 452] on div "NEUROGESIC EXTRA 85G" at bounding box center [470, 451] width 209 height 21
type input "2719.75"
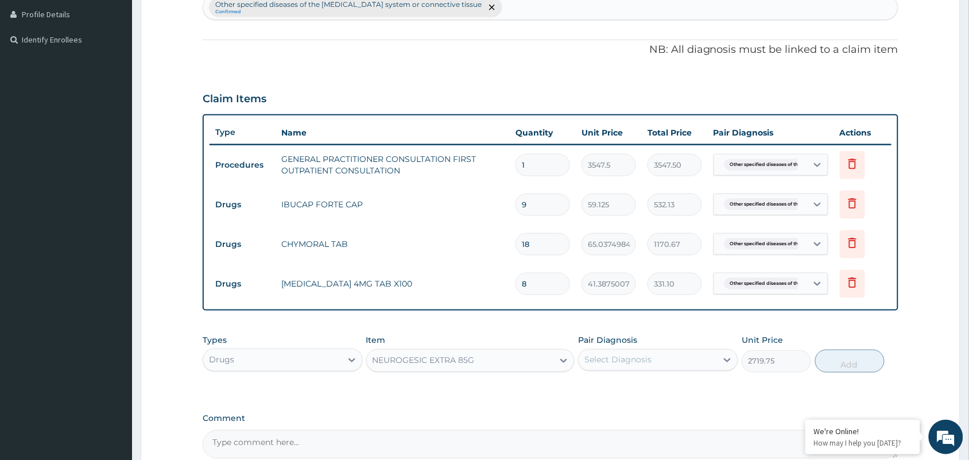
click at [631, 368] on div "Select Diagnosis" at bounding box center [647, 360] width 138 height 18
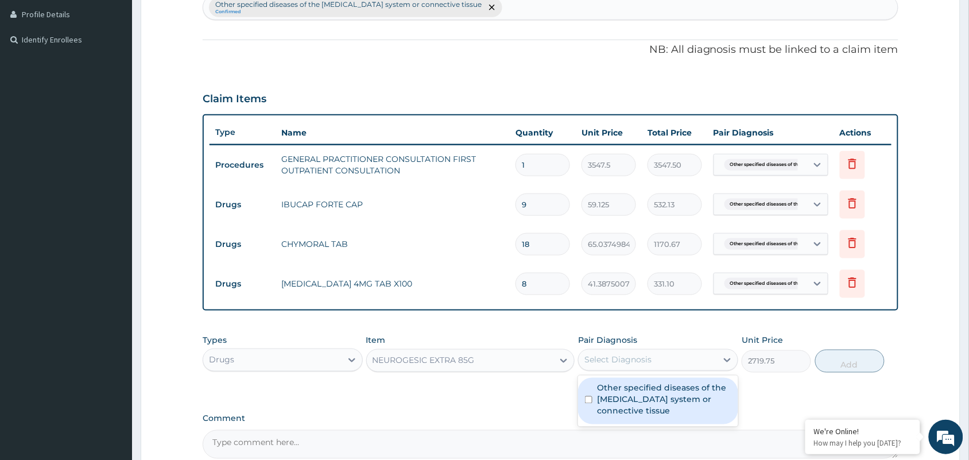
click at [626, 396] on label "Other specified diseases of the [MEDICAL_DATA] system or connective tissue" at bounding box center [664, 399] width 134 height 34
checkbox input "true"
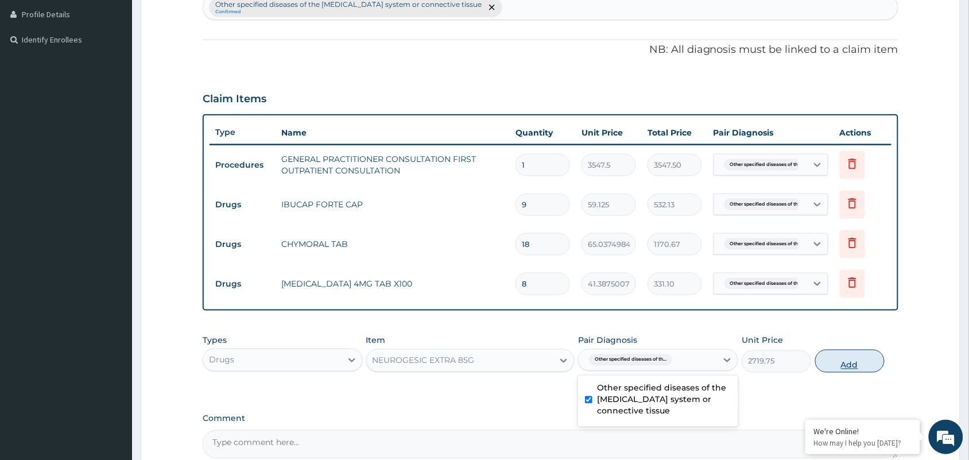
click at [838, 361] on button "Add" at bounding box center [849, 360] width 69 height 23
type input "0"
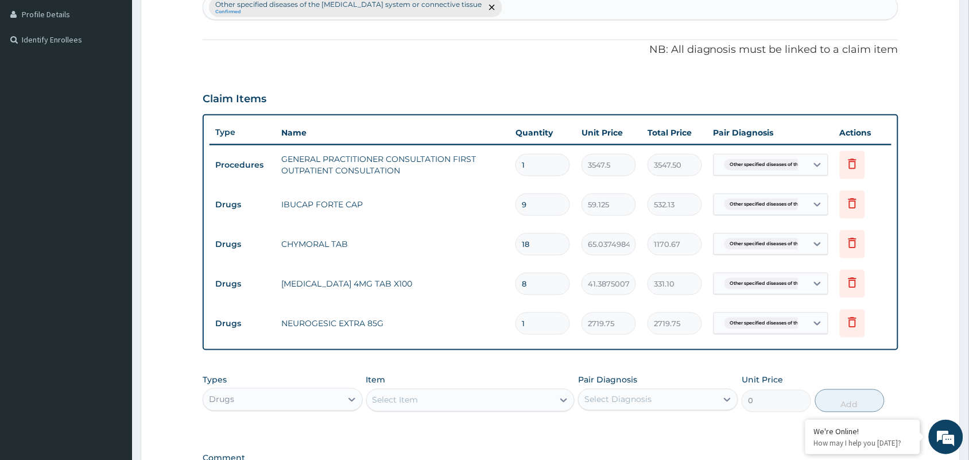
scroll to position [471, 0]
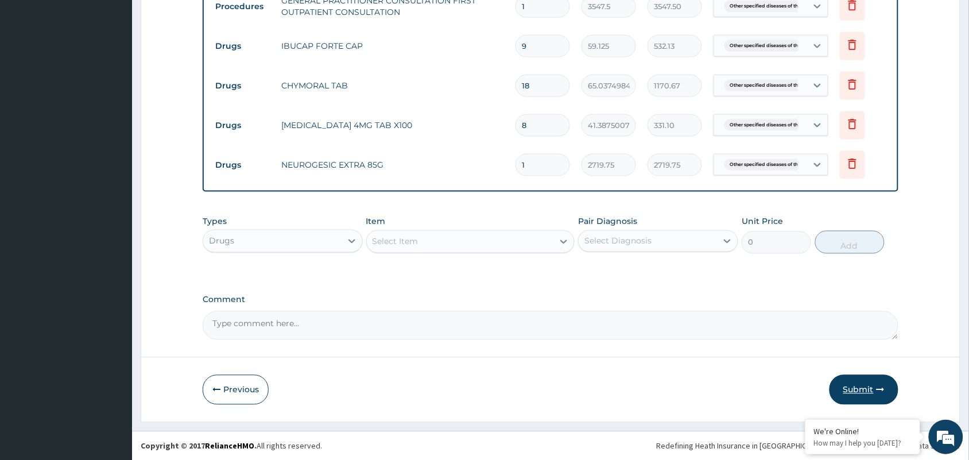
click at [882, 388] on icon "button" at bounding box center [880, 390] width 8 height 8
click at [563, 379] on div "Previous Submit" at bounding box center [550, 390] width 695 height 30
click at [848, 398] on button "Submit" at bounding box center [863, 390] width 69 height 30
click at [850, 386] on button "Submit" at bounding box center [863, 390] width 69 height 30
click at [540, 332] on textarea "Comment" at bounding box center [550, 325] width 695 height 29
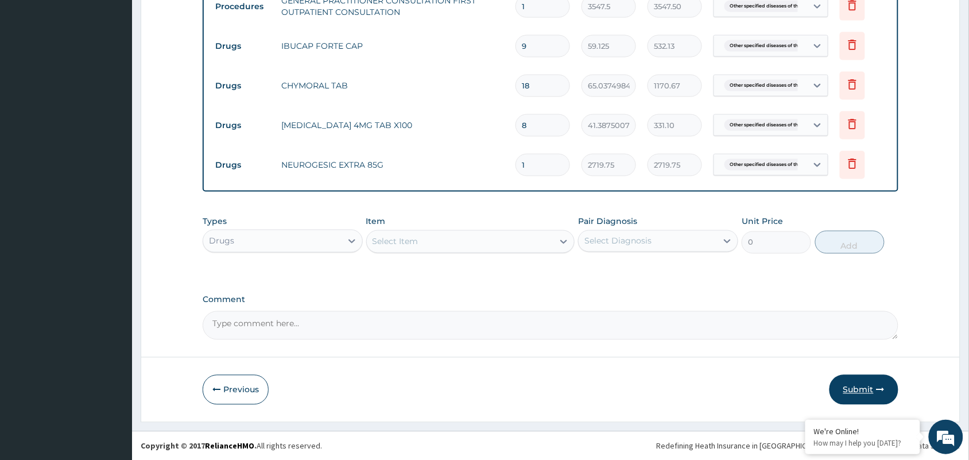
click at [858, 384] on button "Submit" at bounding box center [863, 390] width 69 height 30
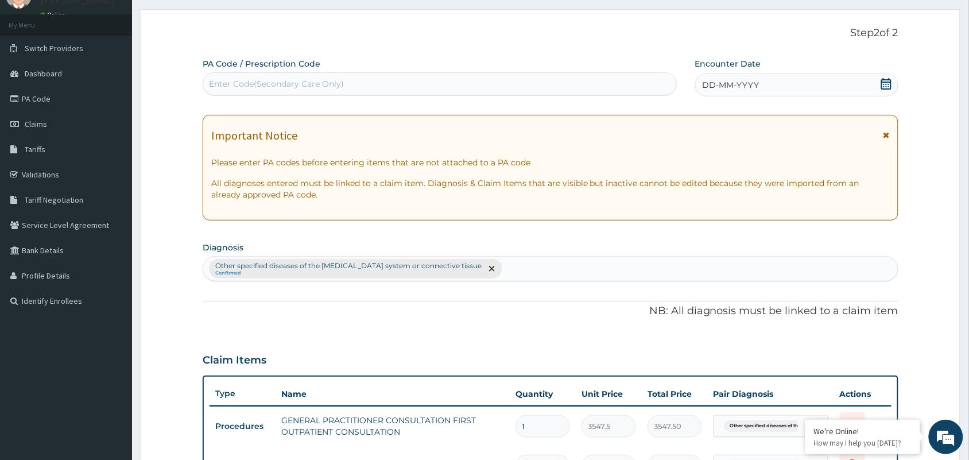
scroll to position [41, 0]
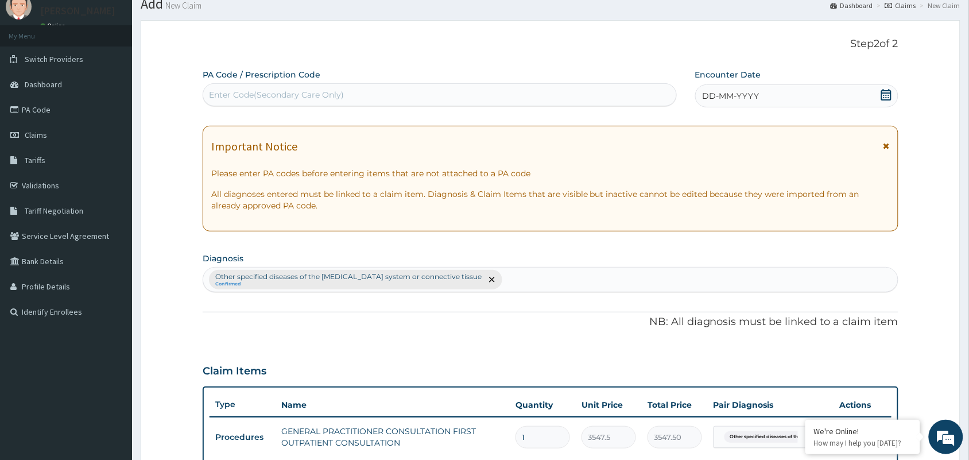
click at [878, 94] on div "DD-MM-YYYY" at bounding box center [796, 95] width 203 height 23
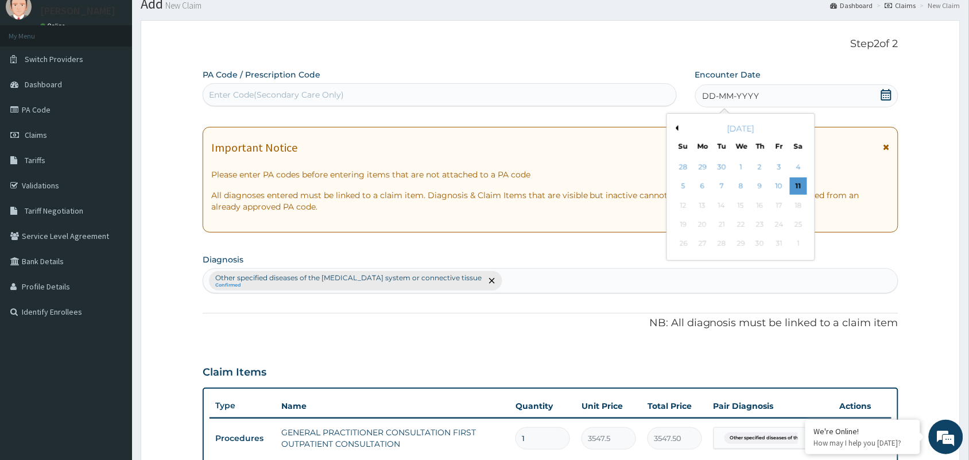
click at [795, 184] on div "11" at bounding box center [797, 186] width 17 height 17
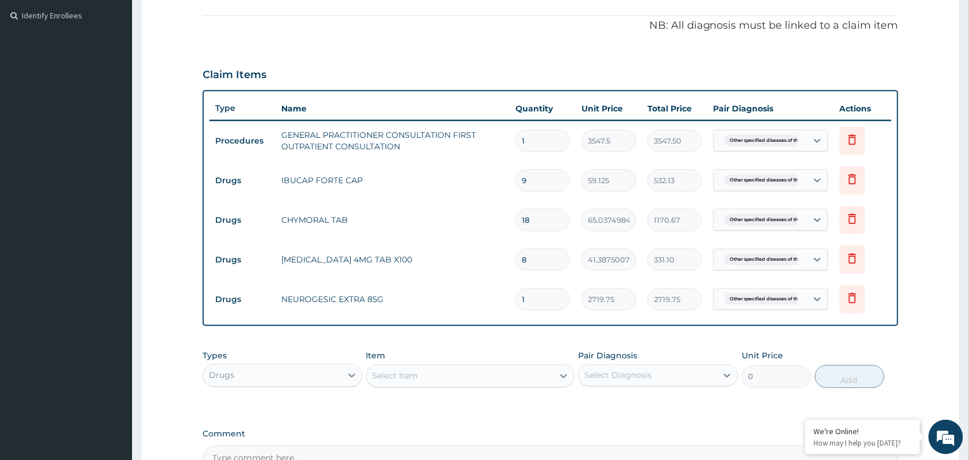
scroll to position [471, 0]
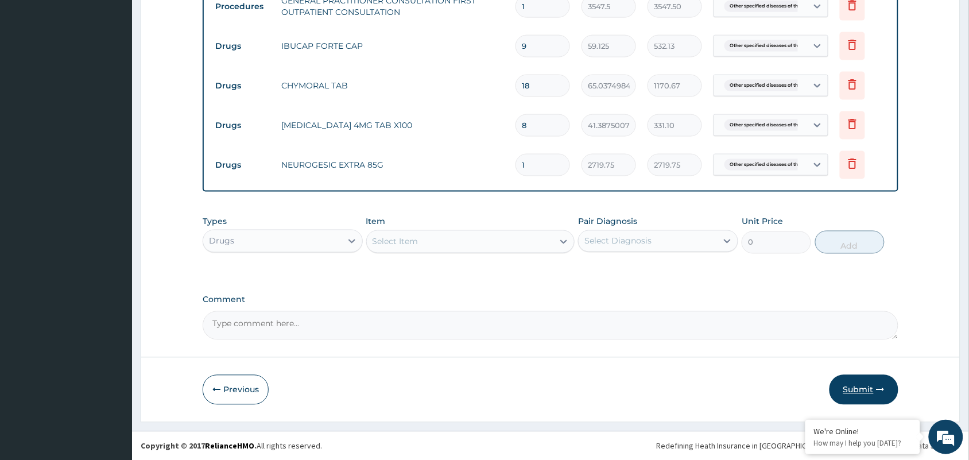
click at [868, 385] on button "Submit" at bounding box center [863, 390] width 69 height 30
